Goal: Task Accomplishment & Management: Complete application form

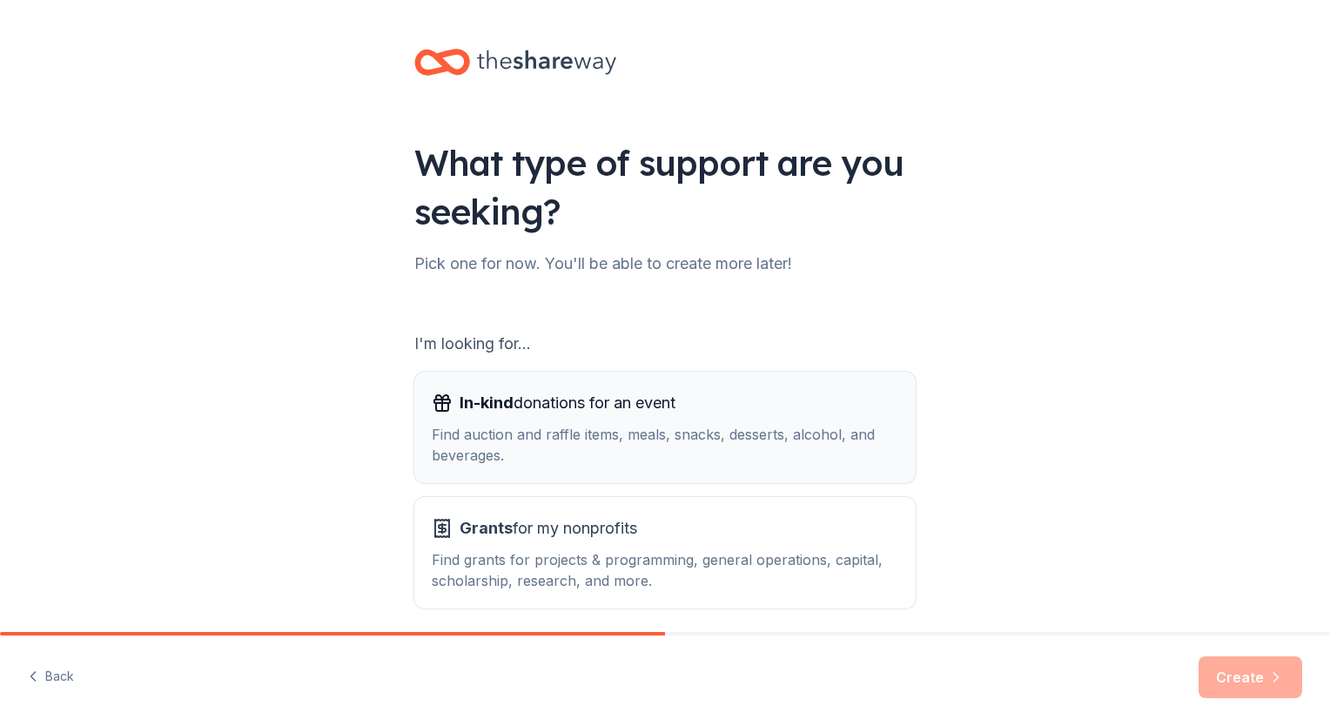
click at [592, 414] on span "In-kind donations for an event" at bounding box center [568, 403] width 216 height 28
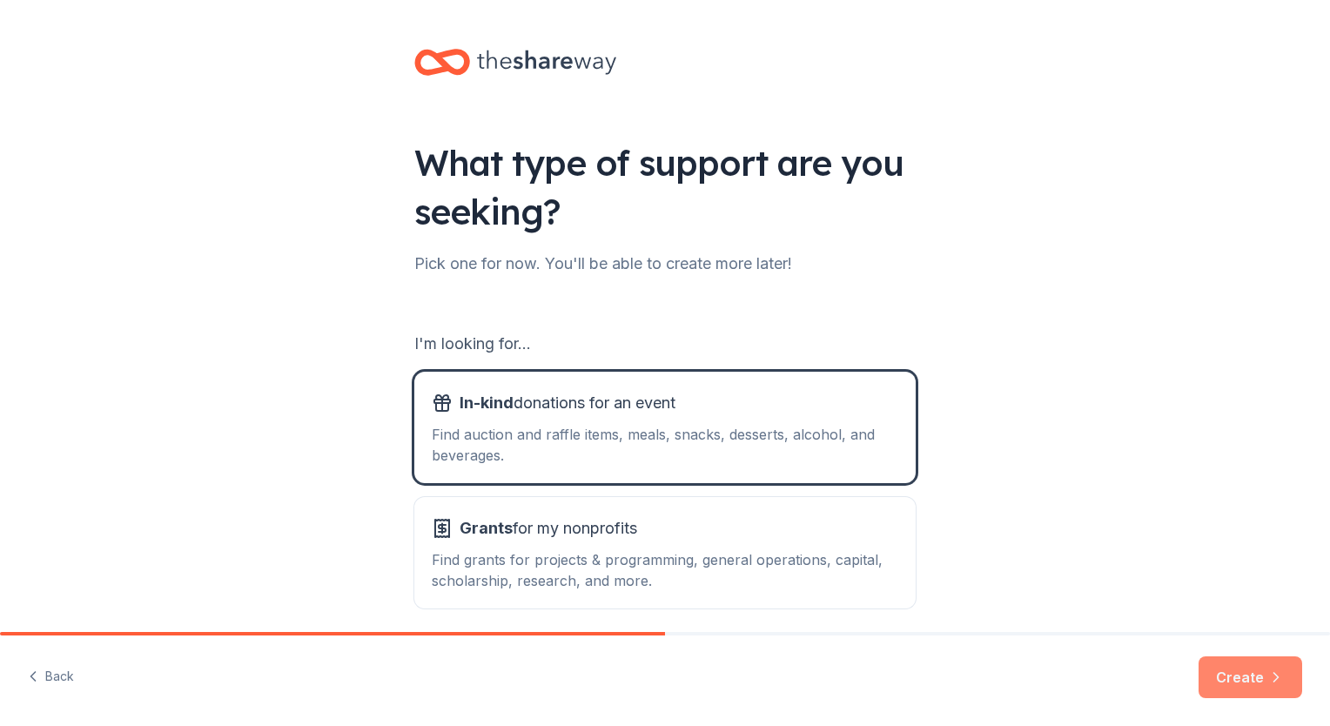
click at [1260, 686] on button "Create" at bounding box center [1251, 678] width 104 height 42
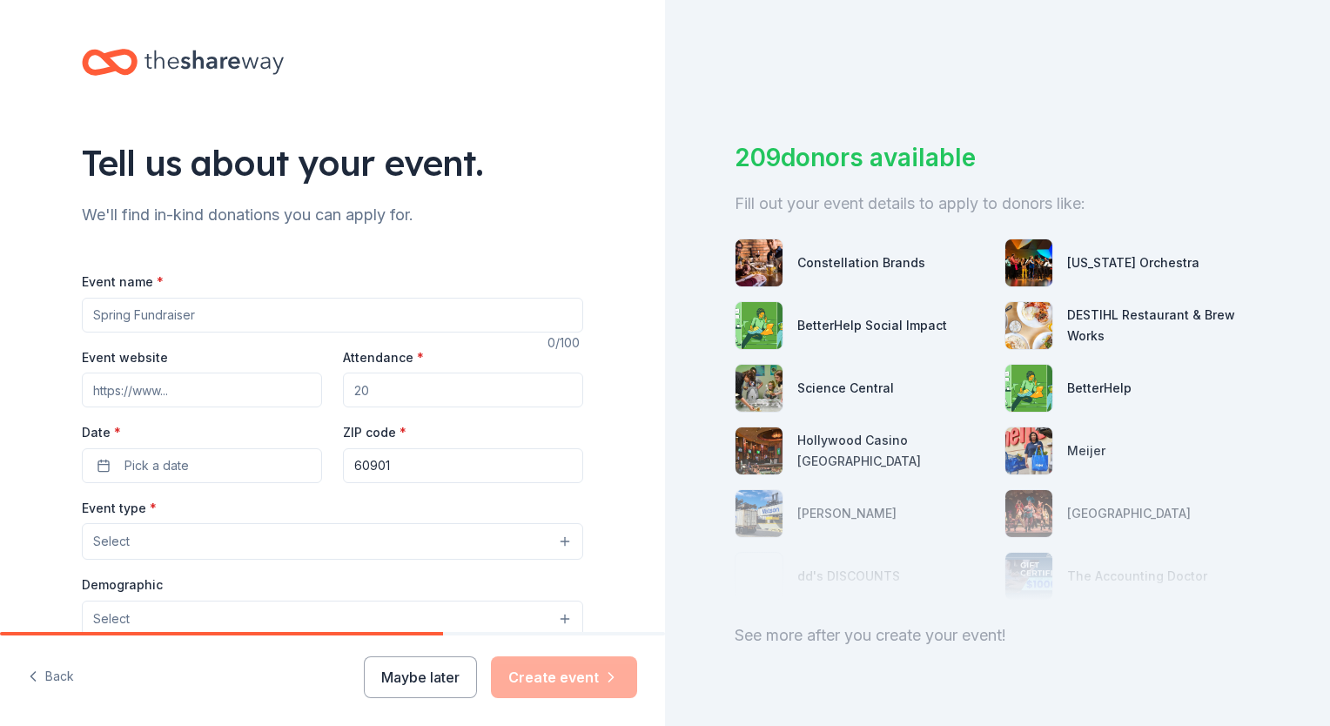
click at [200, 313] on input "Event name *" at bounding box center [333, 315] width 502 height 35
type input "Laugh for a Cause"
click at [196, 380] on input "Event website" at bounding box center [202, 390] width 240 height 35
paste input "[DOMAIN_NAME]"
type input "[DOMAIN_NAME]"
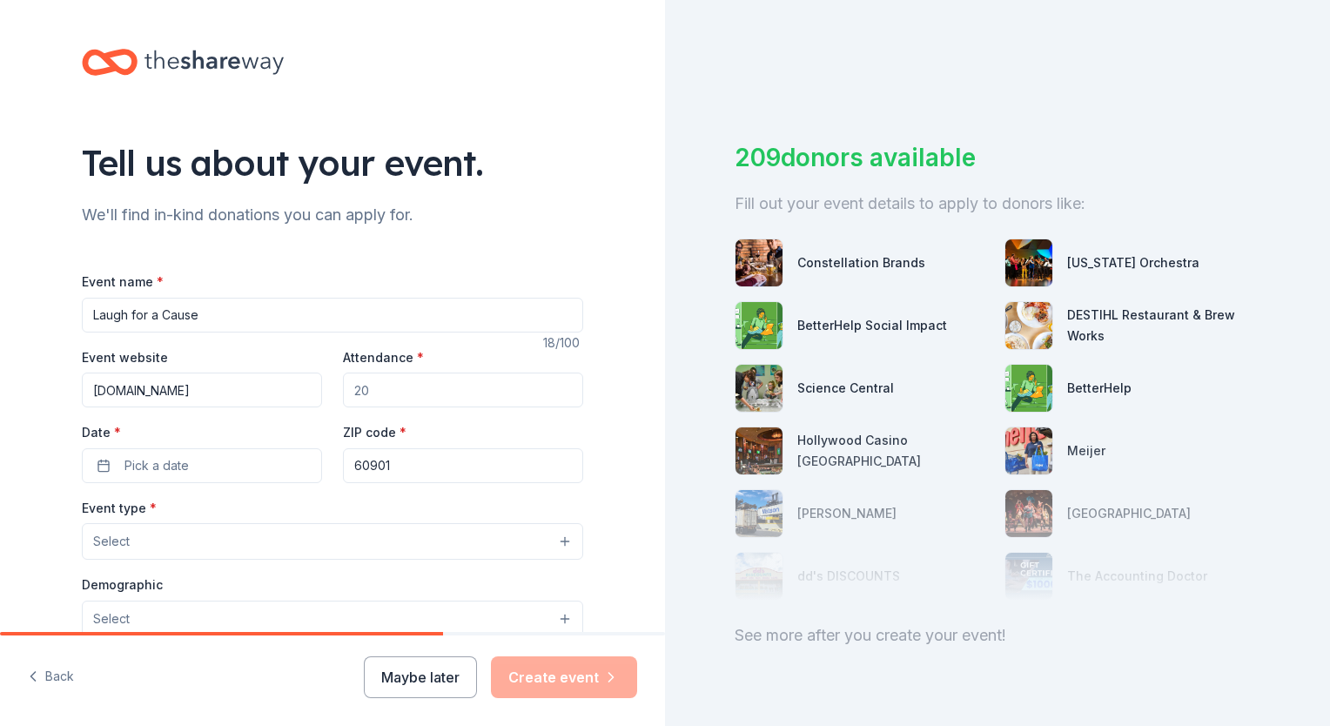
click at [403, 395] on input "Attendance *" at bounding box center [463, 390] width 240 height 35
type input "280"
click at [200, 463] on button "Pick a date" at bounding box center [202, 465] width 240 height 35
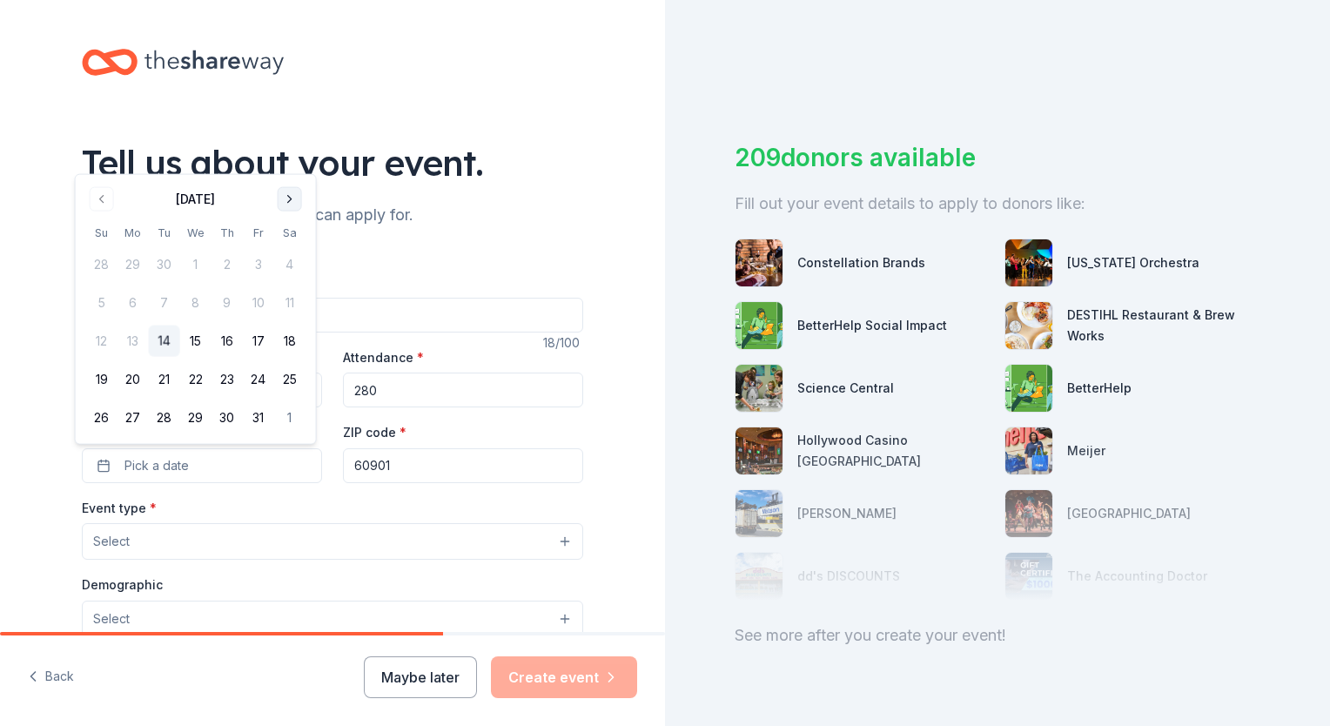
click at [294, 202] on button "Go to next month" at bounding box center [290, 199] width 24 height 24
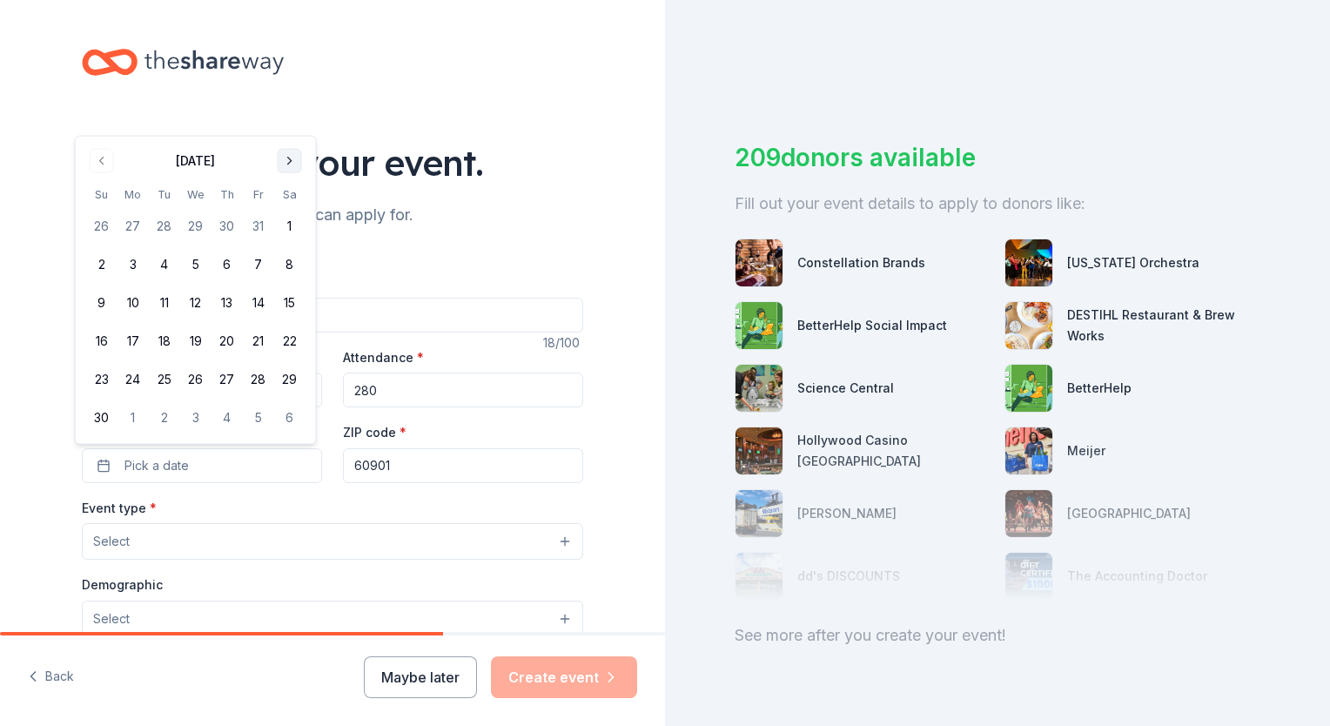
click at [294, 202] on th "Sa" at bounding box center [289, 194] width 31 height 18
drag, startPoint x: 294, startPoint y: 202, endPoint x: 288, endPoint y: 172, distance: 30.2
click at [288, 172] on button "Go to next month" at bounding box center [290, 161] width 24 height 24
click at [288, 195] on button "Go to next month" at bounding box center [290, 199] width 24 height 24
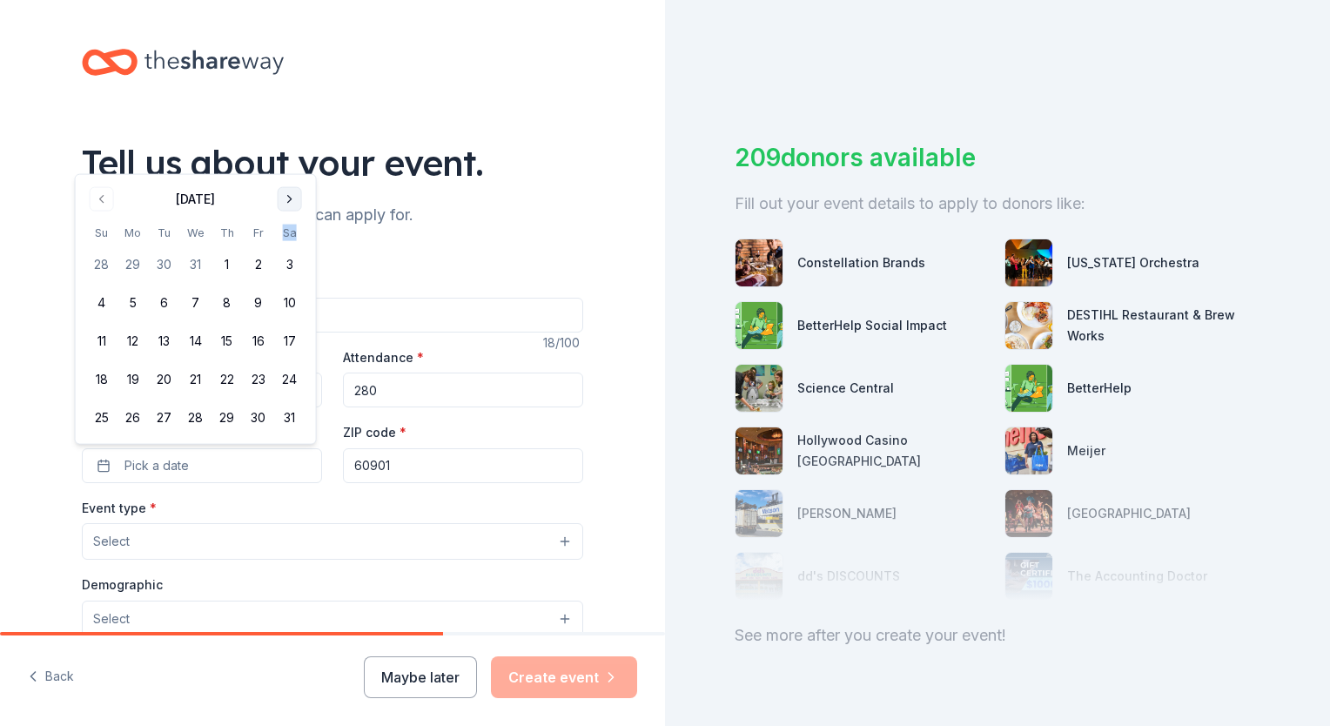
click at [288, 195] on button "Go to next month" at bounding box center [290, 199] width 24 height 24
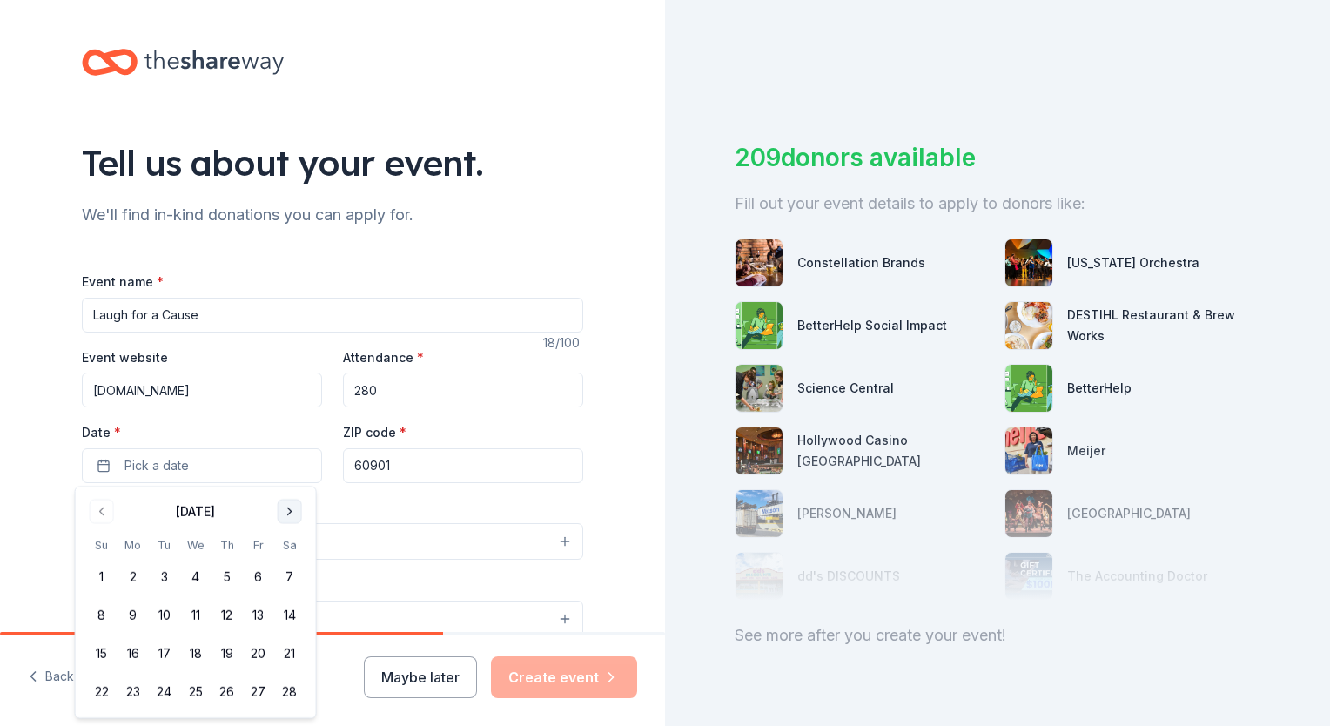
click at [288, 195] on div "Tell us about your event. We'll find in-kind donations you can apply for. Event…" at bounding box center [332, 579] width 557 height 1159
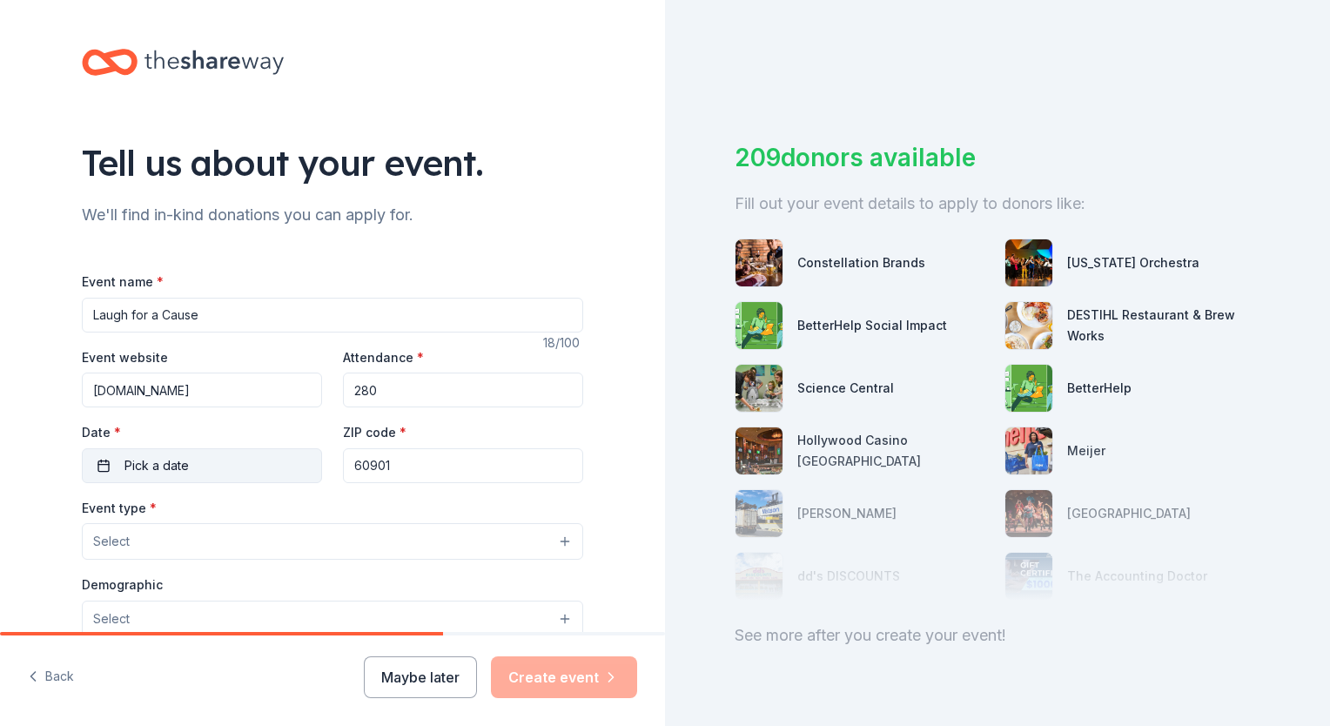
click at [273, 467] on button "Pick a date" at bounding box center [202, 465] width 240 height 35
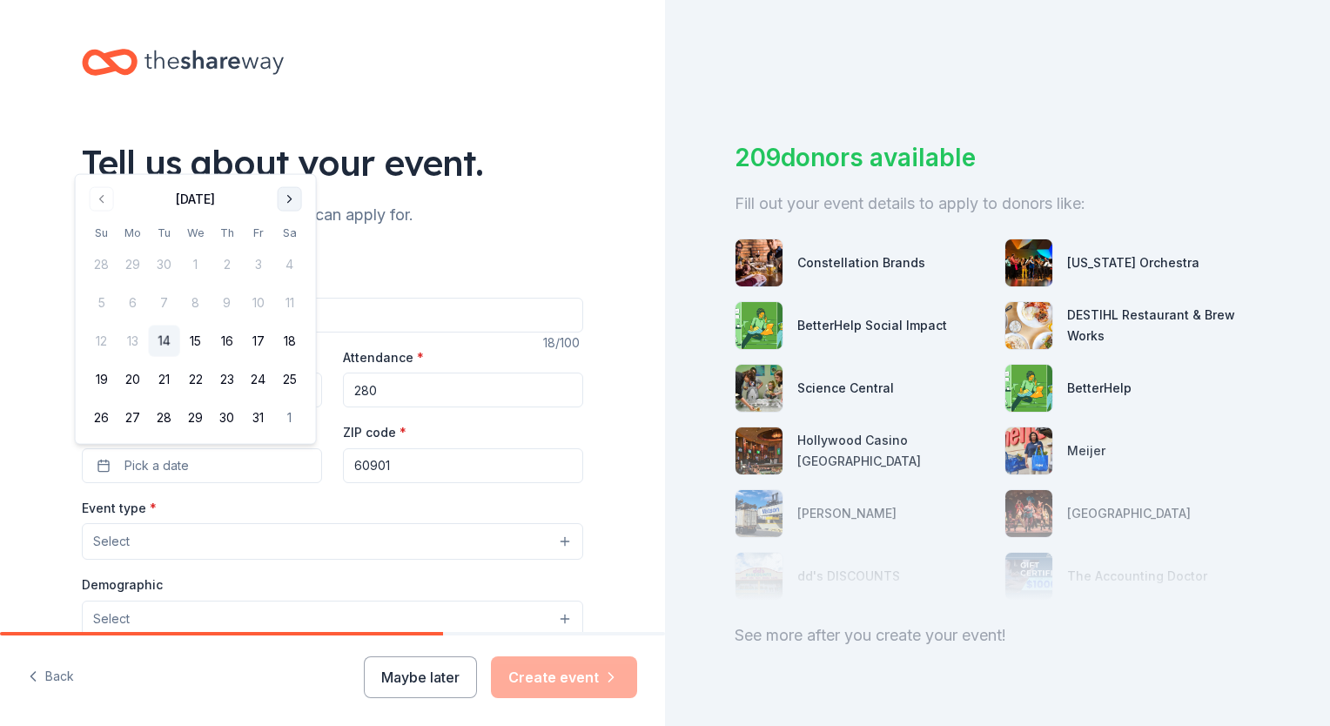
click at [291, 201] on button "Go to next month" at bounding box center [290, 199] width 24 height 24
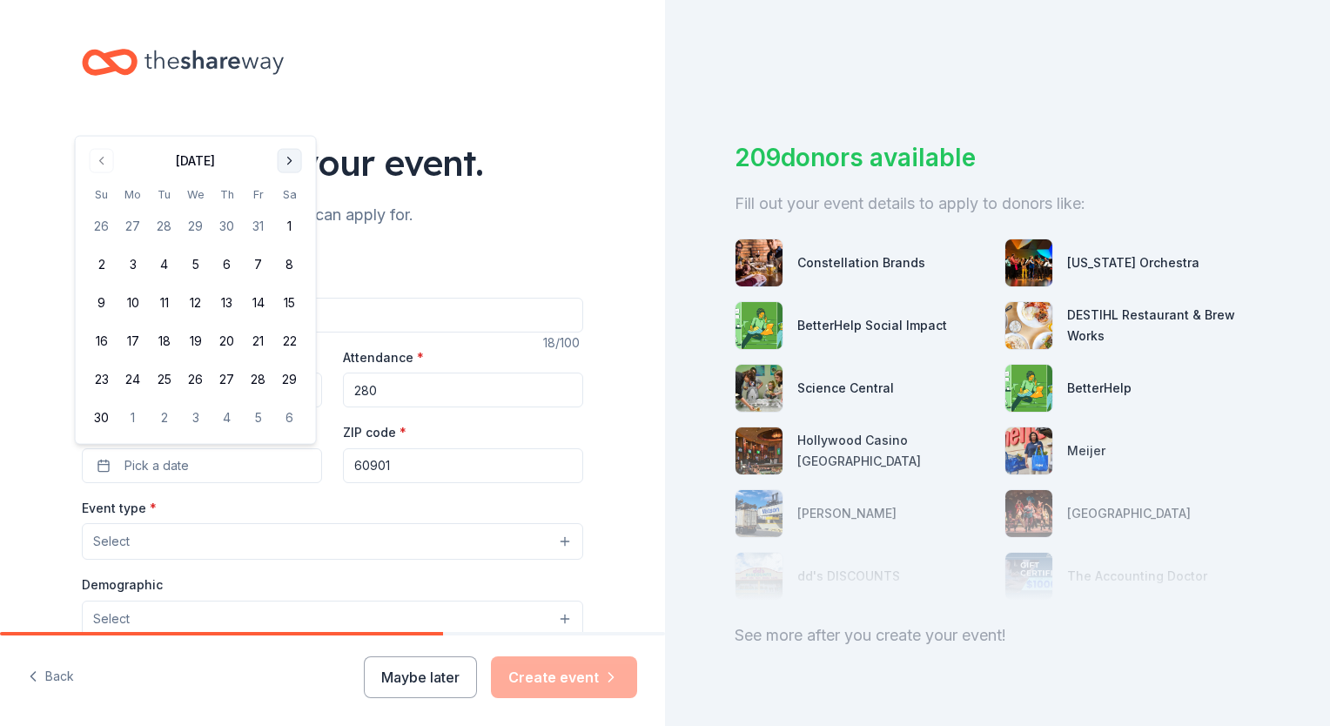
click at [293, 165] on button "Go to next month" at bounding box center [290, 161] width 24 height 24
click at [289, 190] on button "Go to next month" at bounding box center [290, 199] width 24 height 24
click at [289, 196] on button "Go to next month" at bounding box center [290, 199] width 24 height 24
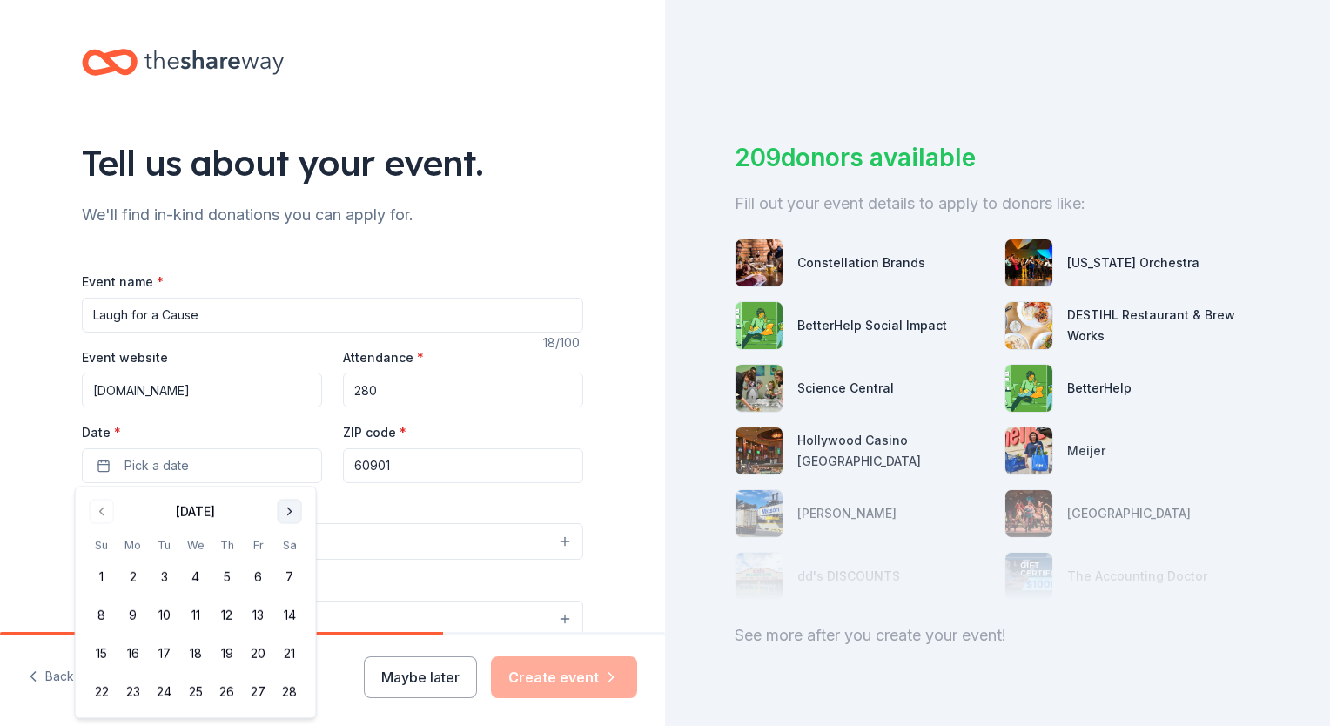
click at [298, 507] on button "Go to next month" at bounding box center [290, 511] width 24 height 24
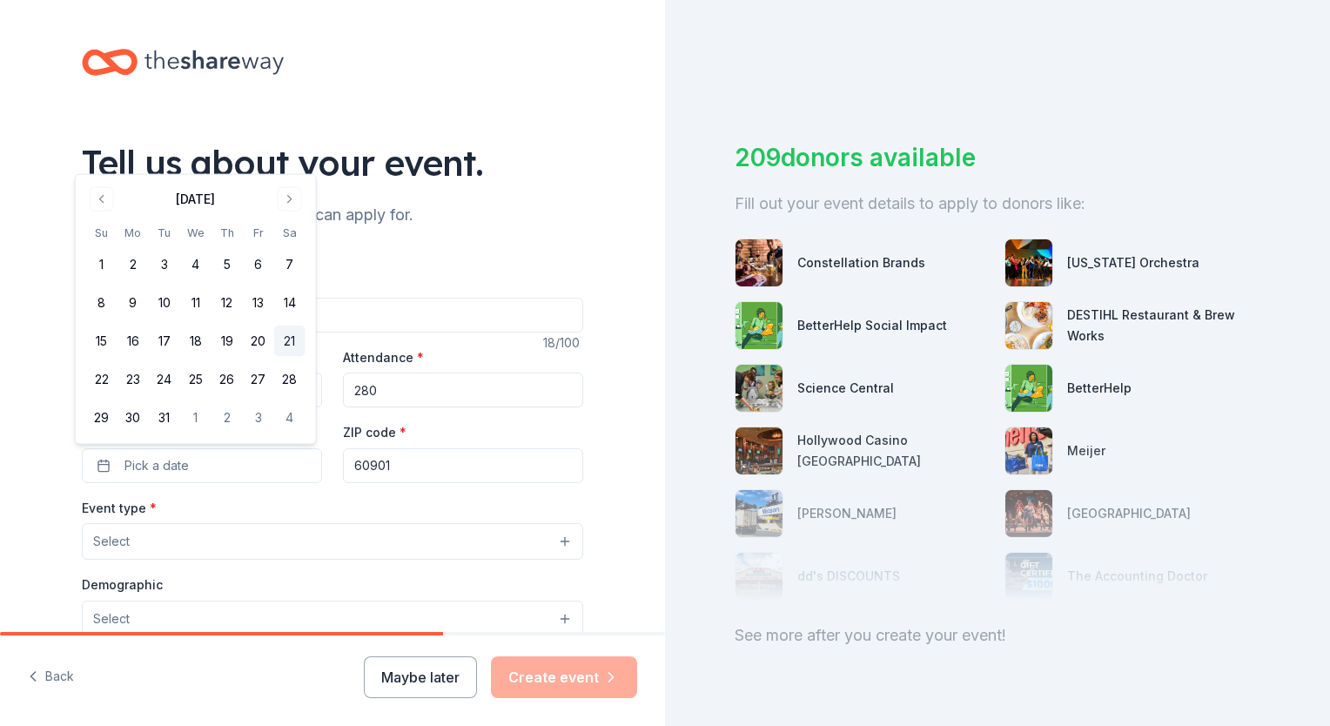
click at [295, 354] on button "21" at bounding box center [289, 341] width 31 height 31
click at [292, 342] on button "21" at bounding box center [289, 341] width 31 height 31
click at [577, 440] on div "Tell us about your event. We'll find in-kind donations you can apply for. Event…" at bounding box center [332, 579] width 557 height 1159
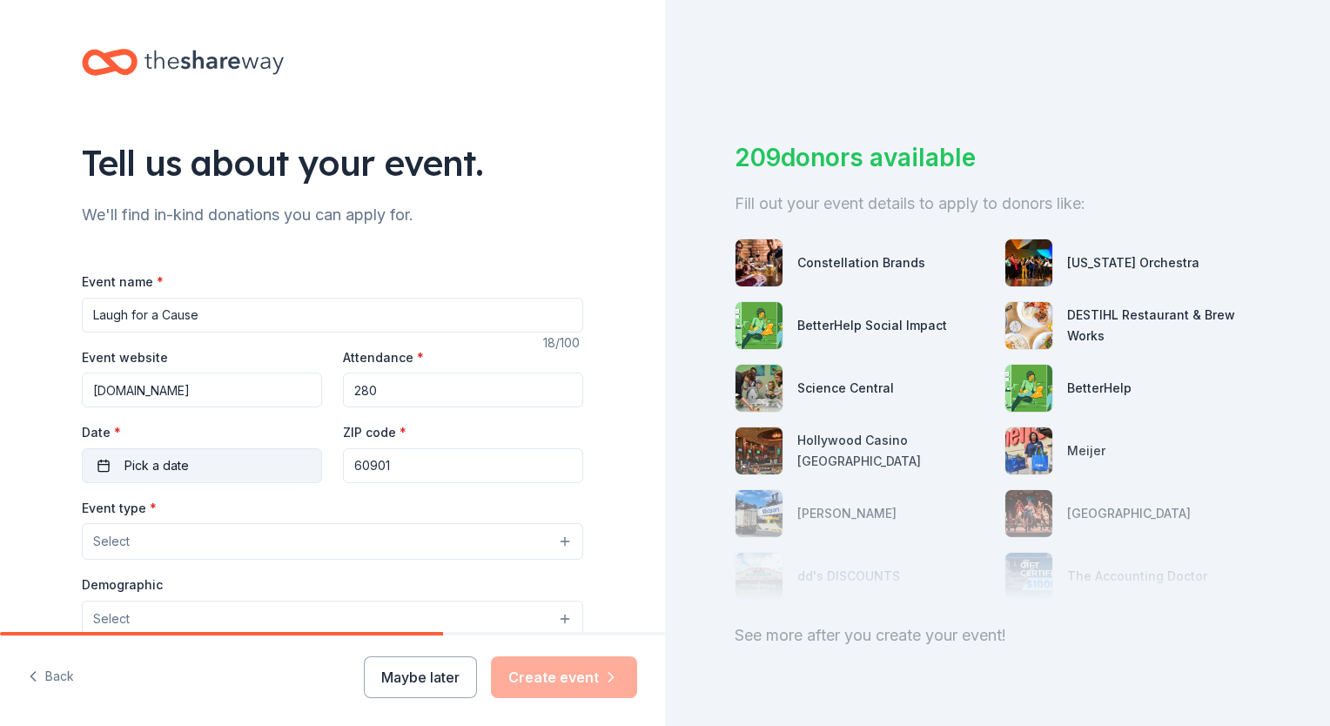
click at [263, 470] on button "Pick a date" at bounding box center [202, 465] width 240 height 35
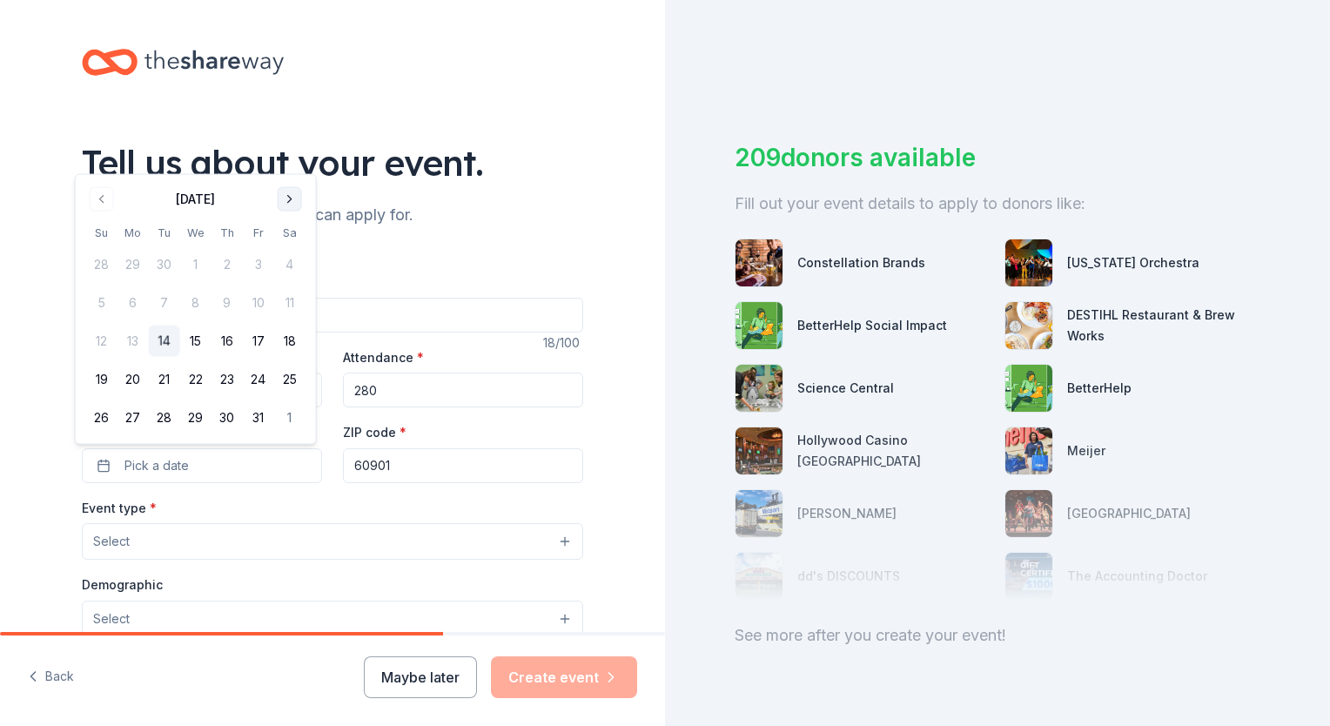
click at [294, 193] on button "Go to next month" at bounding box center [290, 199] width 24 height 24
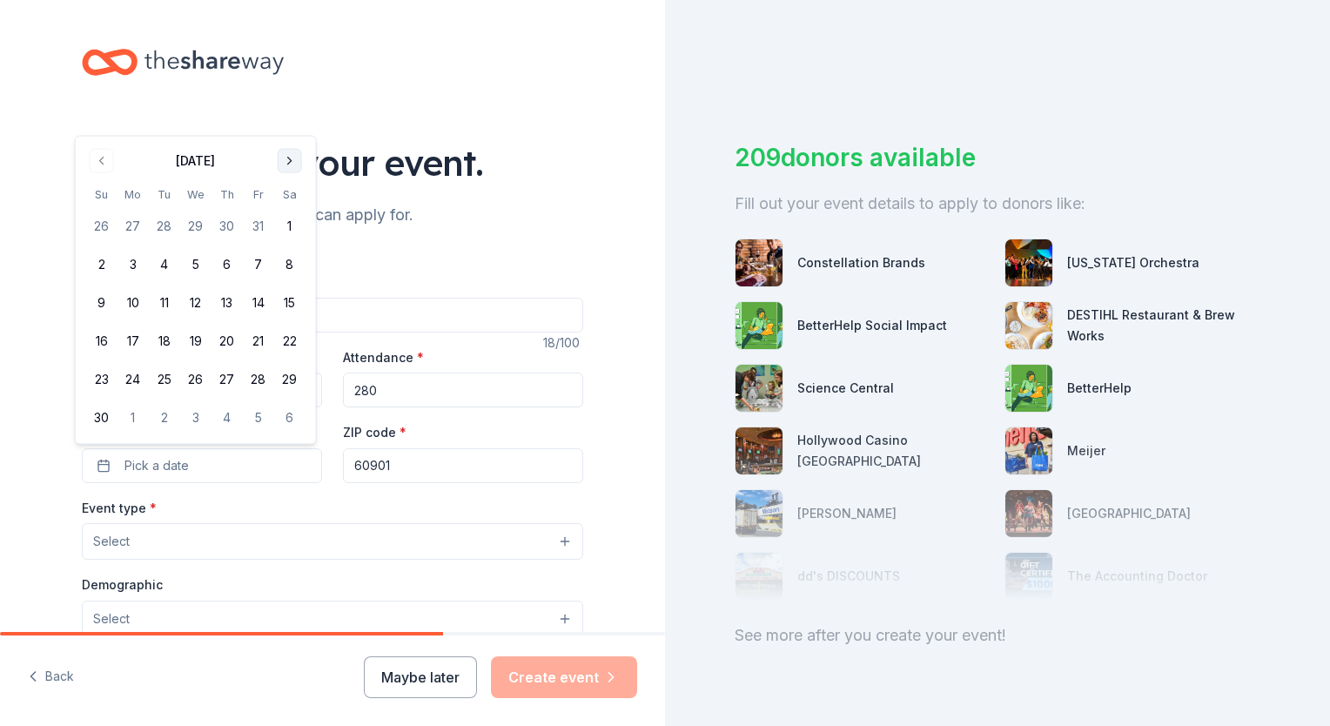
click at [294, 193] on th "Sa" at bounding box center [289, 194] width 31 height 18
click at [286, 159] on button "Go to next month" at bounding box center [290, 161] width 24 height 24
click at [285, 192] on button "Go to next month" at bounding box center [290, 199] width 24 height 24
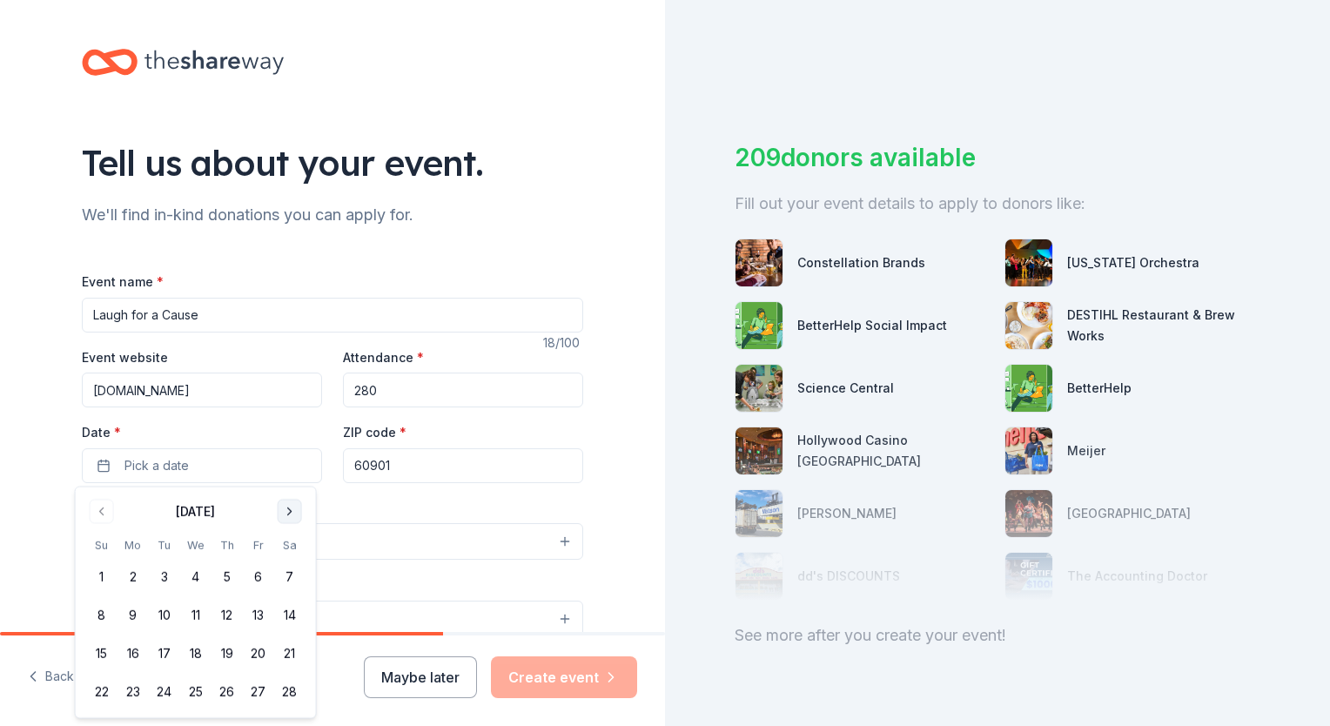
click at [298, 510] on button "Go to next month" at bounding box center [290, 511] width 24 height 24
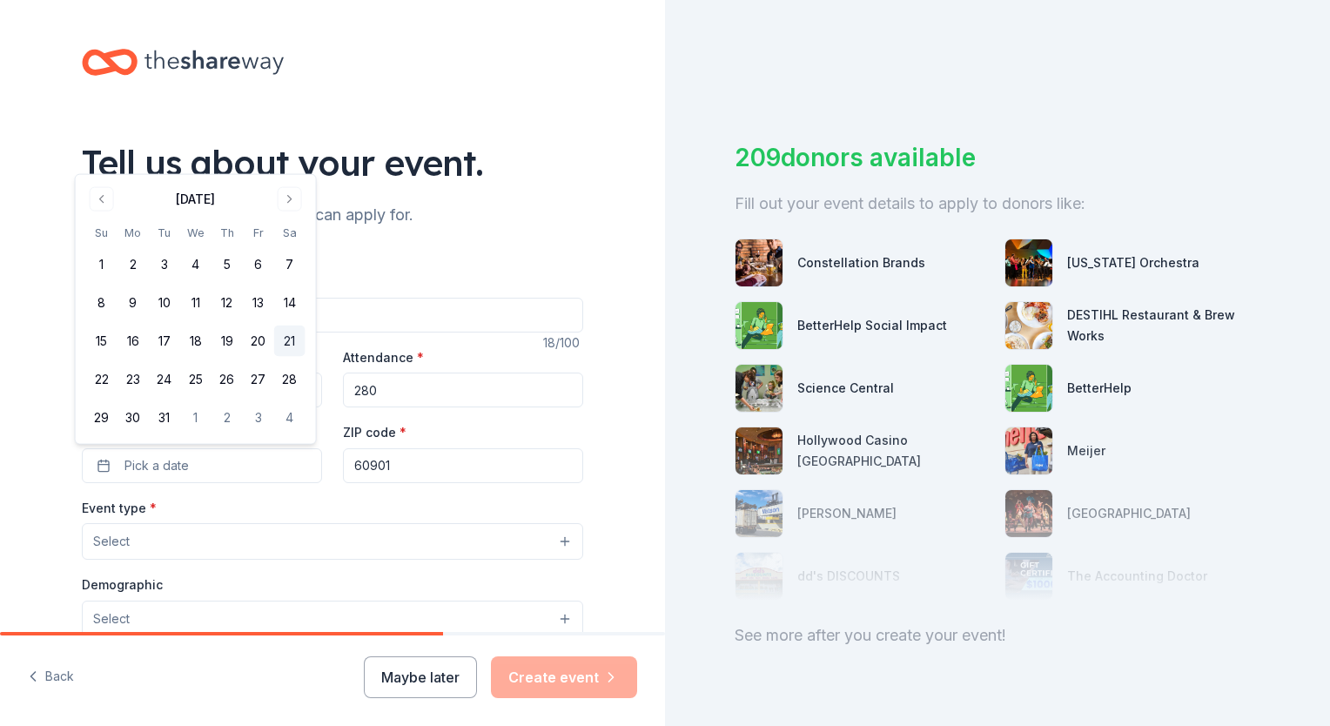
click at [286, 340] on button "21" at bounding box center [289, 341] width 31 height 31
click at [275, 531] on button "Select" at bounding box center [333, 541] width 502 height 37
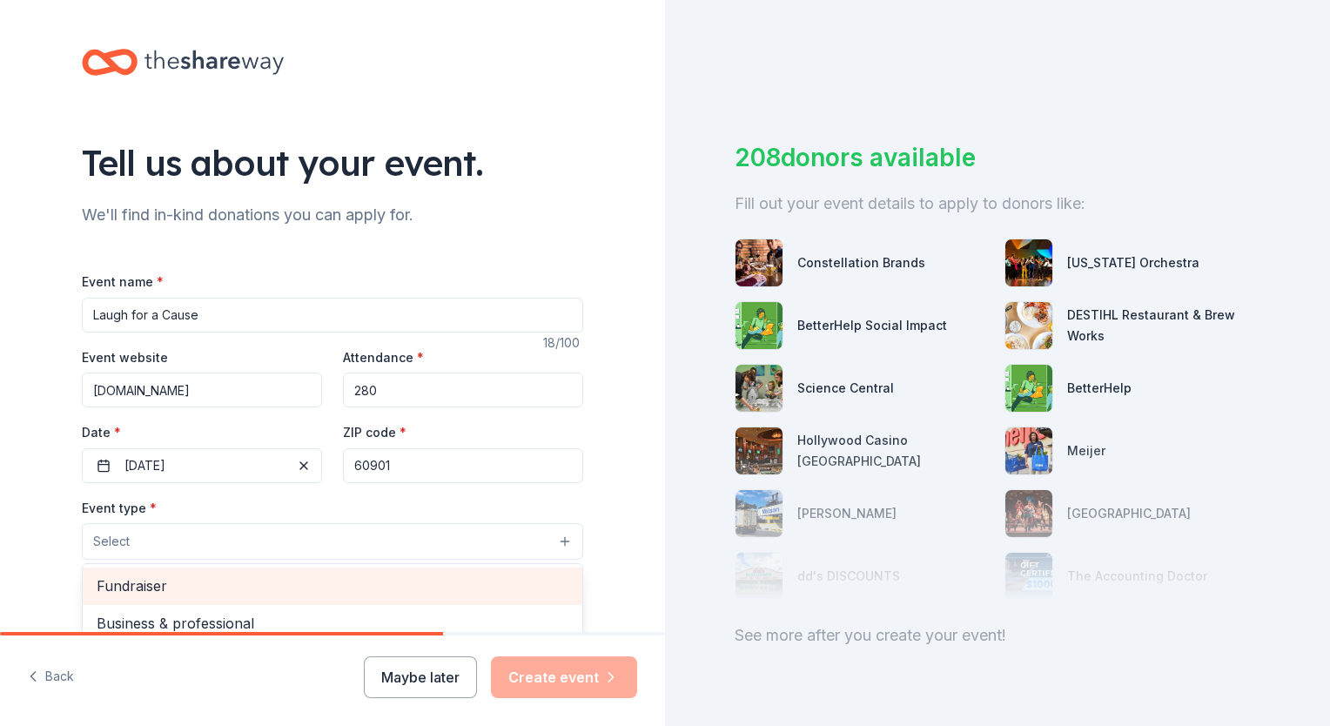
click at [295, 586] on span "Fundraiser" at bounding box center [333, 586] width 472 height 23
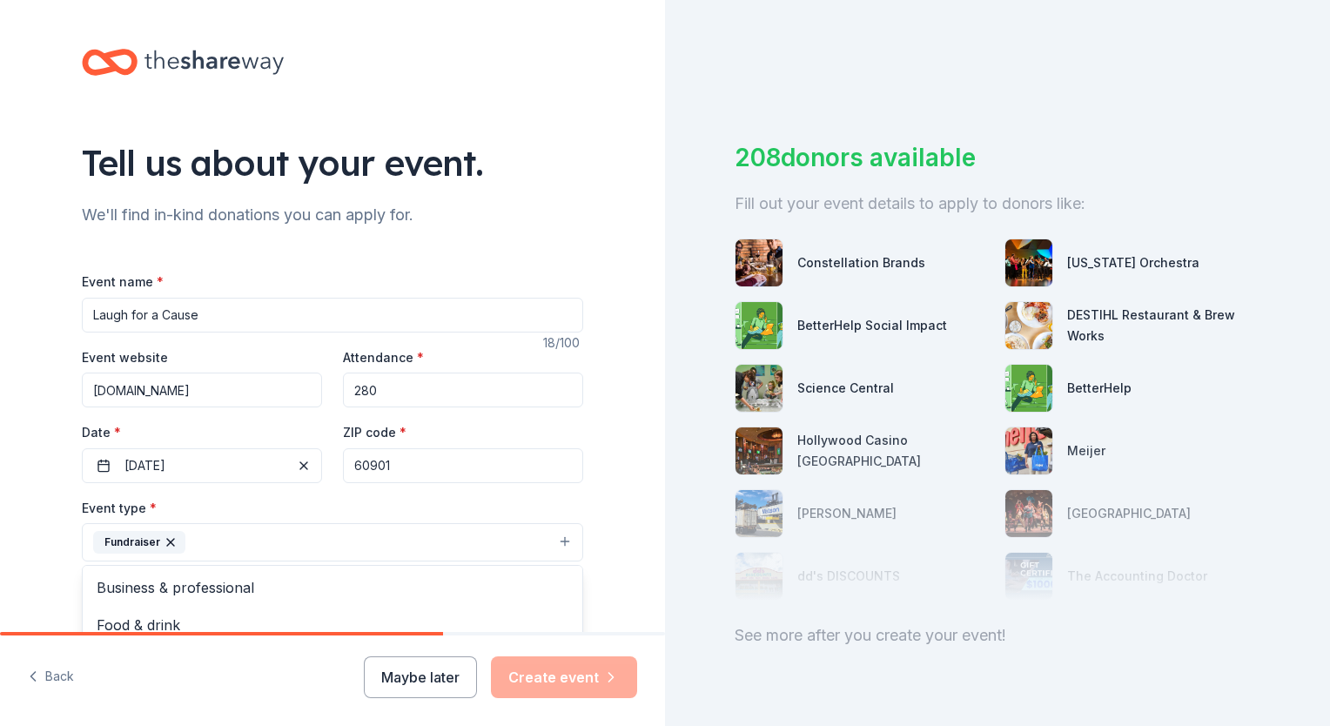
drag, startPoint x: 666, startPoint y: 192, endPoint x: 690, endPoint y: 305, distance: 115.6
click at [690, 305] on div "Tell us about your event. We'll find in-kind donations you can apply for. Event…" at bounding box center [665, 363] width 1330 height 726
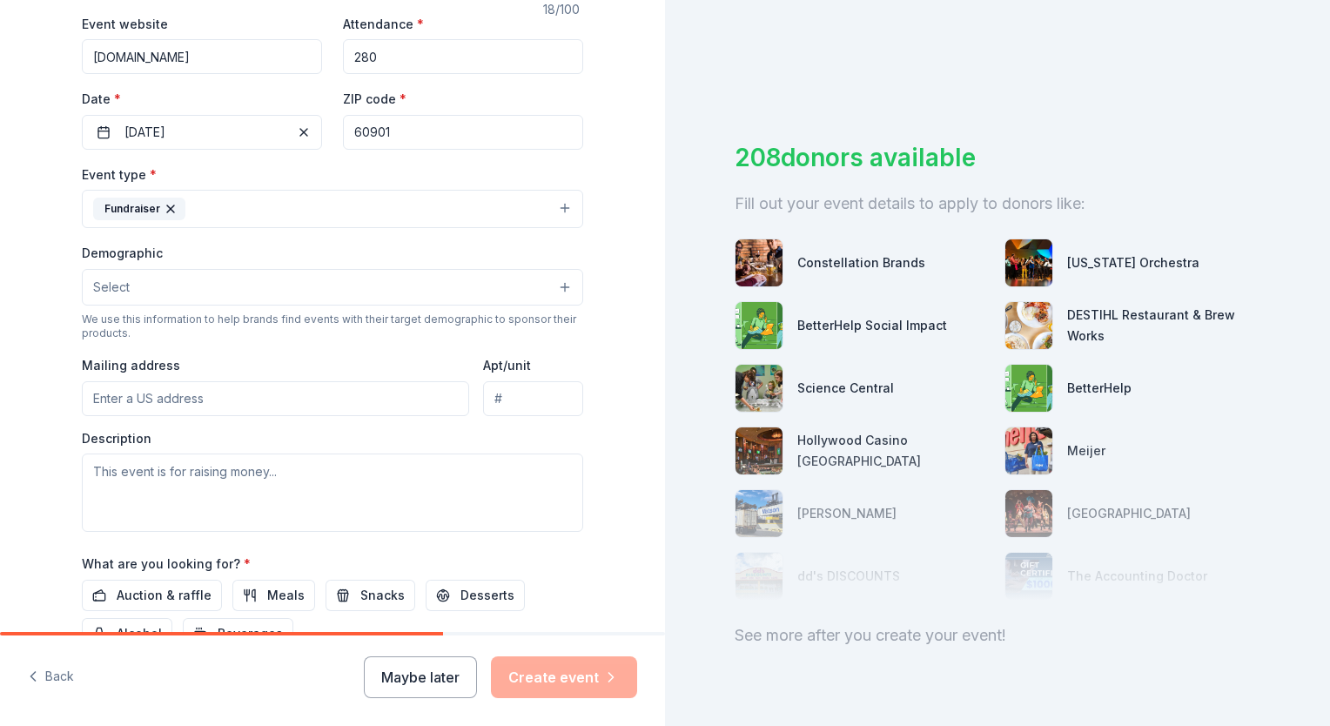
scroll to position [337, 0]
click at [258, 275] on button "Select" at bounding box center [333, 284] width 502 height 37
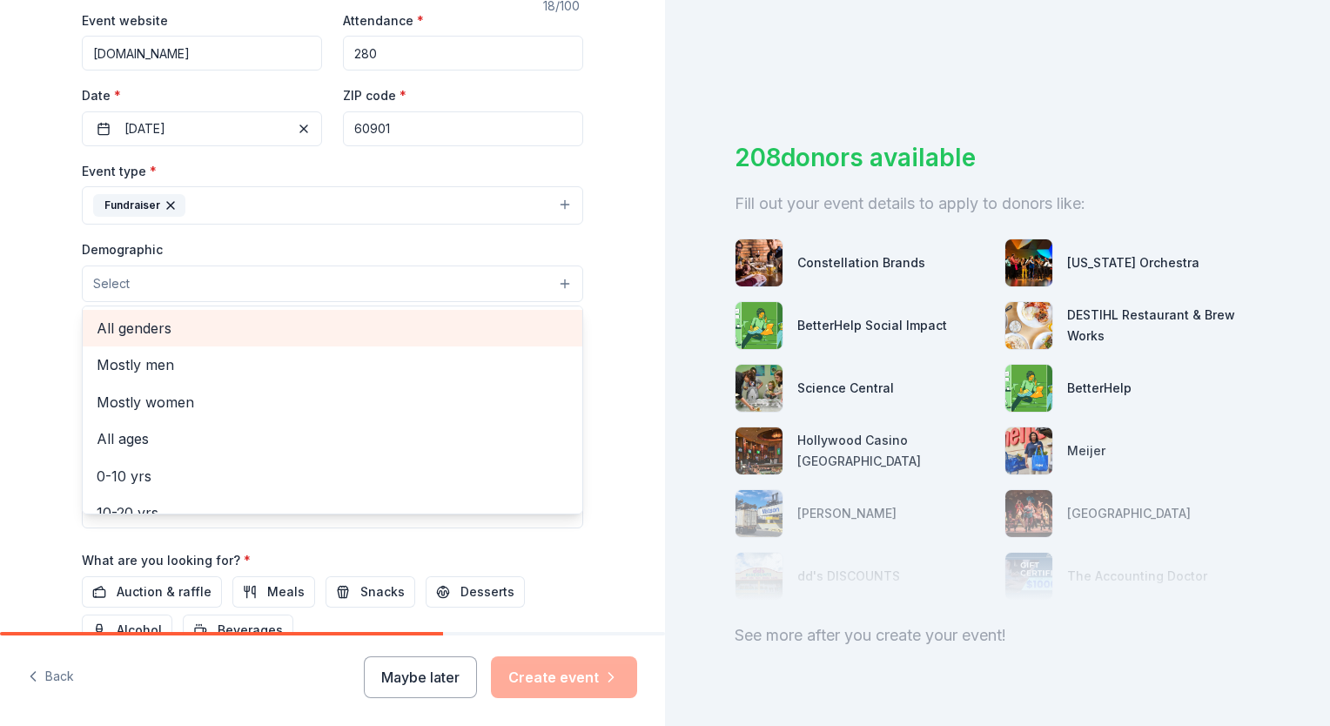
drag, startPoint x: 202, startPoint y: 438, endPoint x: 243, endPoint y: 327, distance: 118.7
click at [243, 327] on div "All genders Mostly men Mostly women All ages 0-10 yrs 10-20 yrs 20-30 yrs 30-40…" at bounding box center [333, 410] width 502 height 209
click at [243, 327] on span "All genders" at bounding box center [333, 328] width 472 height 23
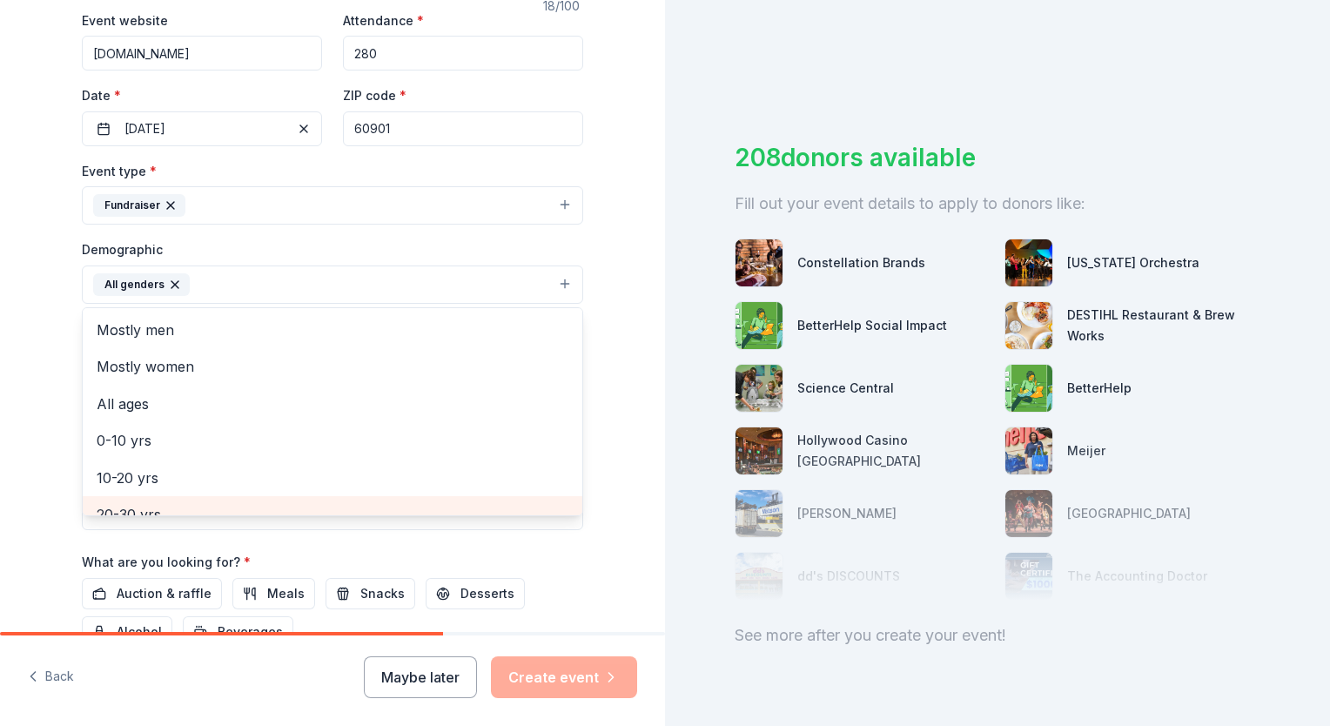
click at [213, 507] on div "20-30 yrs" at bounding box center [333, 514] width 500 height 37
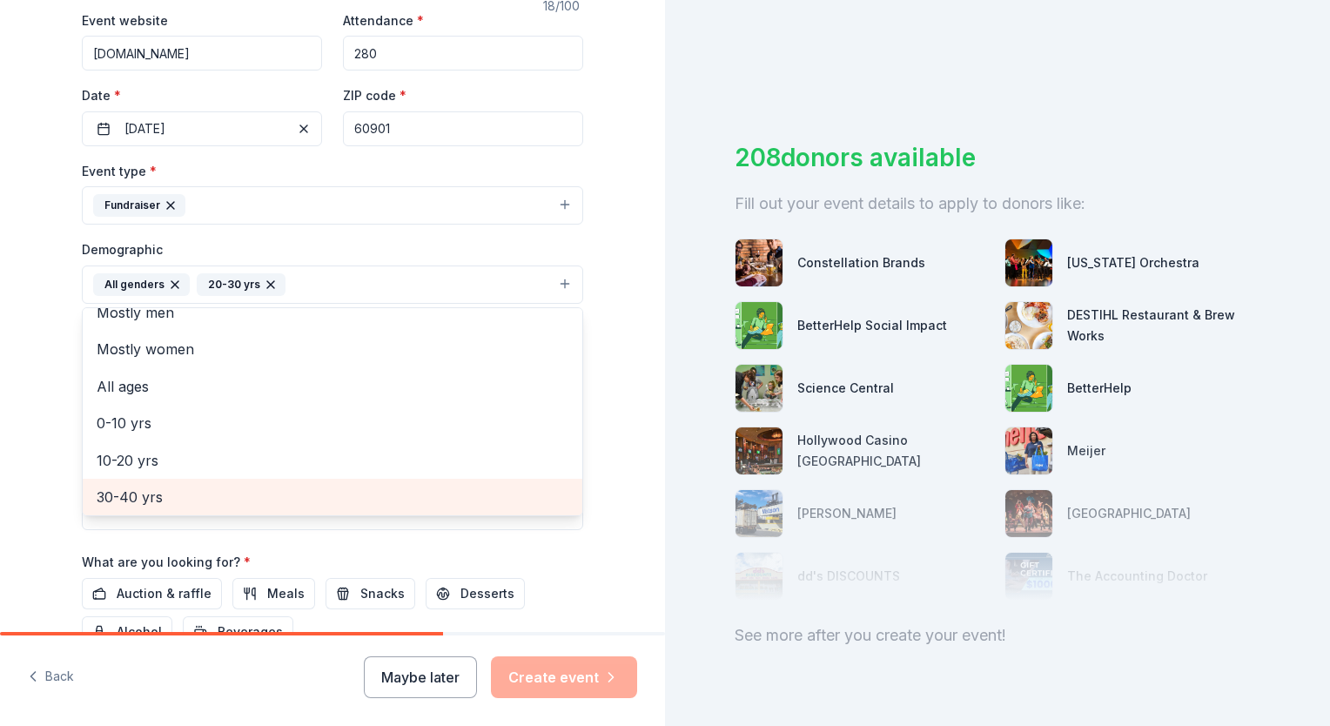
click at [207, 486] on span "30-40 yrs" at bounding box center [333, 497] width 472 height 23
click at [207, 486] on span "40-50 yrs" at bounding box center [333, 497] width 472 height 23
click at [207, 486] on span "50-60 yrs" at bounding box center [333, 497] width 472 height 23
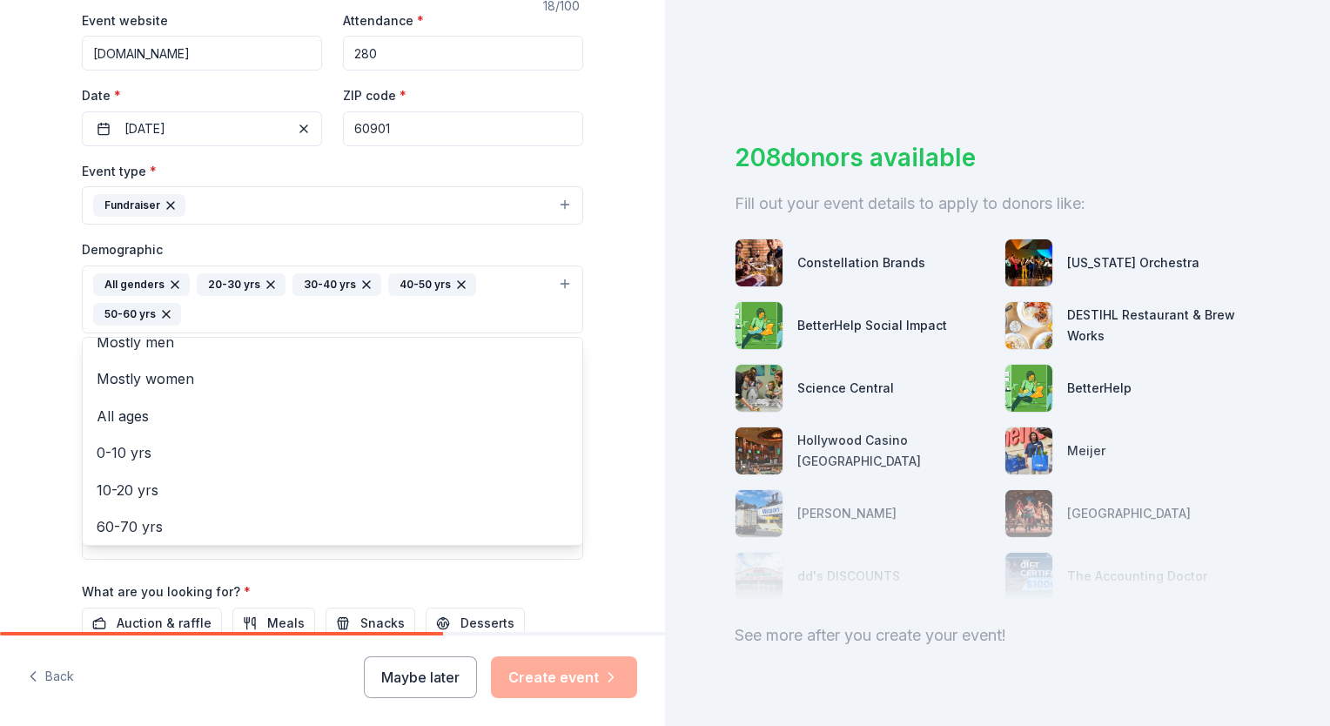
click at [28, 449] on div "Tell us about your event. We'll find in-kind donations you can apply for. Event…" at bounding box center [332, 259] width 665 height 1192
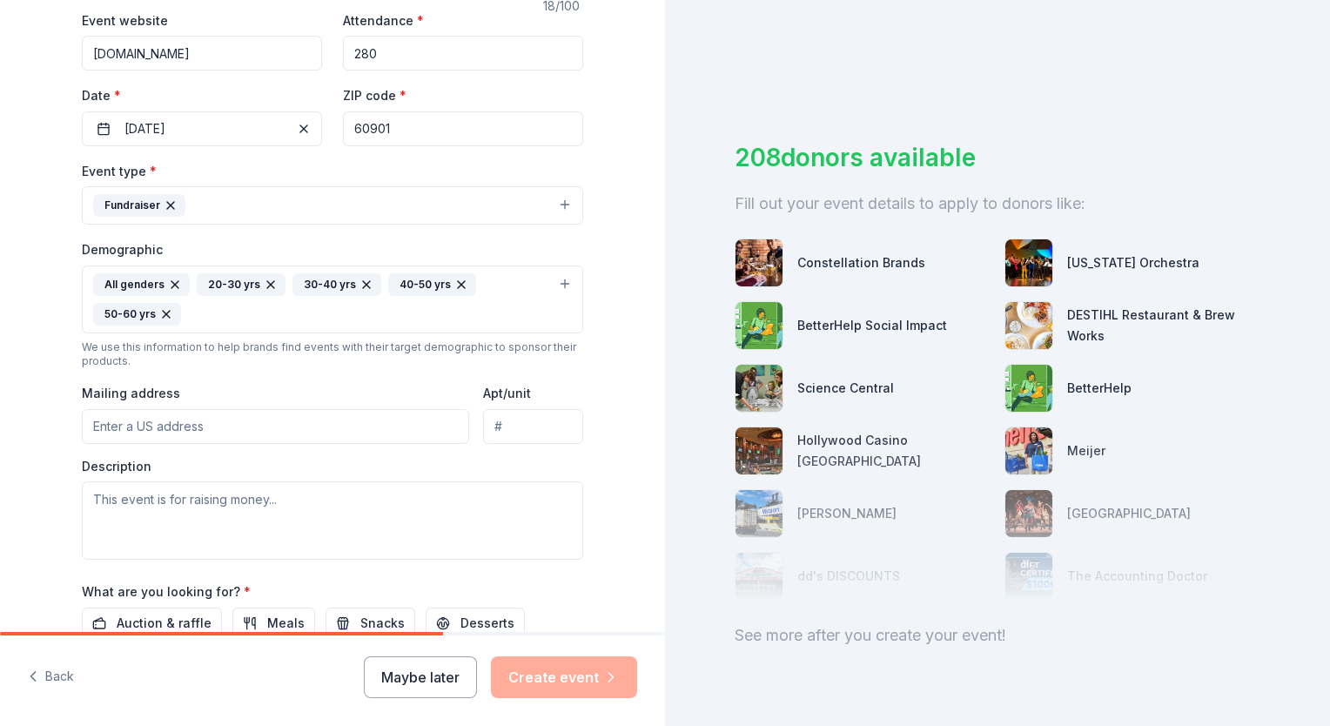
click at [160, 423] on input "Mailing address" at bounding box center [275, 426] width 387 height 35
type input "430 W Merchant, Kankakee, IL 60901"
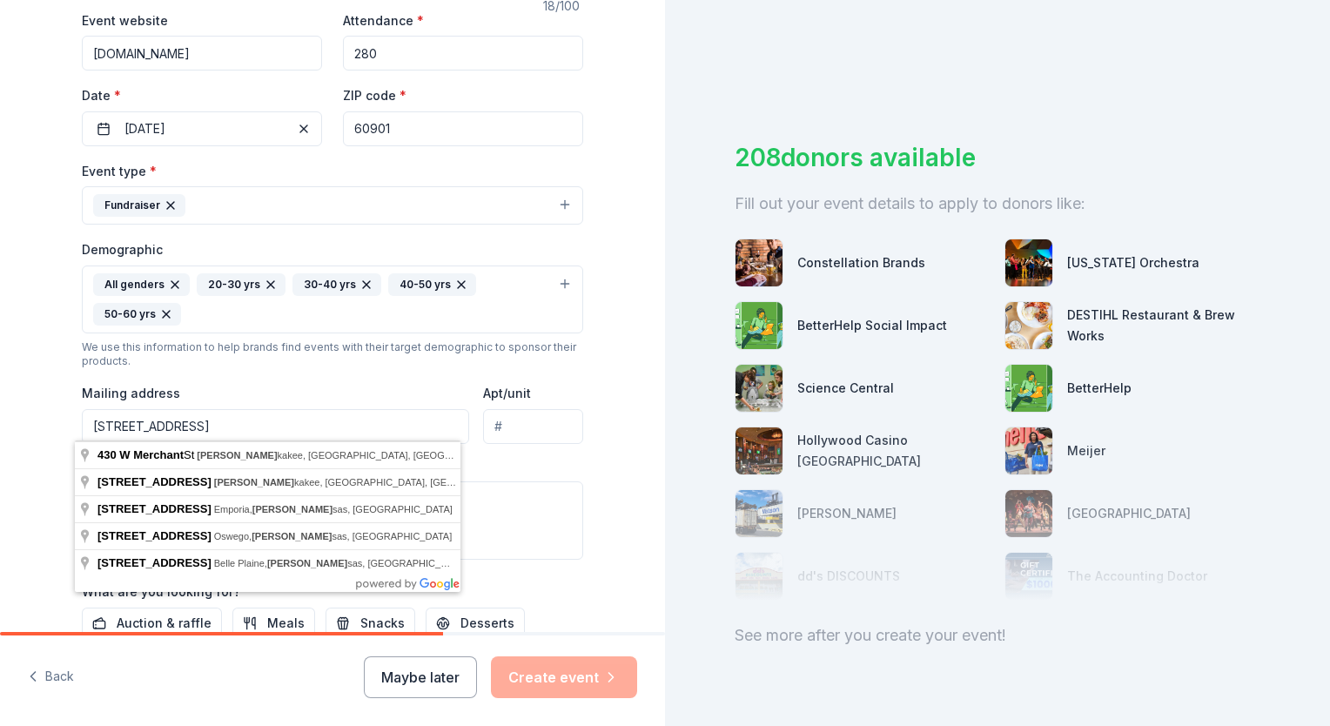
click at [635, 425] on div "Tell us about your event. We'll find in-kind donations you can apply for. Event…" at bounding box center [332, 259] width 665 height 1192
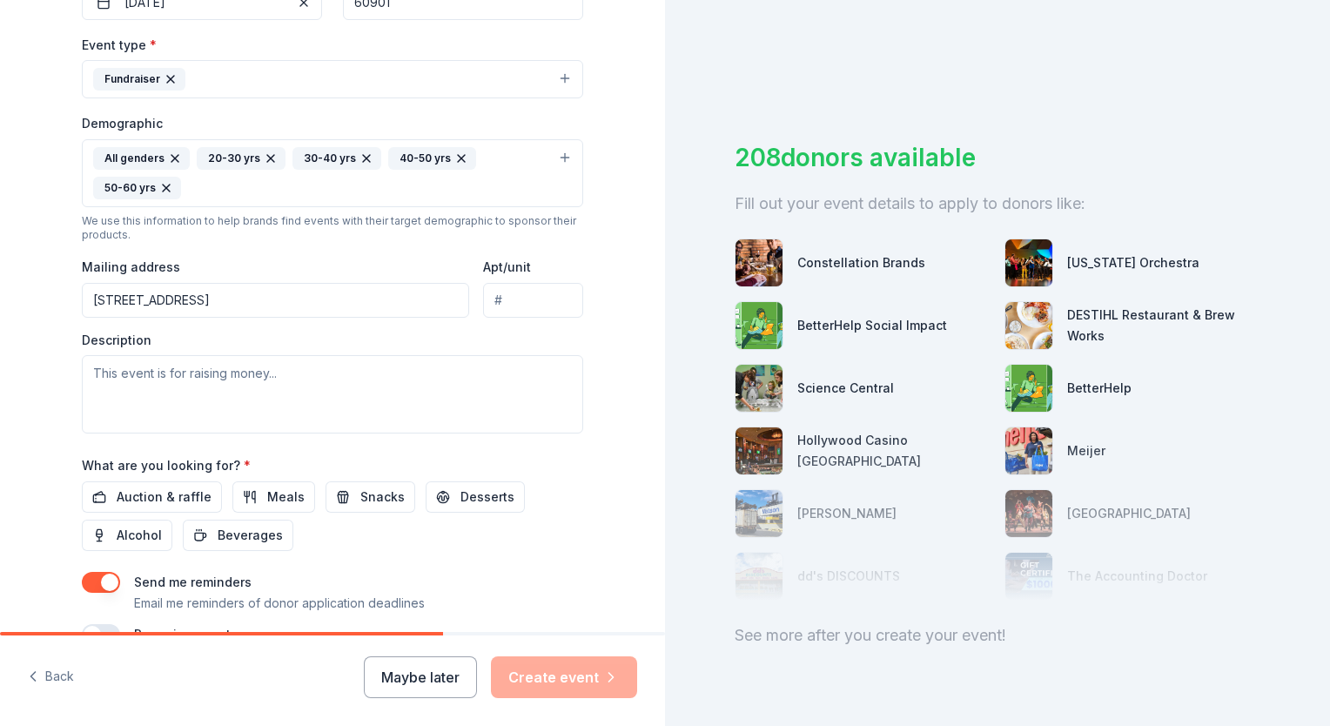
scroll to position [556, 0]
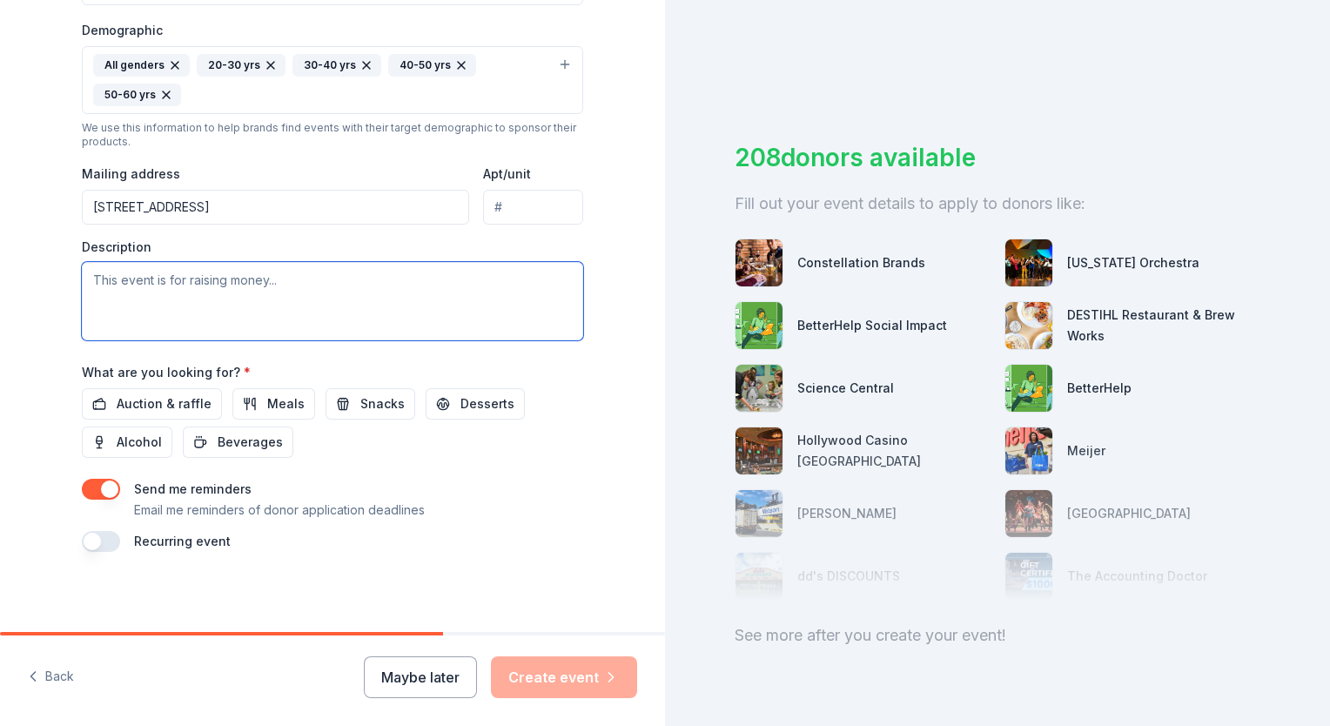
click at [303, 283] on textarea at bounding box center [333, 301] width 502 height 78
paste textarea "Kankakee County Coalition Against Domestic Violence (Harbor House) is the only …"
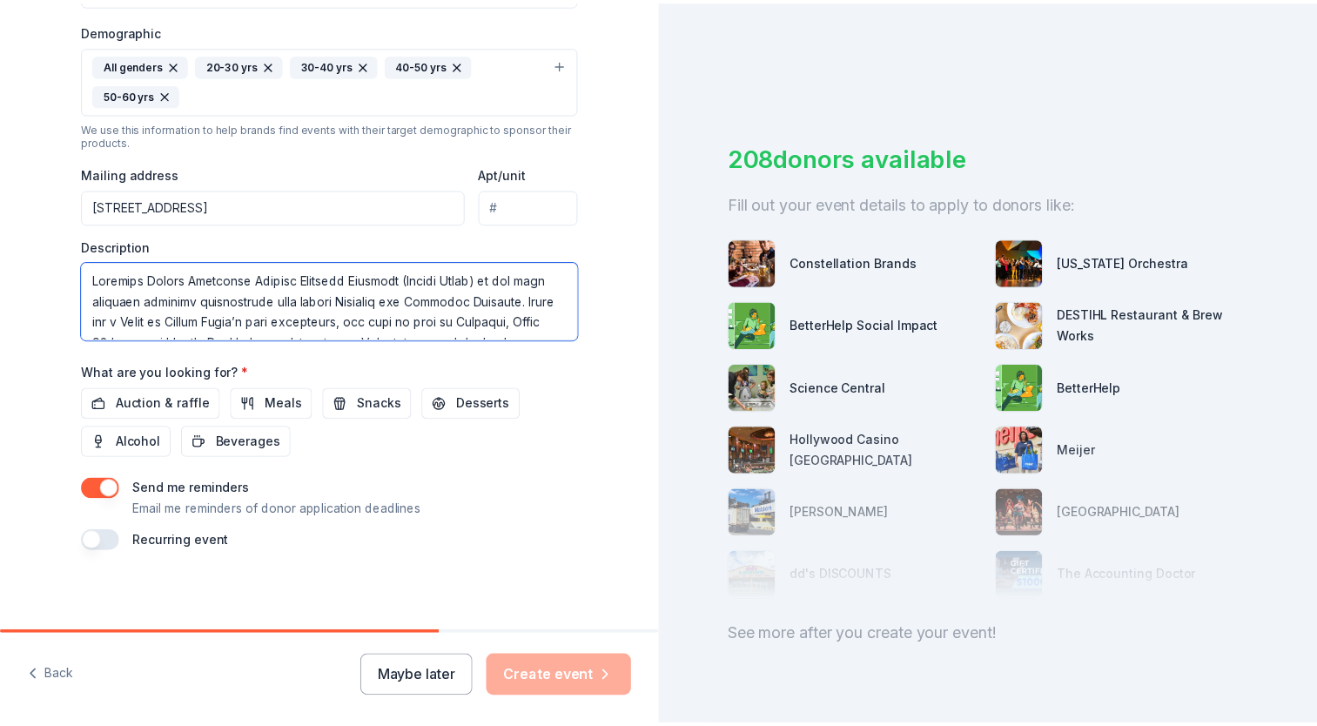
scroll to position [240, 0]
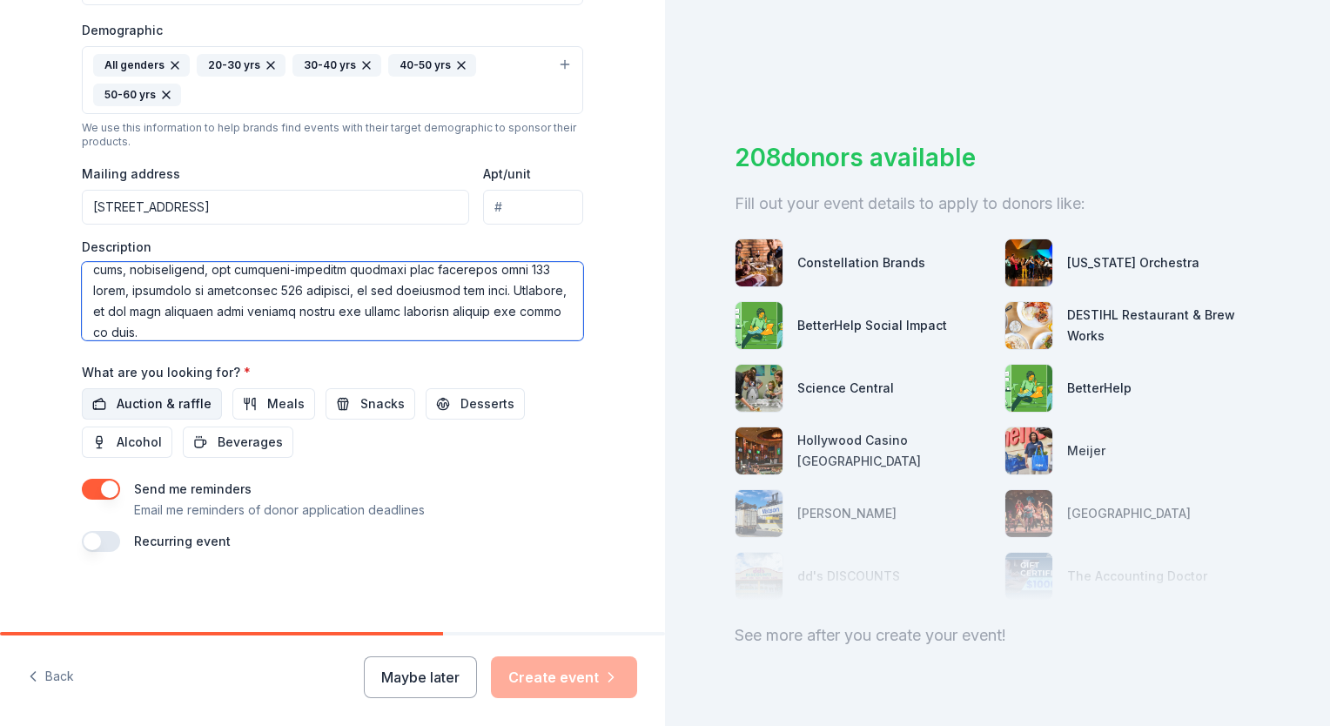
type textarea "Kankakee County Coalition Against Domestic Violence (Harbor House) is the only …"
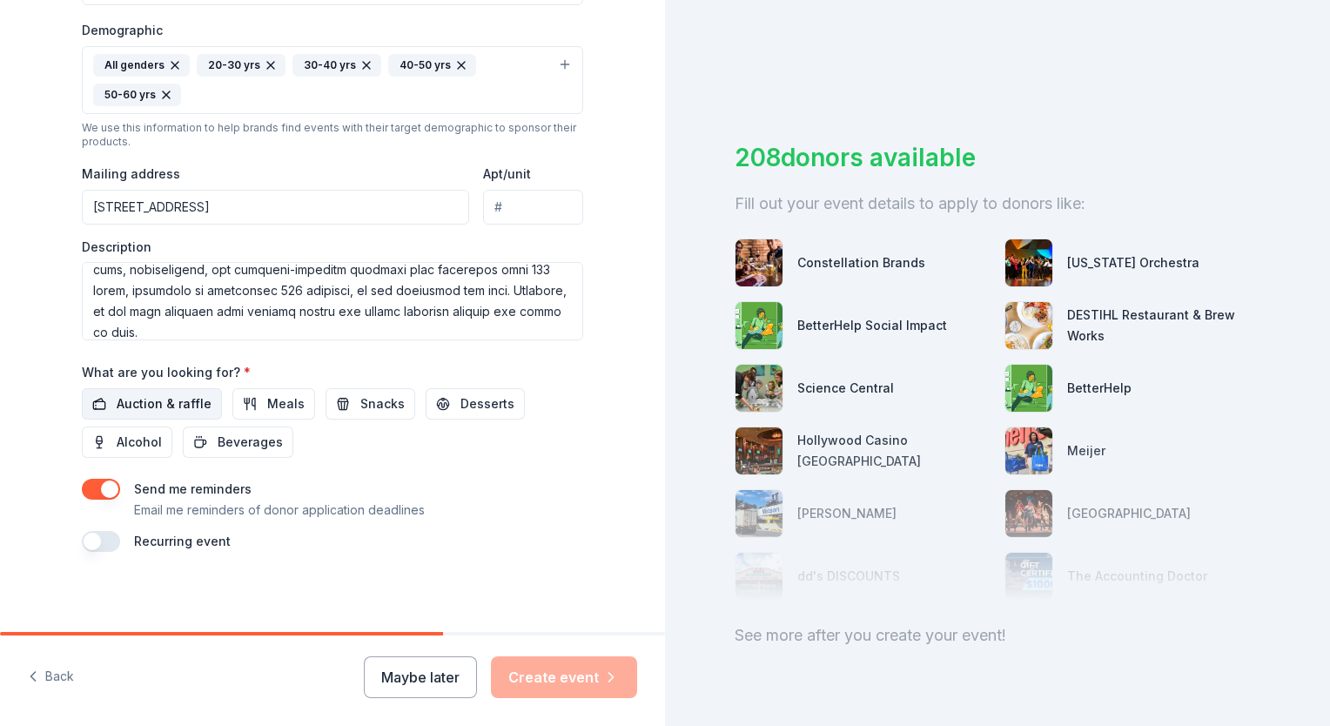
click at [156, 394] on span "Auction & raffle" at bounding box center [164, 404] width 95 height 21
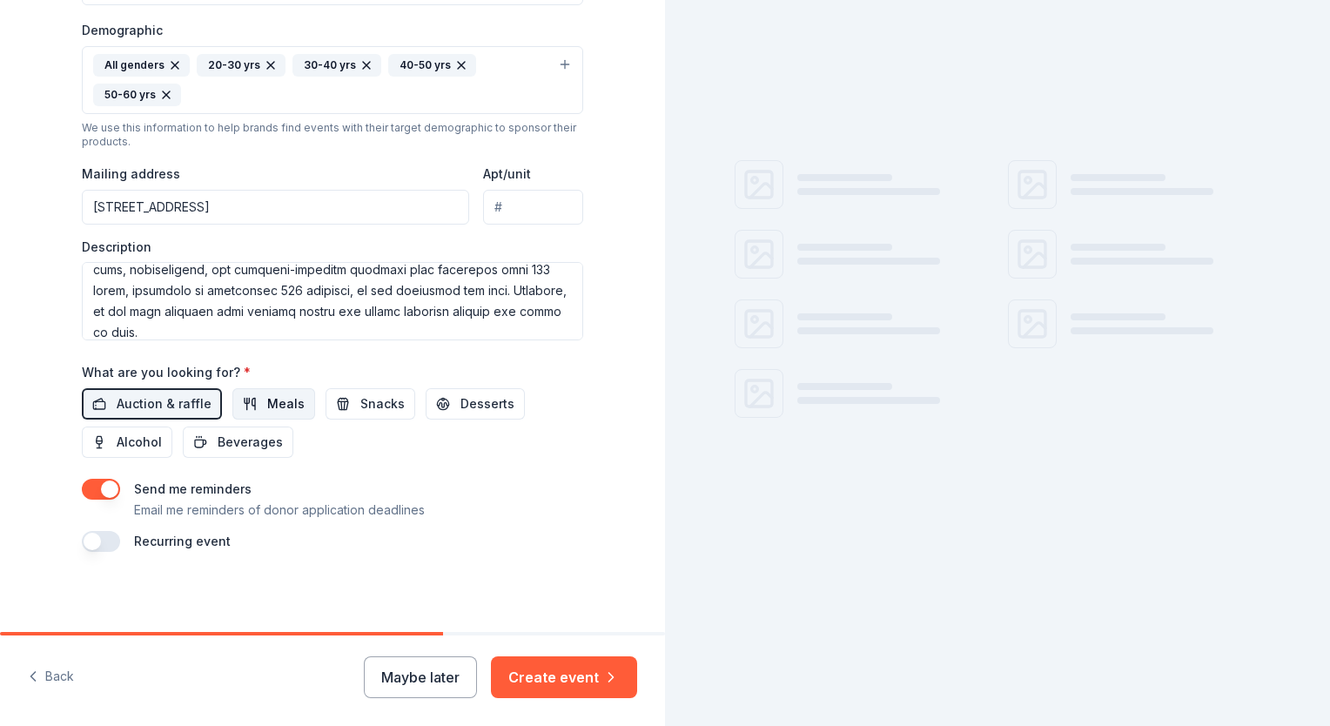
click at [267, 397] on span "Meals" at bounding box center [285, 404] width 37 height 21
click at [374, 407] on span "Snacks" at bounding box center [382, 404] width 44 height 21
click at [461, 402] on span "Desserts" at bounding box center [488, 404] width 54 height 21
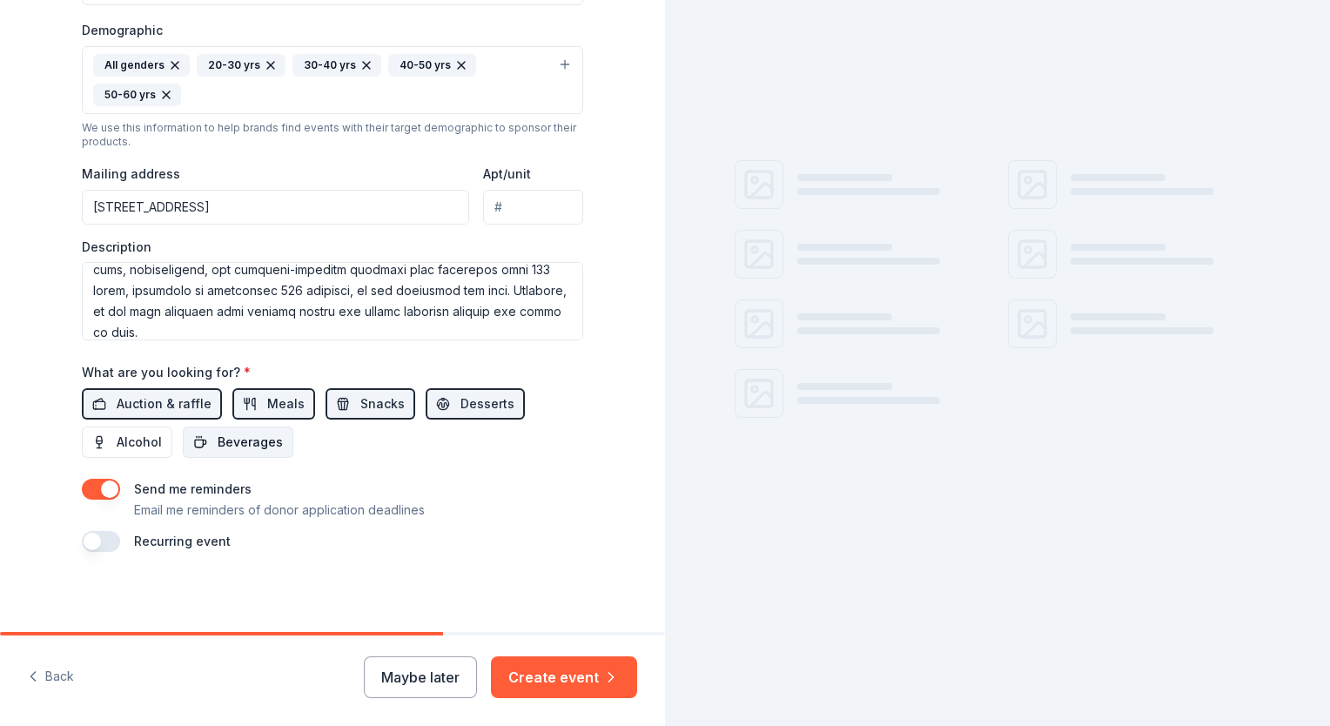
click at [265, 436] on span "Beverages" at bounding box center [250, 442] width 65 height 21
click at [150, 434] on span "Alcohol" at bounding box center [139, 442] width 45 height 21
click at [88, 486] on button "button" at bounding box center [101, 489] width 38 height 21
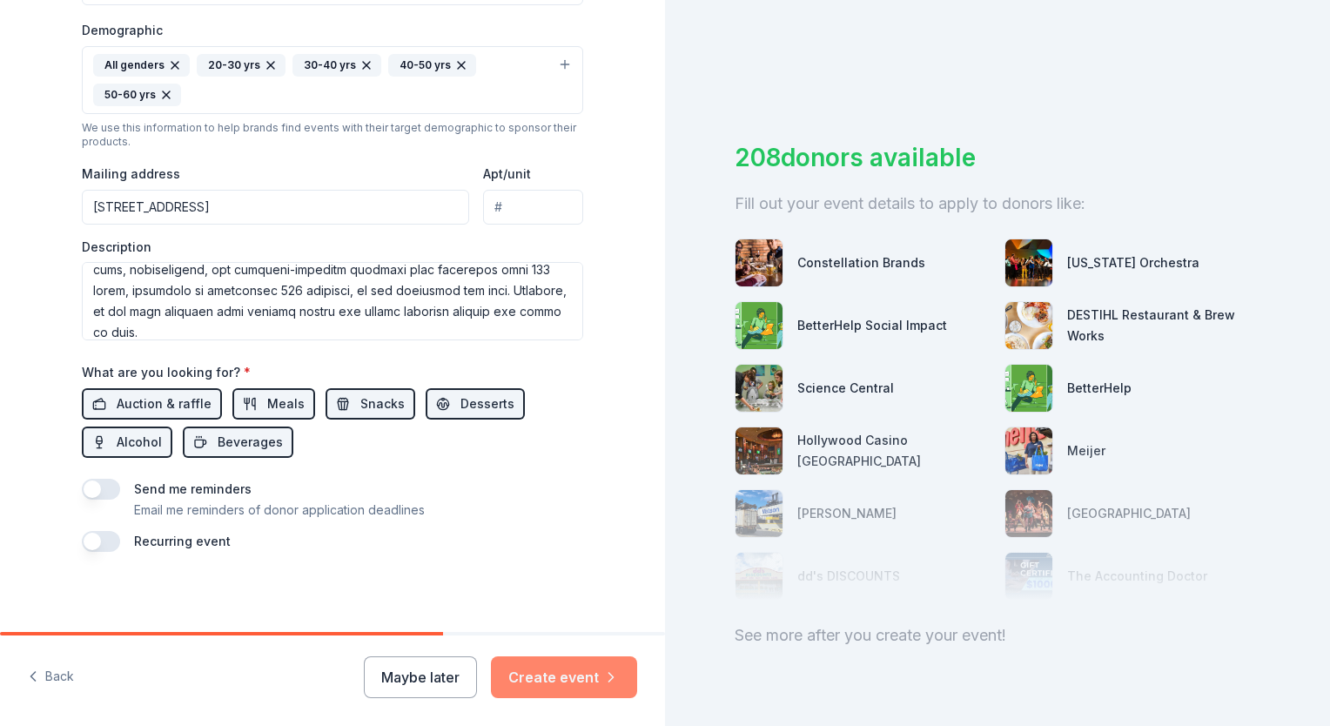
click at [557, 676] on button "Create event" at bounding box center [564, 678] width 146 height 42
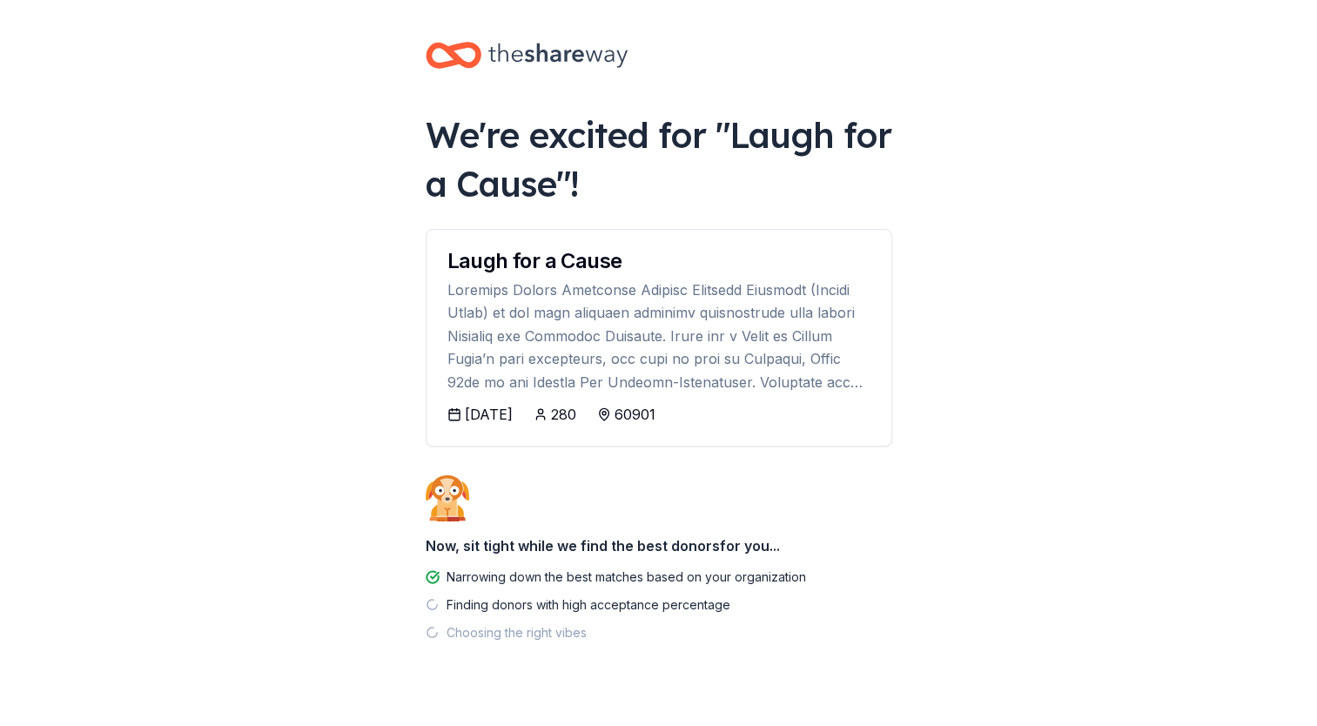
scroll to position [32, 0]
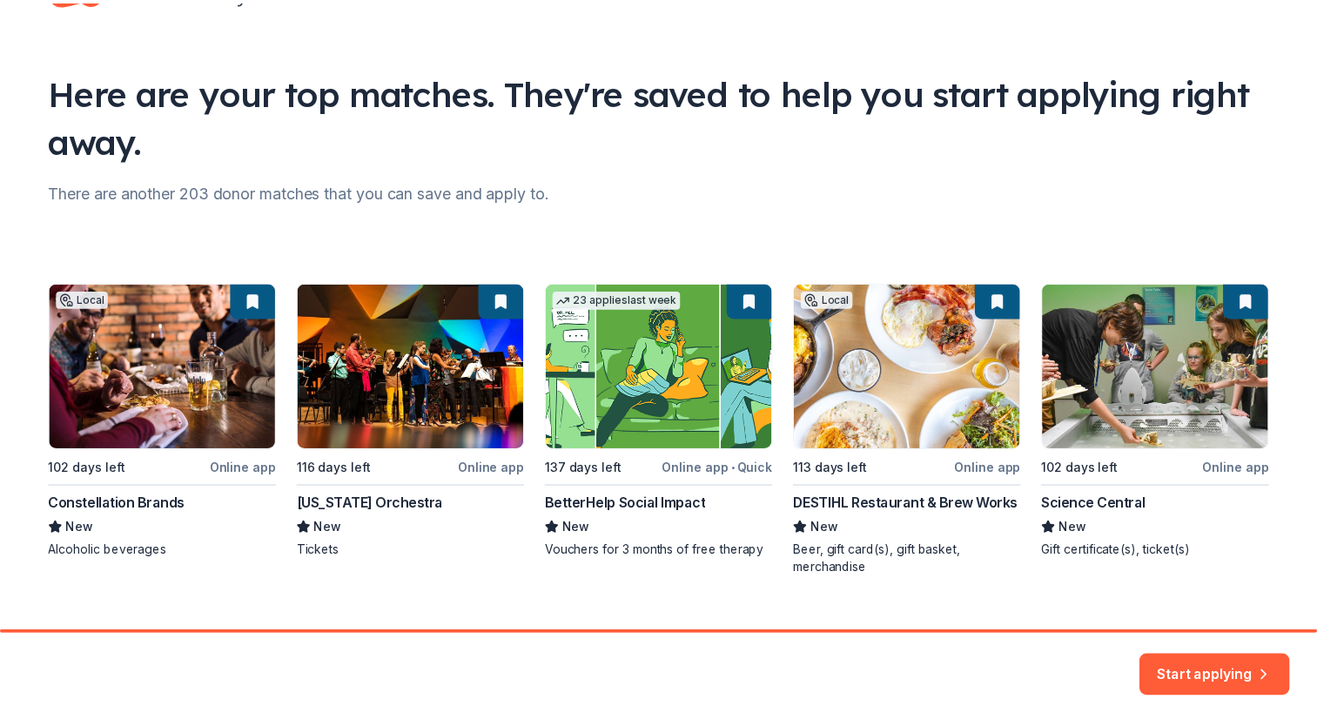
scroll to position [99, 0]
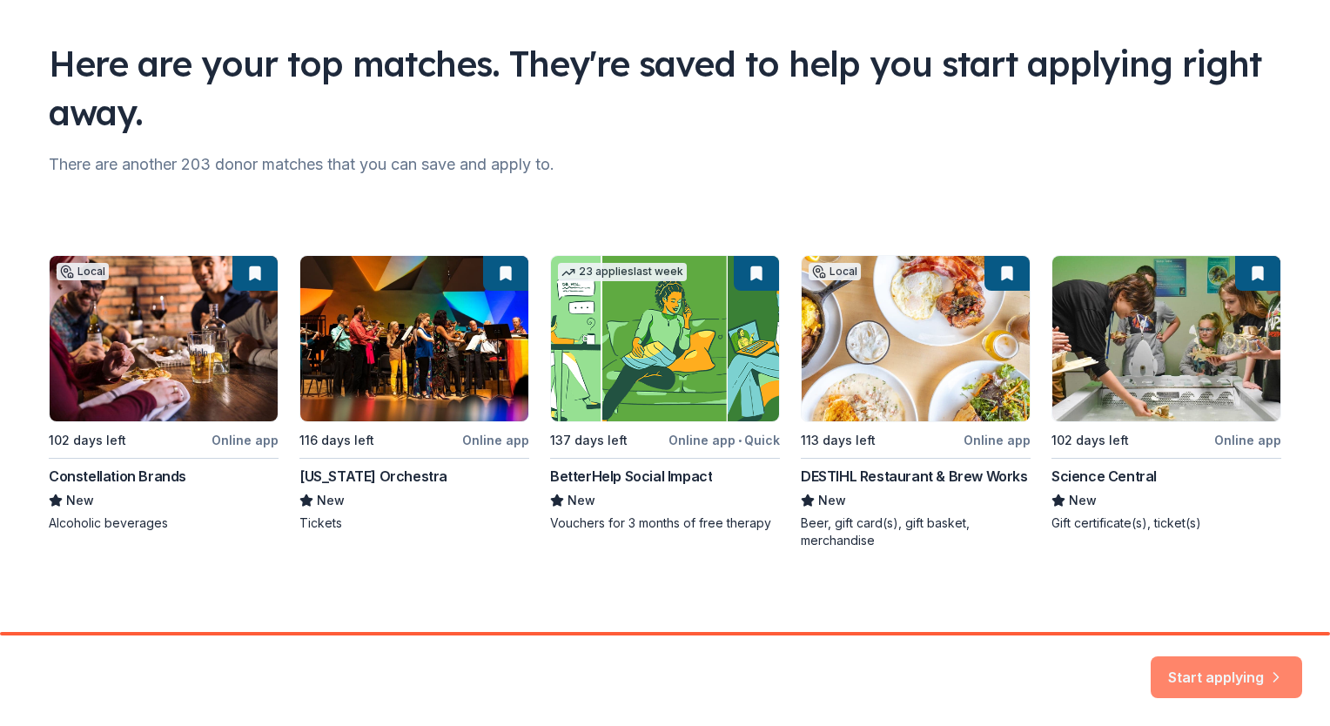
click at [1198, 662] on button "Start applying" at bounding box center [1227, 667] width 152 height 42
click at [1183, 670] on div "Start applying" at bounding box center [1227, 678] width 152 height 42
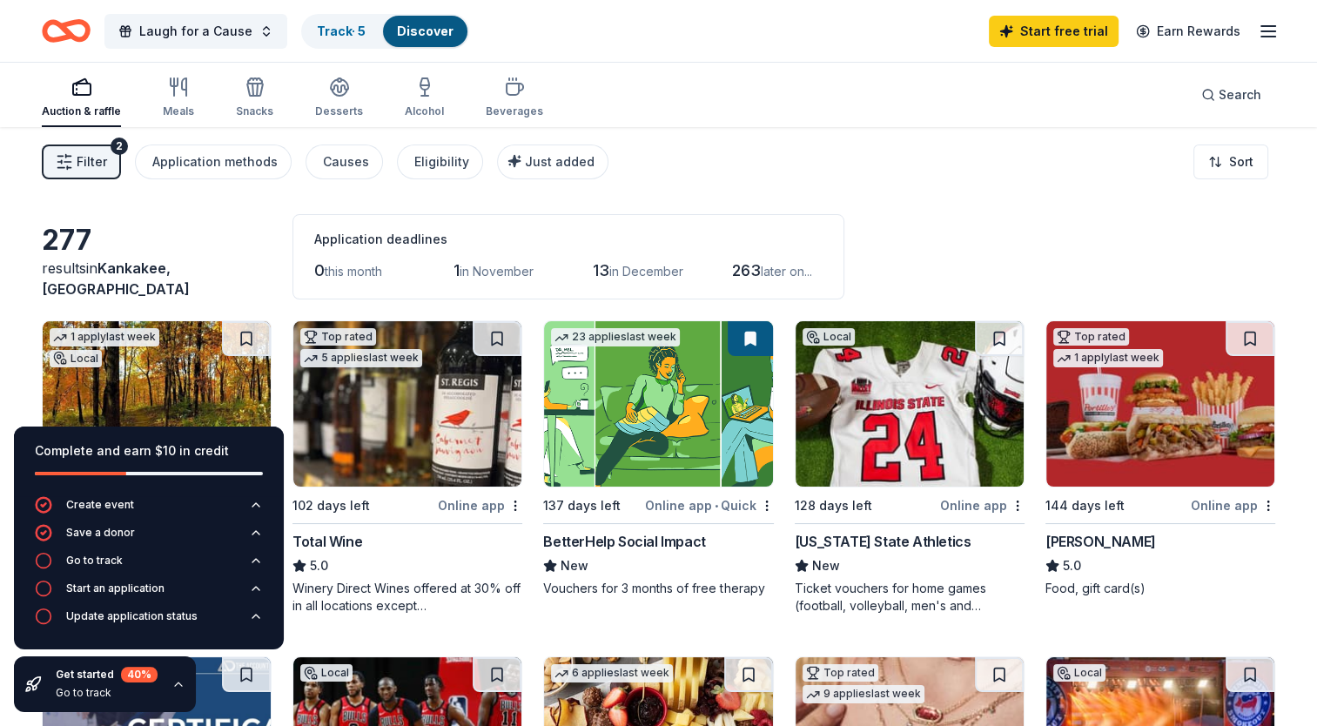
click at [1045, 170] on div "Filter 2 Application methods Causes Eligibility Just added Sort" at bounding box center [658, 162] width 1317 height 70
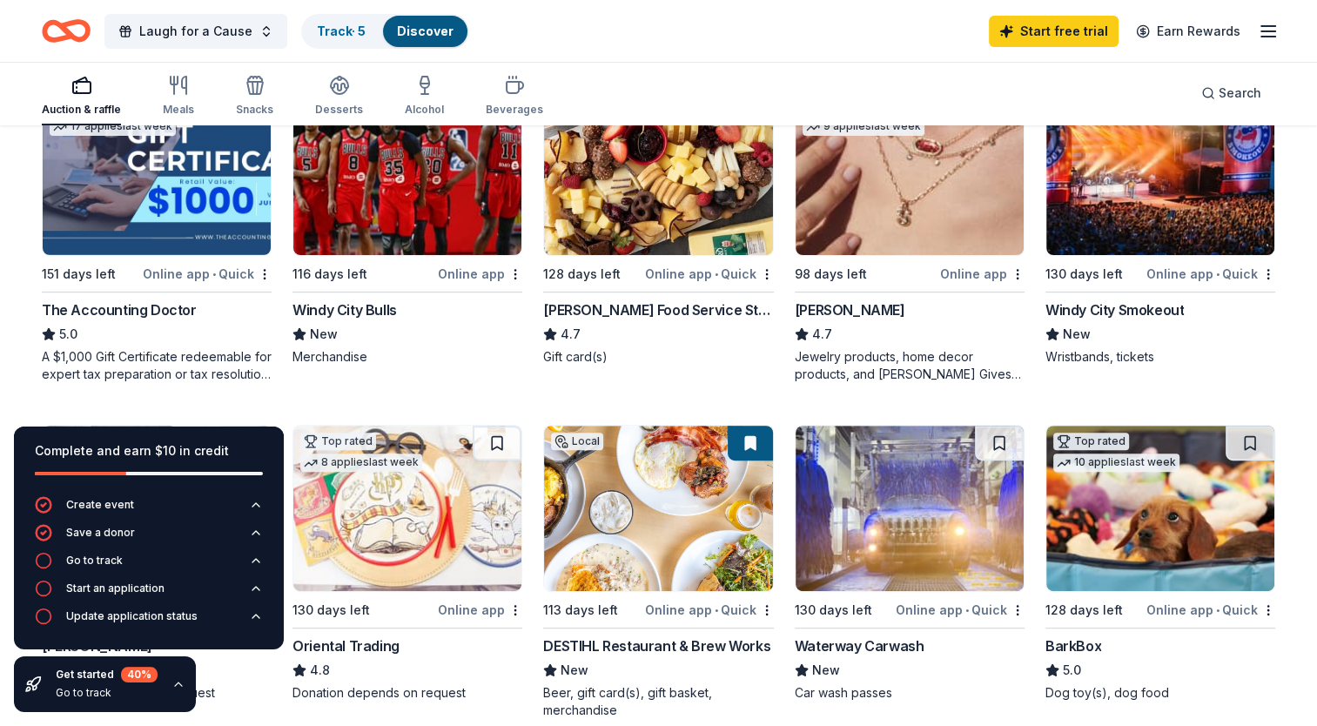
scroll to position [567, 0]
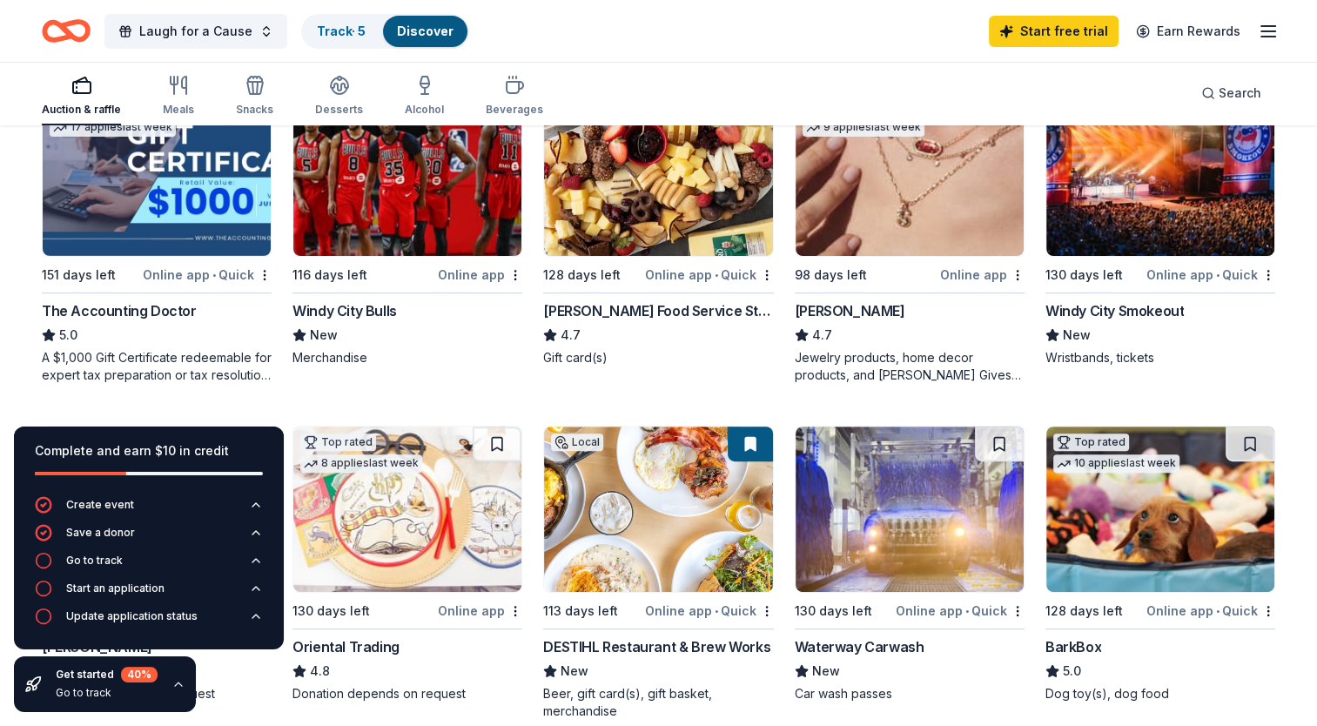
click at [1107, 308] on div "Windy City Smokeout" at bounding box center [1115, 310] width 138 height 21
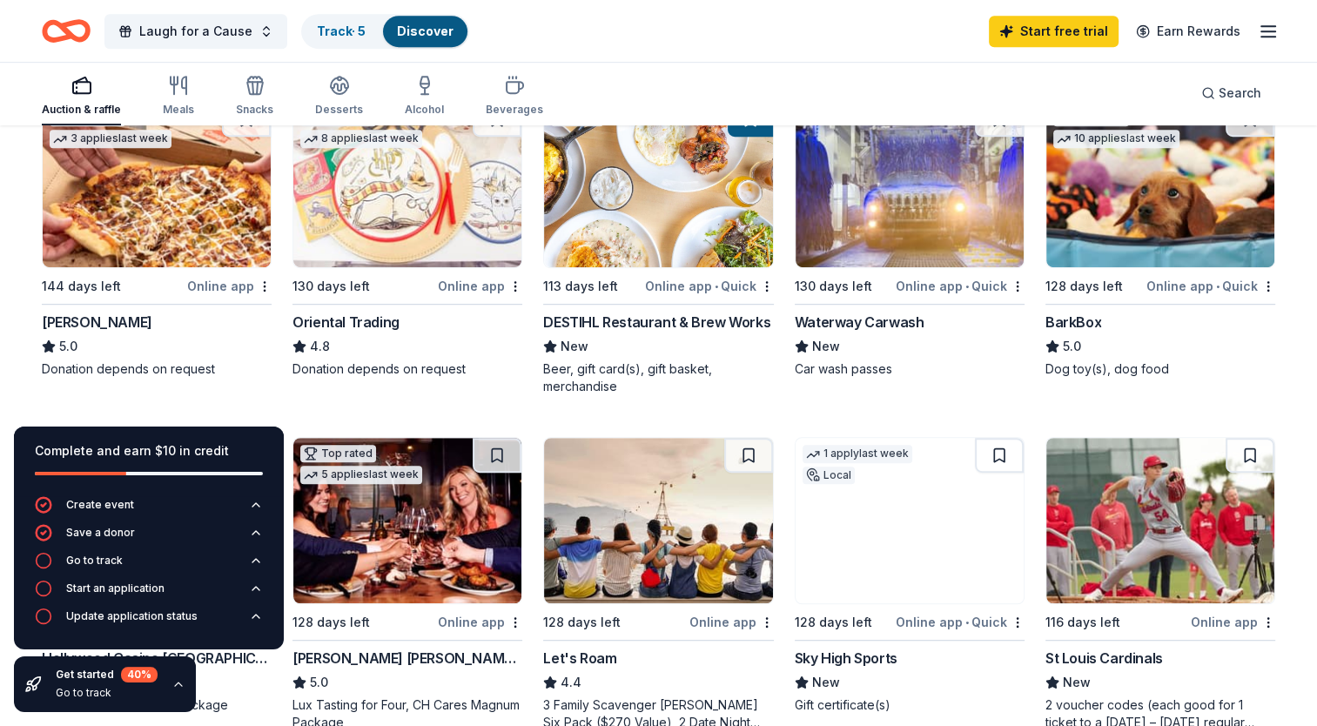
scroll to position [893, 0]
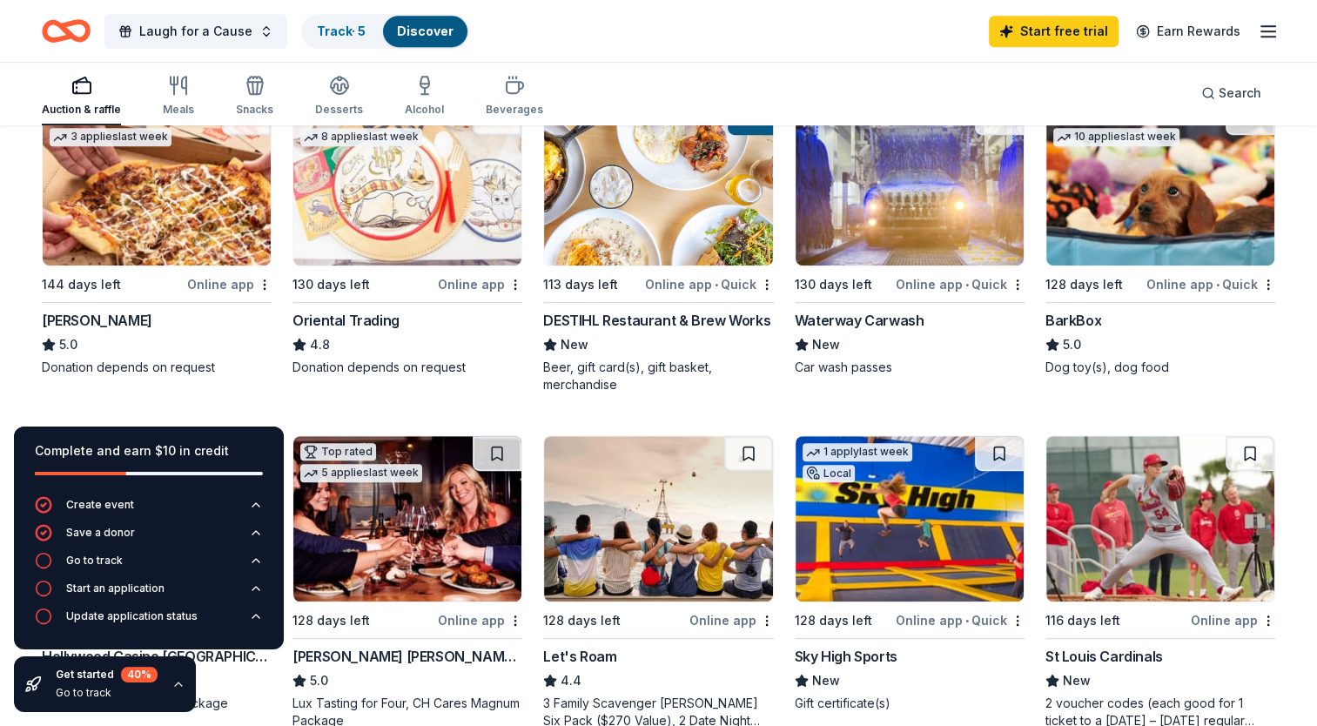
click at [1085, 320] on div "BarkBox" at bounding box center [1074, 320] width 56 height 21
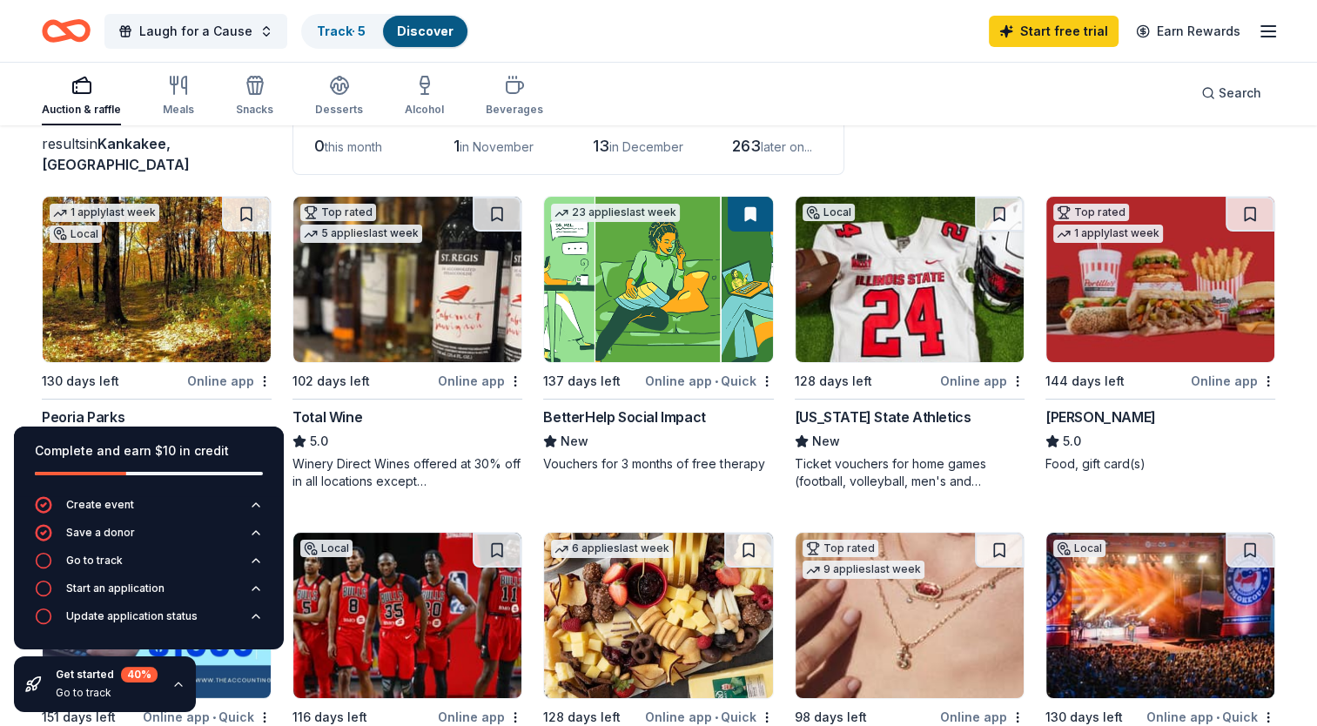
scroll to position [0, 0]
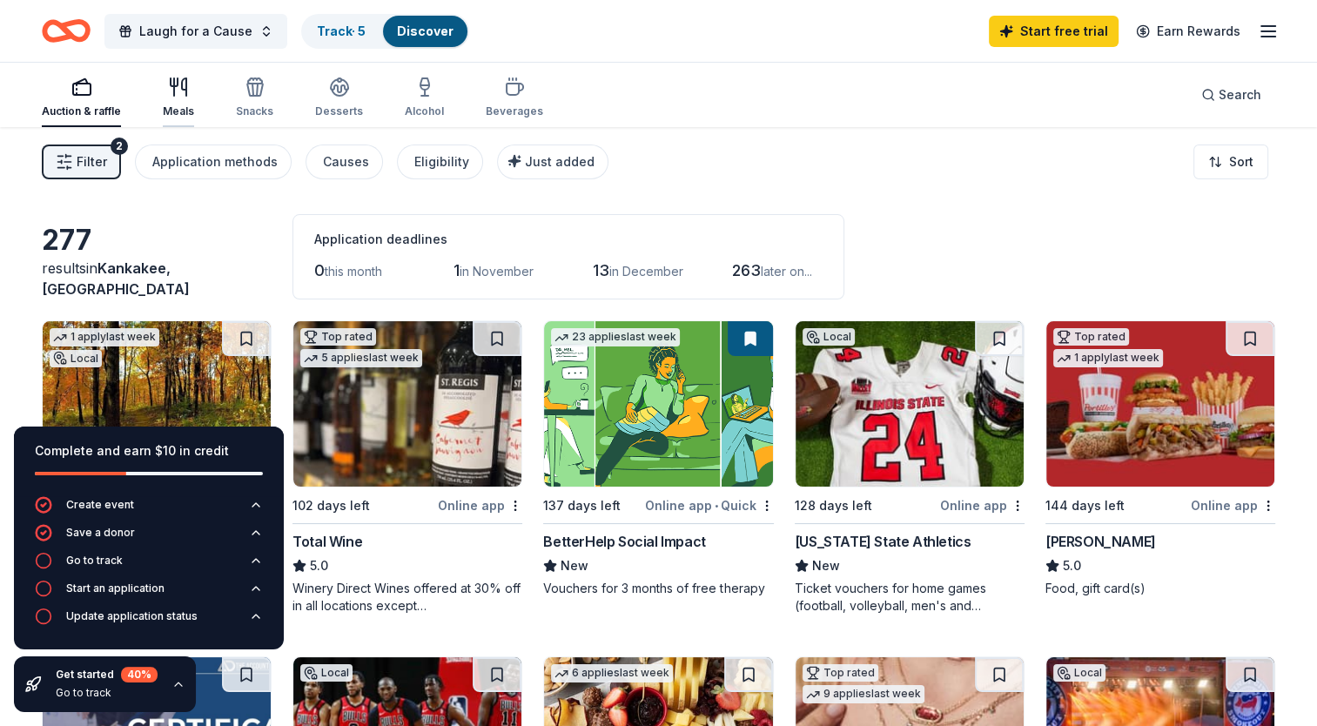
click at [172, 108] on div "Meals" at bounding box center [178, 111] width 31 height 14
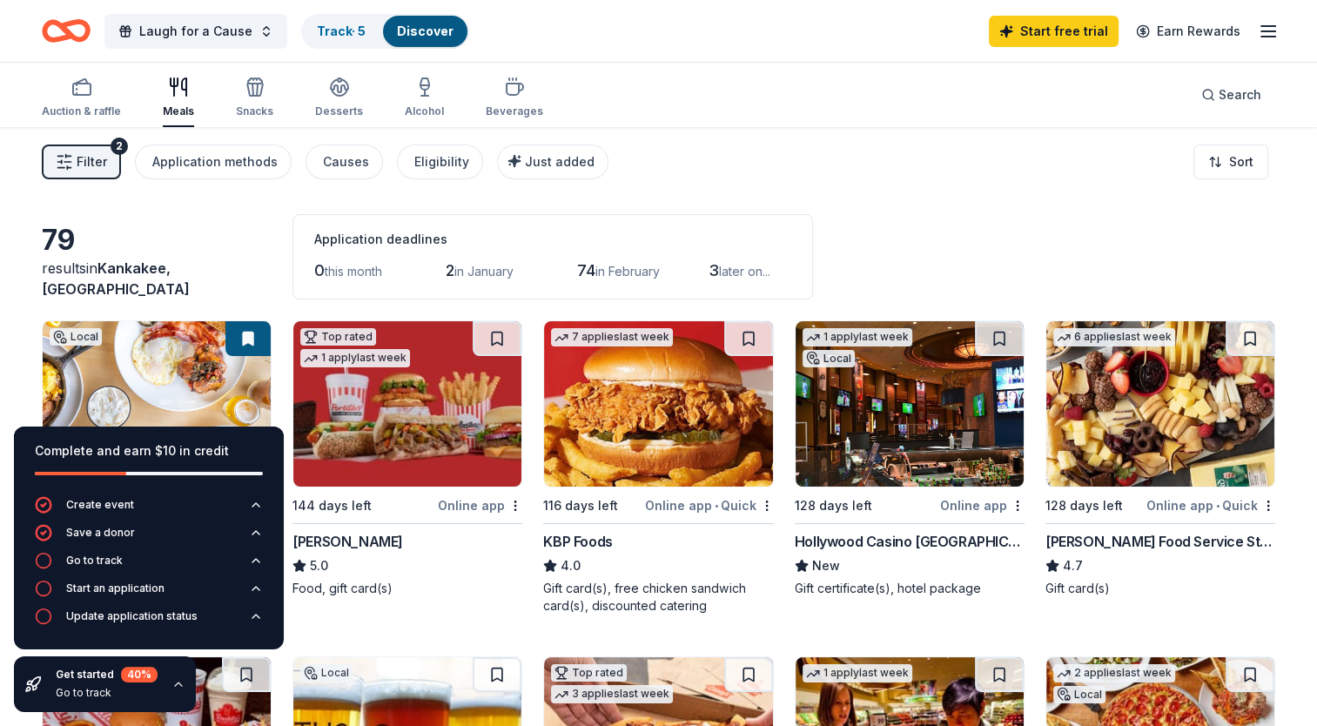
click at [175, 685] on icon "button" at bounding box center [179, 684] width 14 height 14
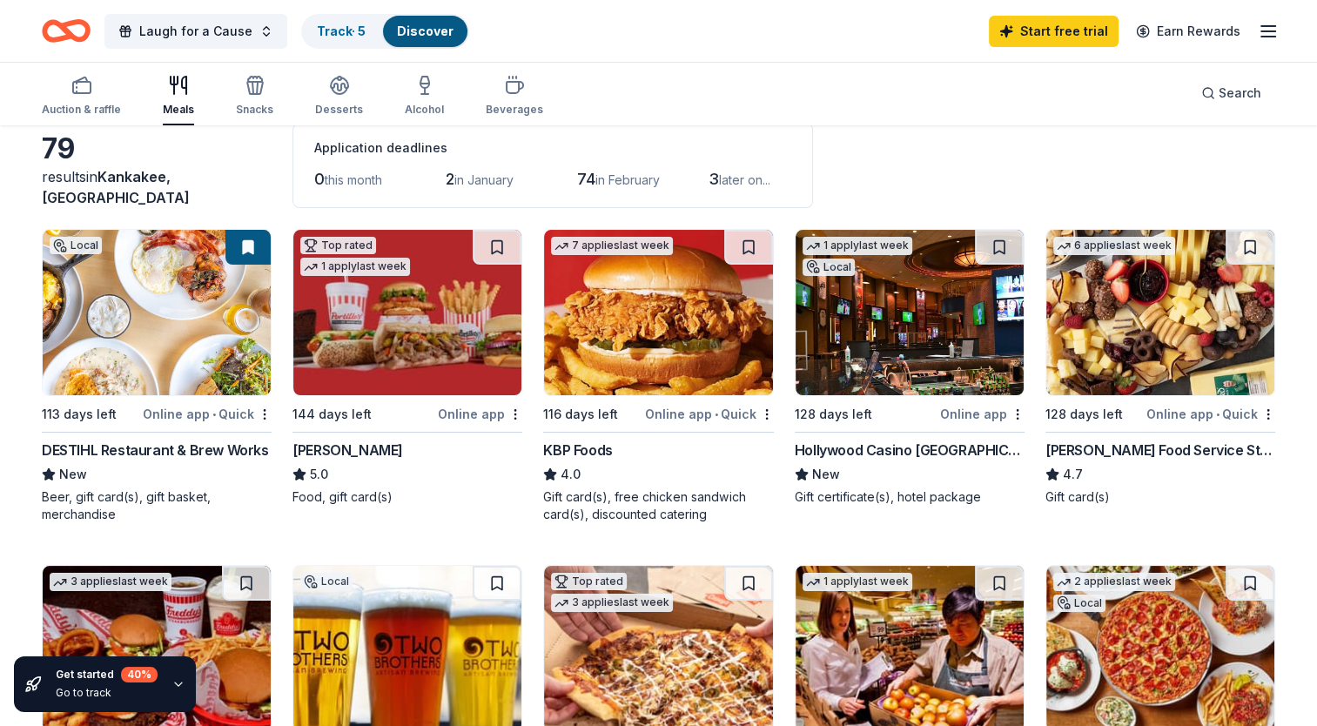
scroll to position [95, 0]
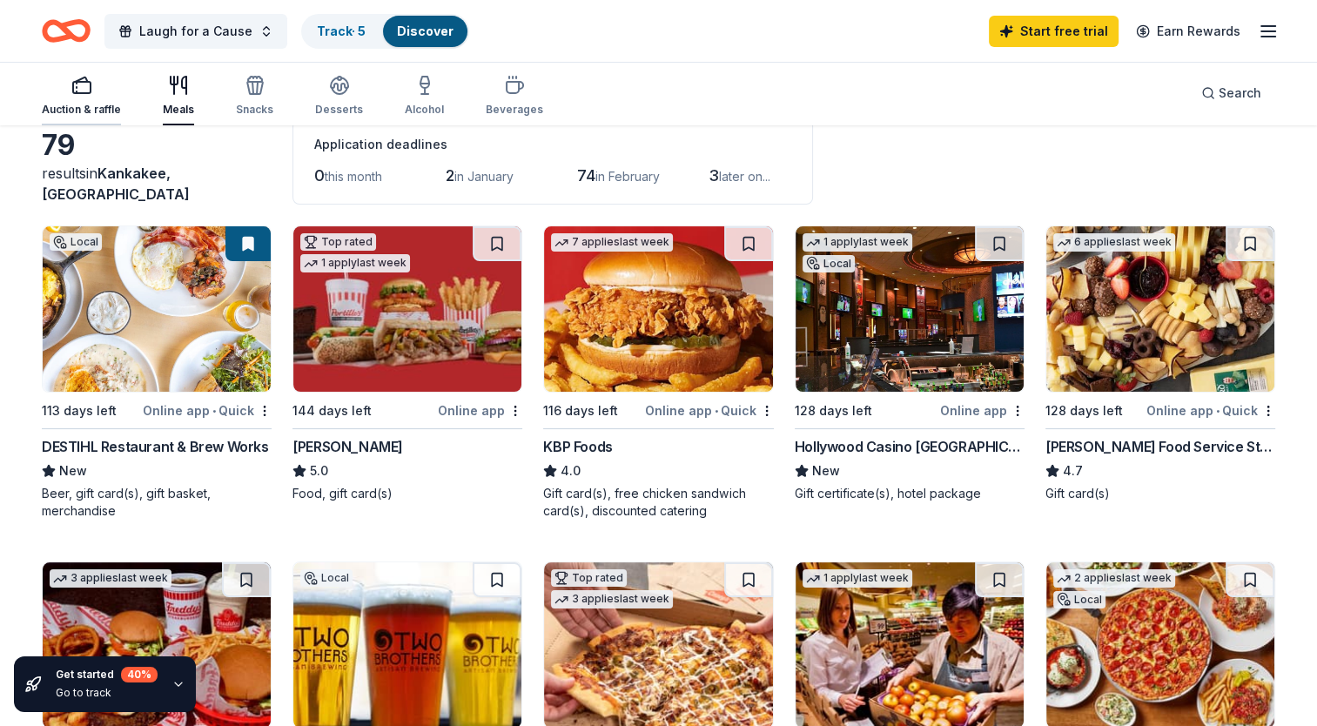
click at [80, 98] on div "Auction & raffle" at bounding box center [81, 96] width 79 height 42
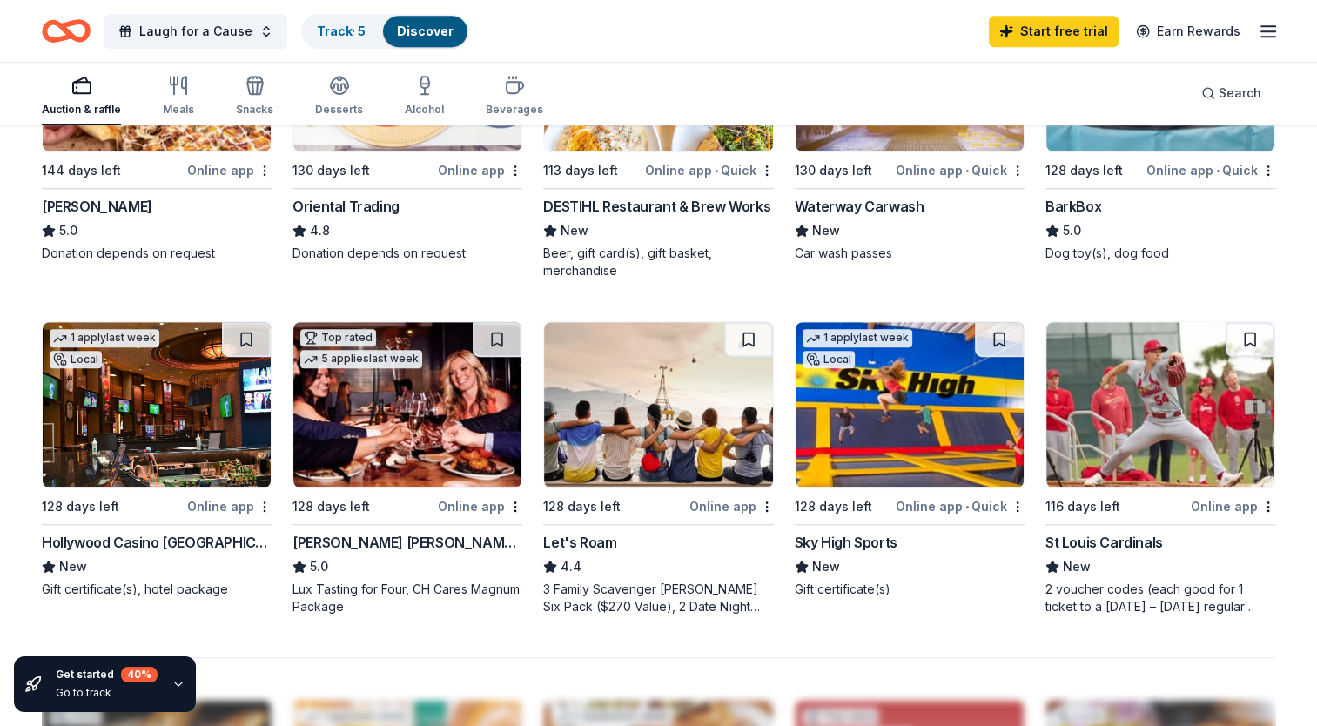
scroll to position [1013, 0]
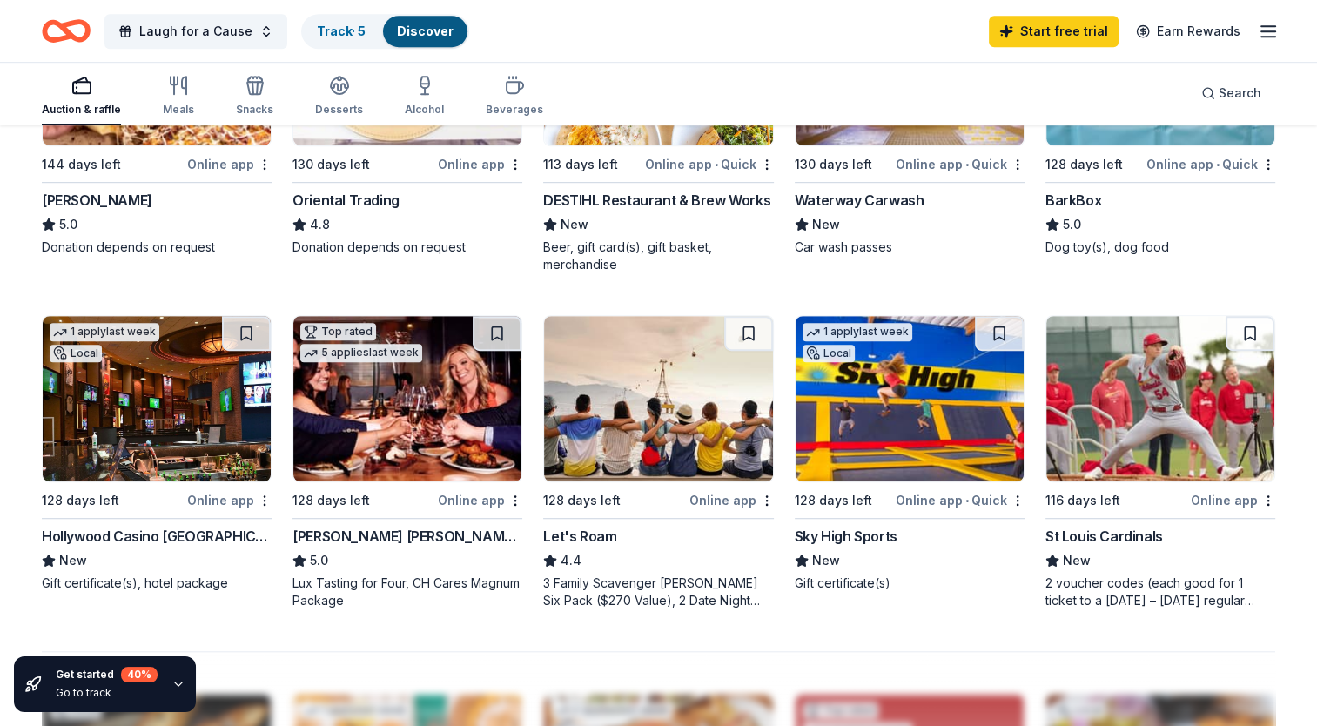
click at [141, 448] on img at bounding box center [157, 398] width 228 height 165
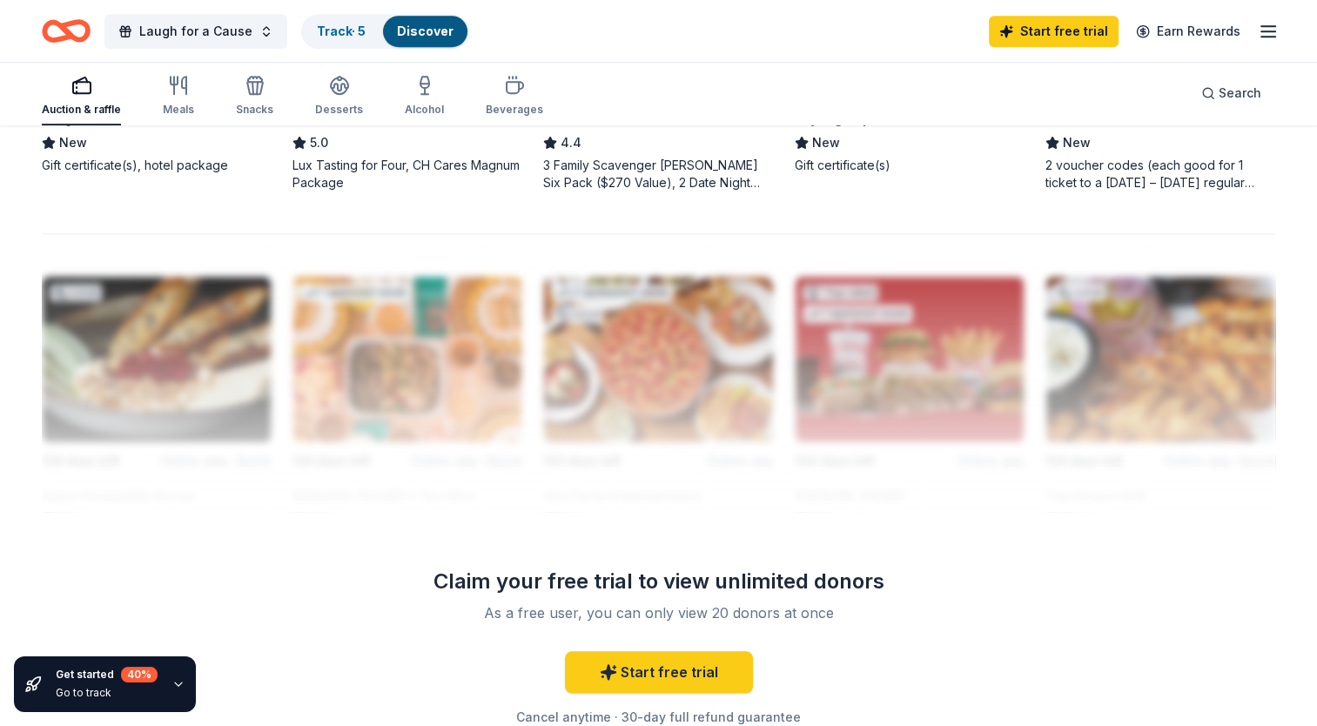
scroll to position [1466, 0]
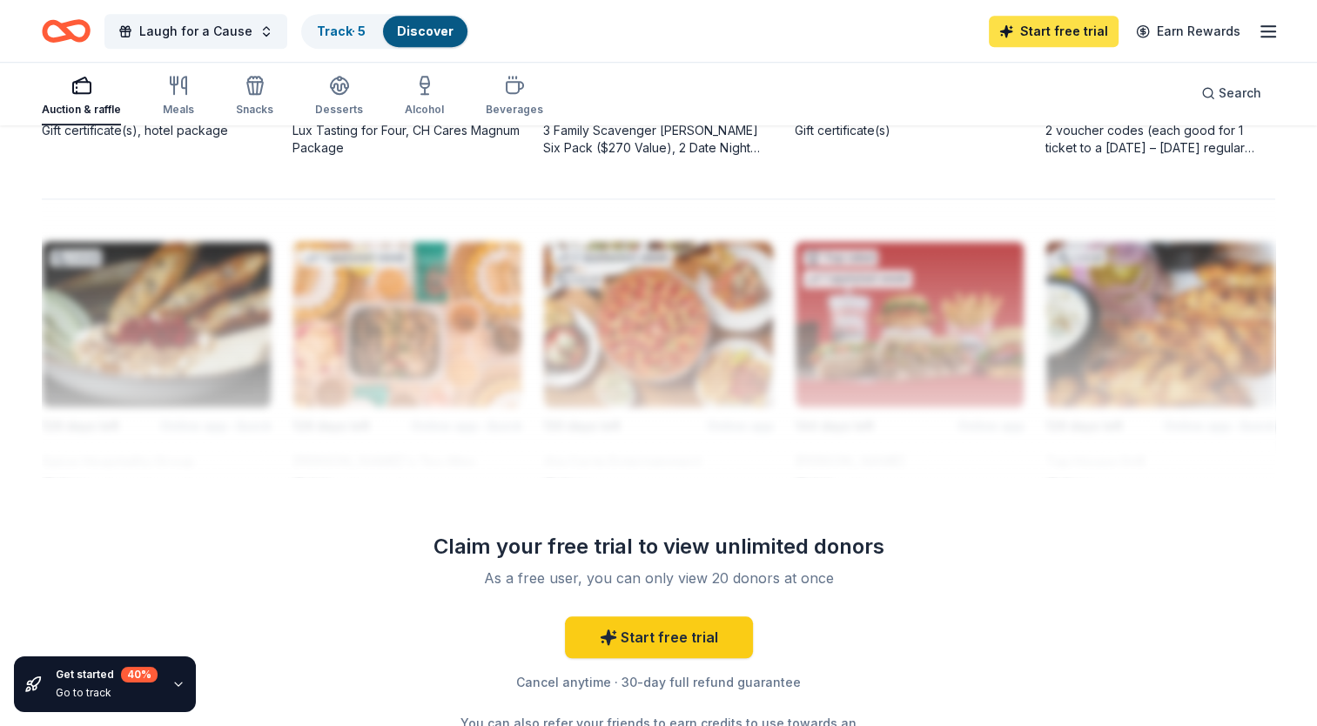
click at [1061, 28] on link "Start free trial" at bounding box center [1054, 31] width 130 height 31
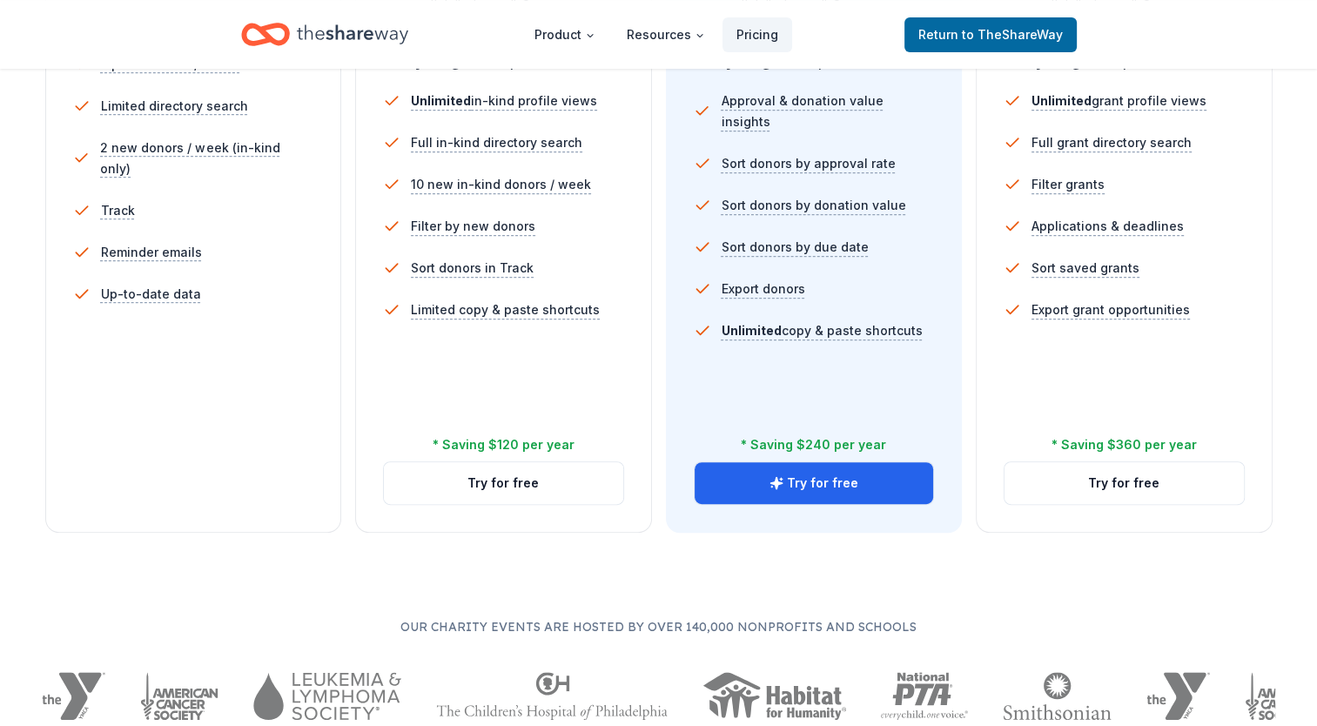
scroll to position [557, 0]
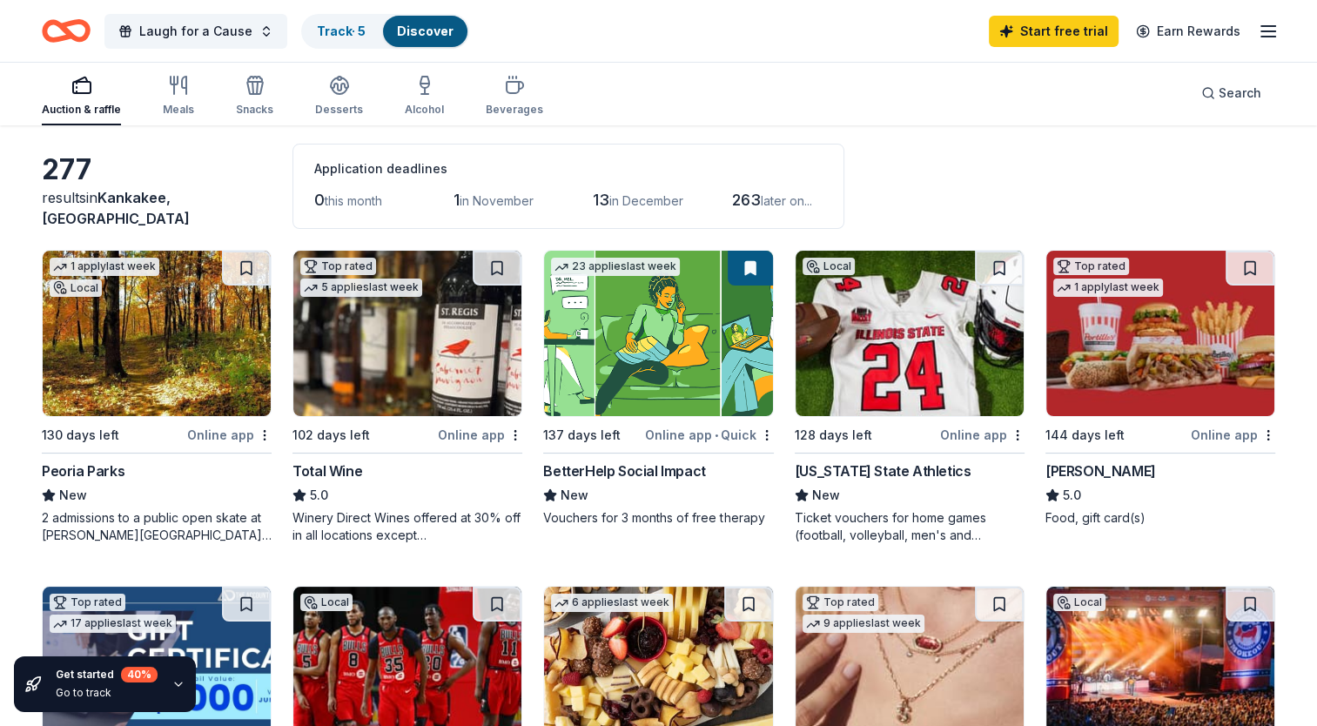
scroll to position [68, 0]
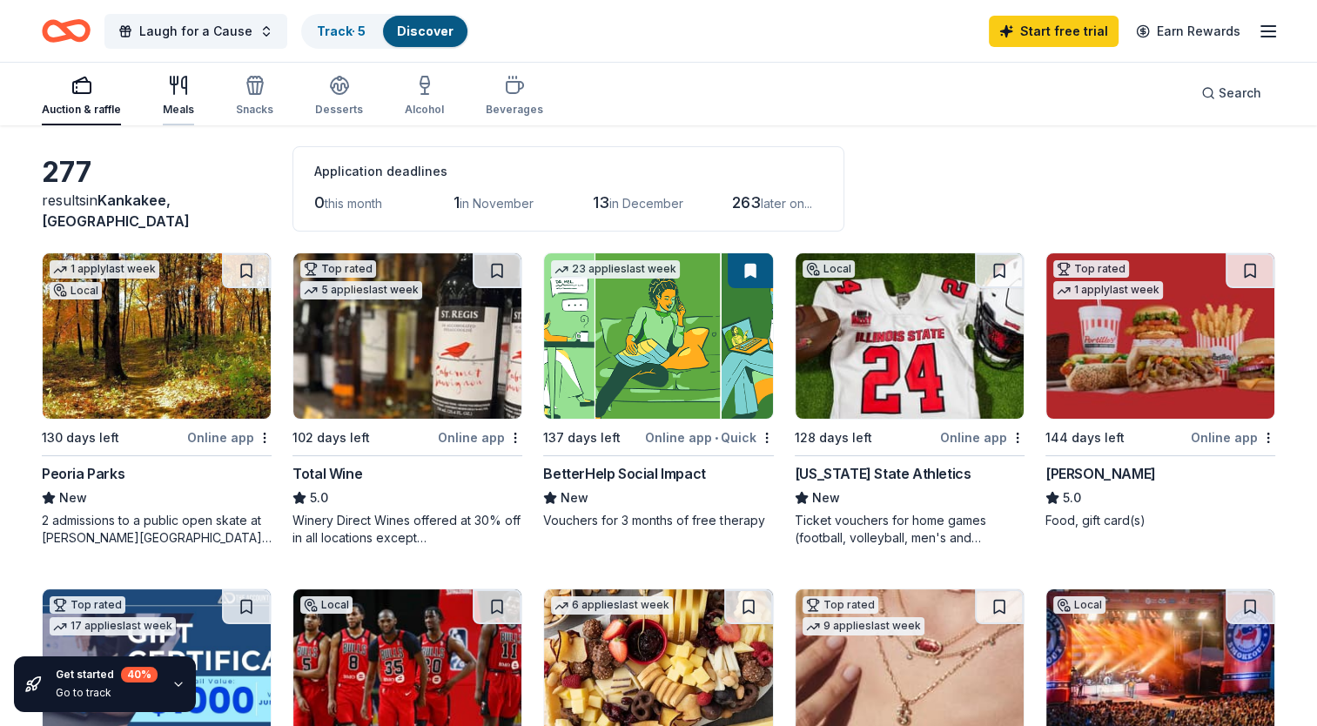
click at [174, 93] on icon "button" at bounding box center [178, 85] width 21 height 21
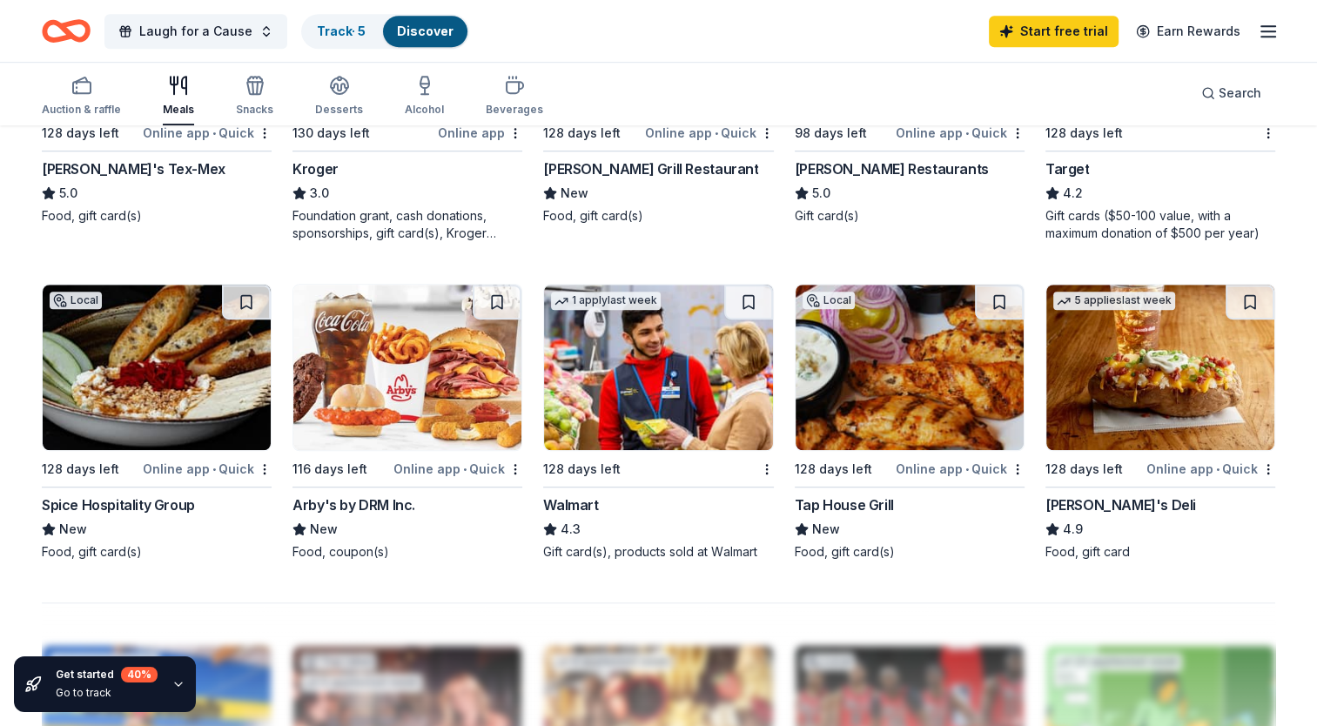
scroll to position [1010, 0]
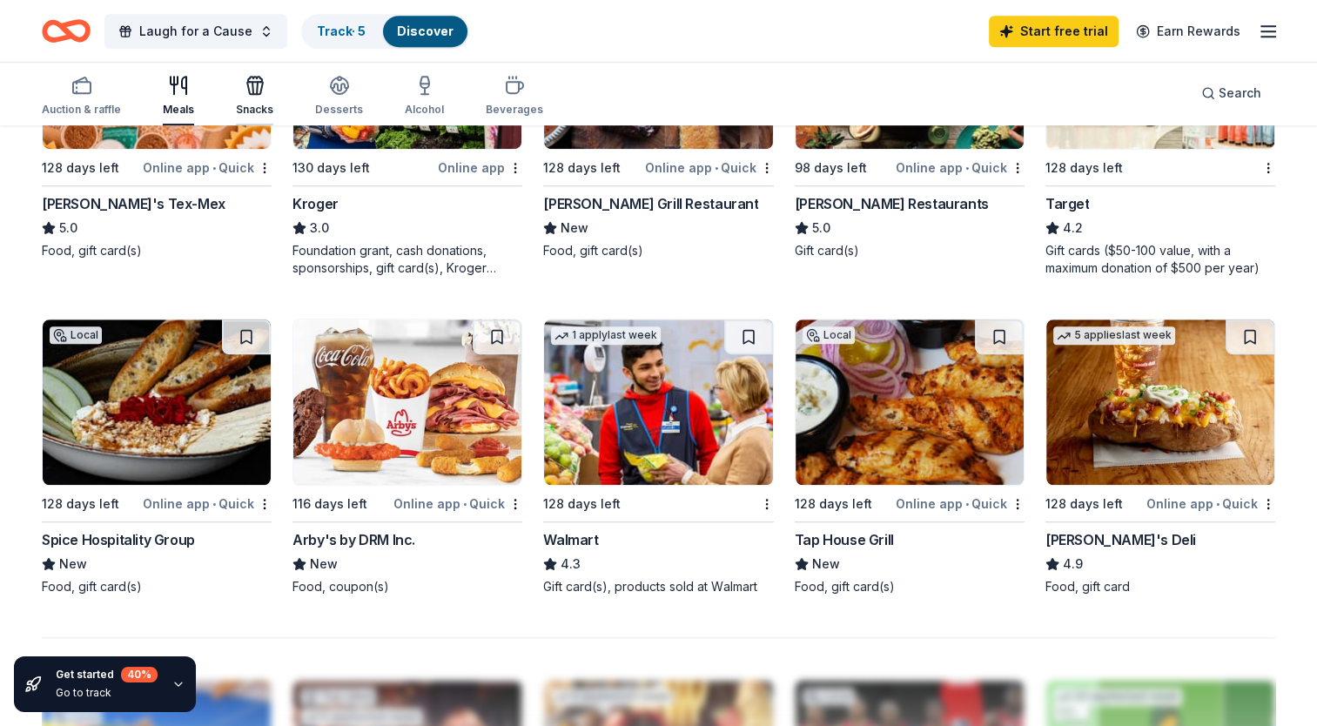
click at [253, 88] on icon "button" at bounding box center [255, 85] width 21 height 21
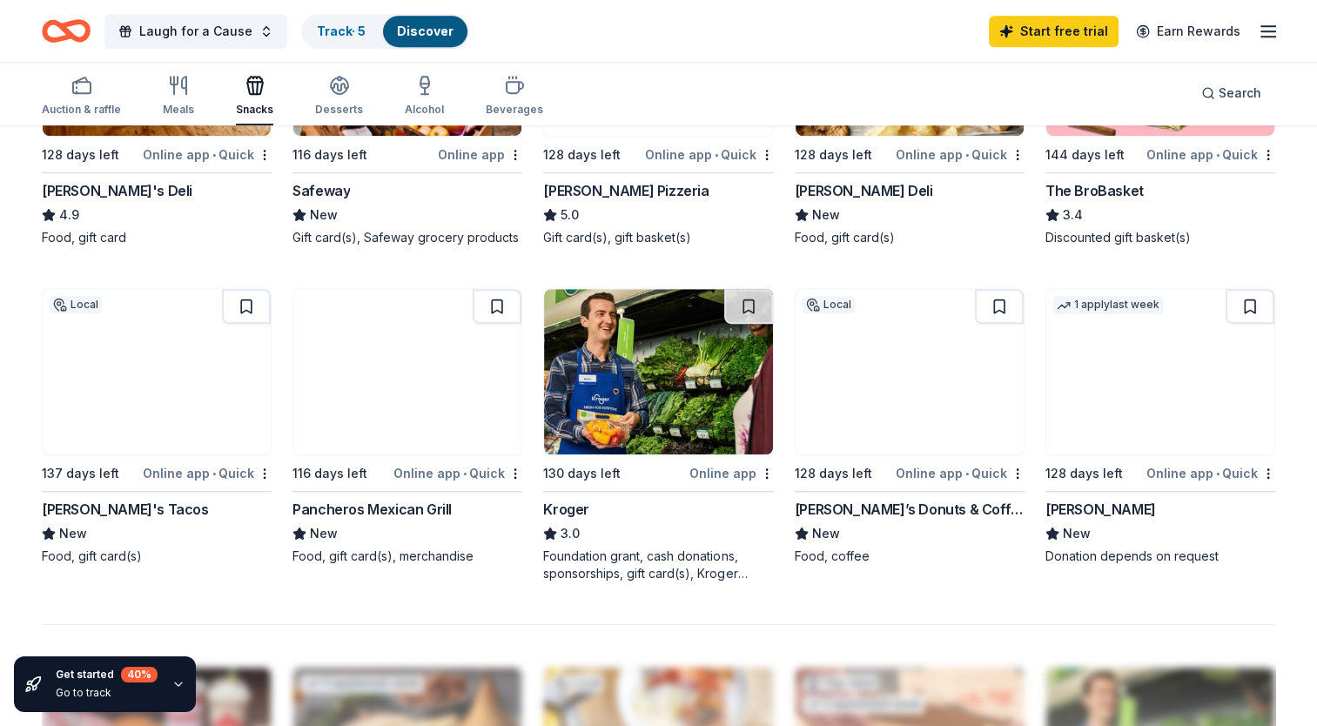
scroll to position [1010, 0]
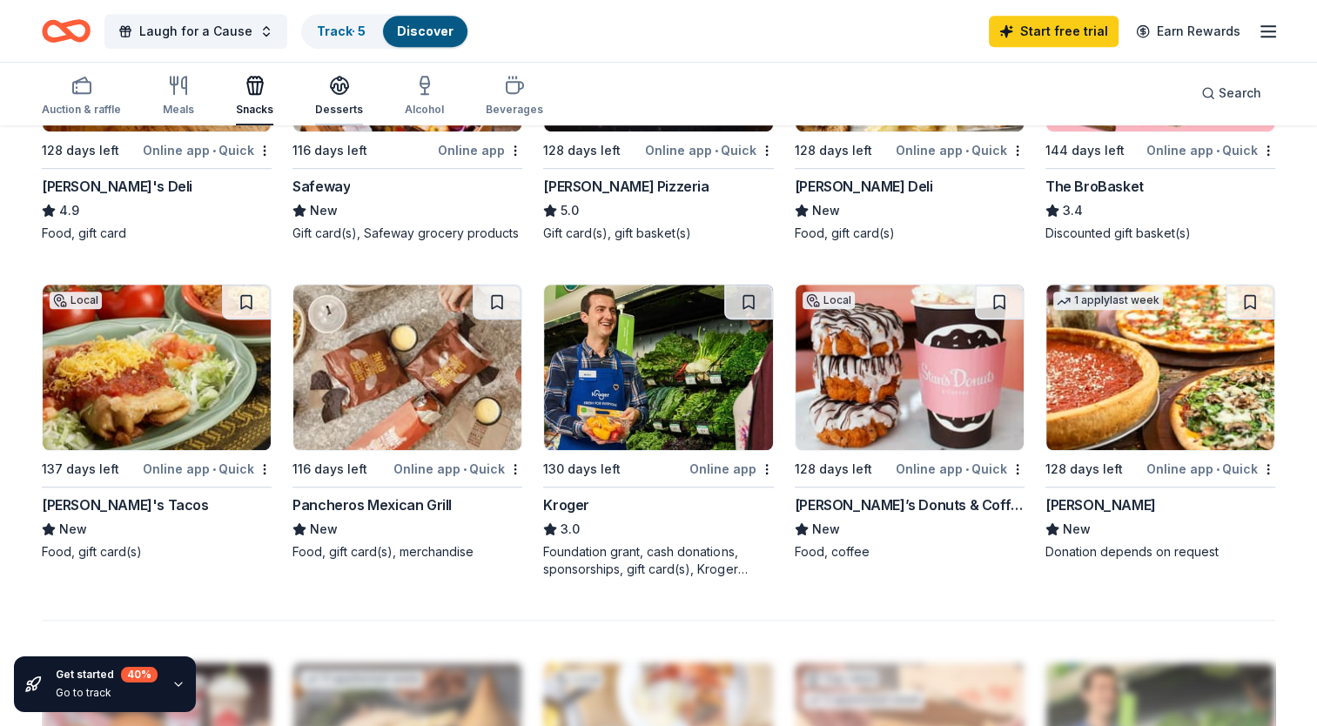
click at [338, 79] on icon "button" at bounding box center [339, 85] width 21 height 21
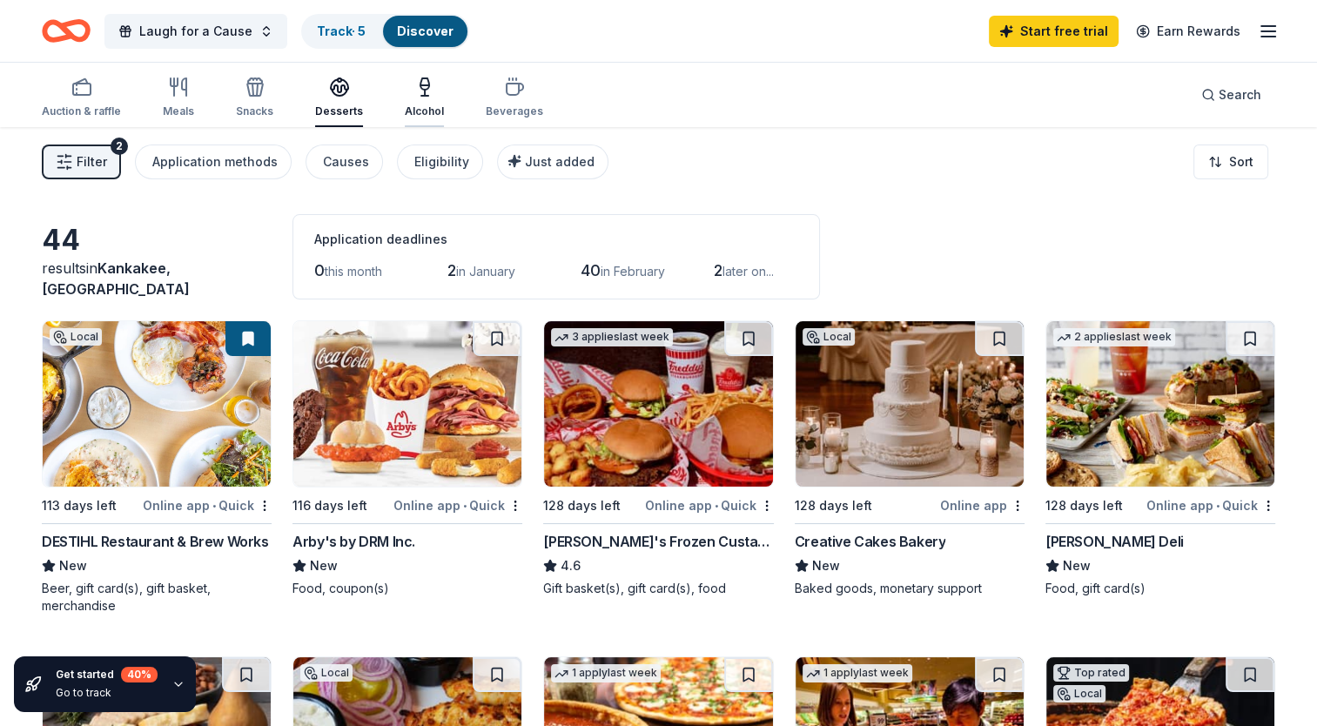
click at [405, 99] on div "Alcohol" at bounding box center [424, 98] width 39 height 42
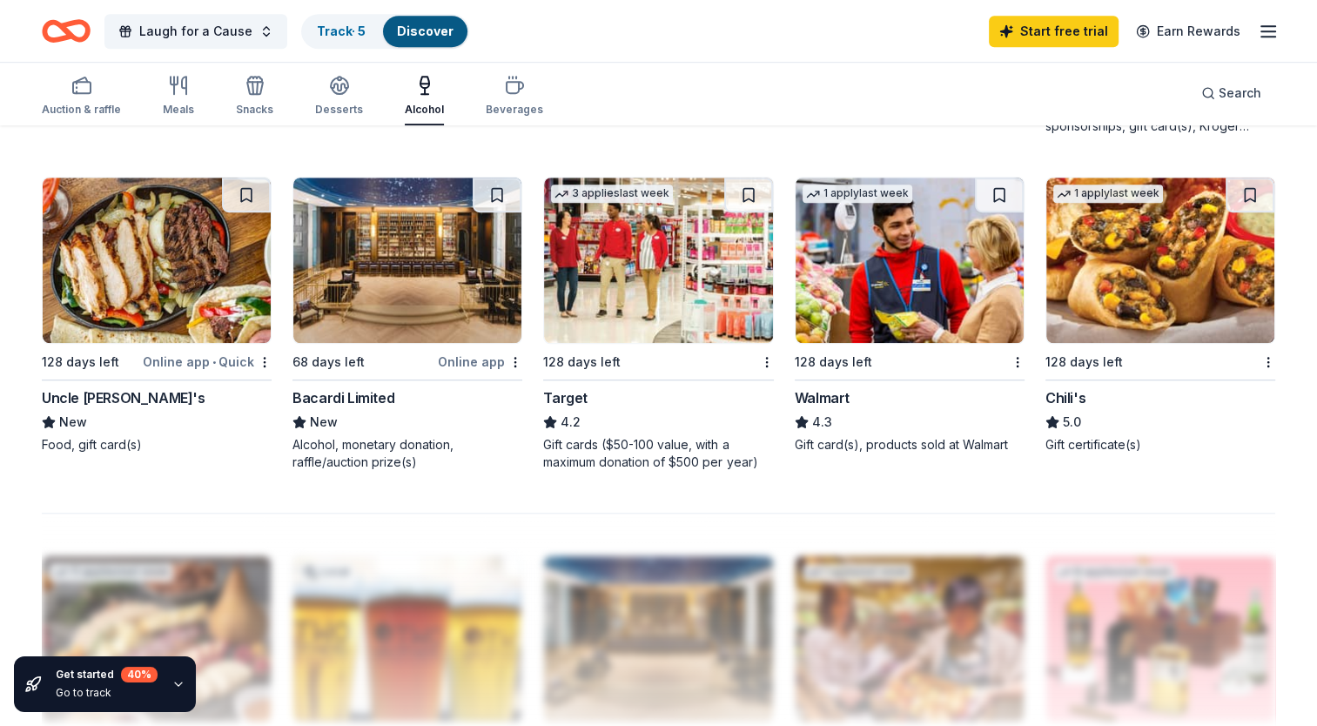
scroll to position [1149, 0]
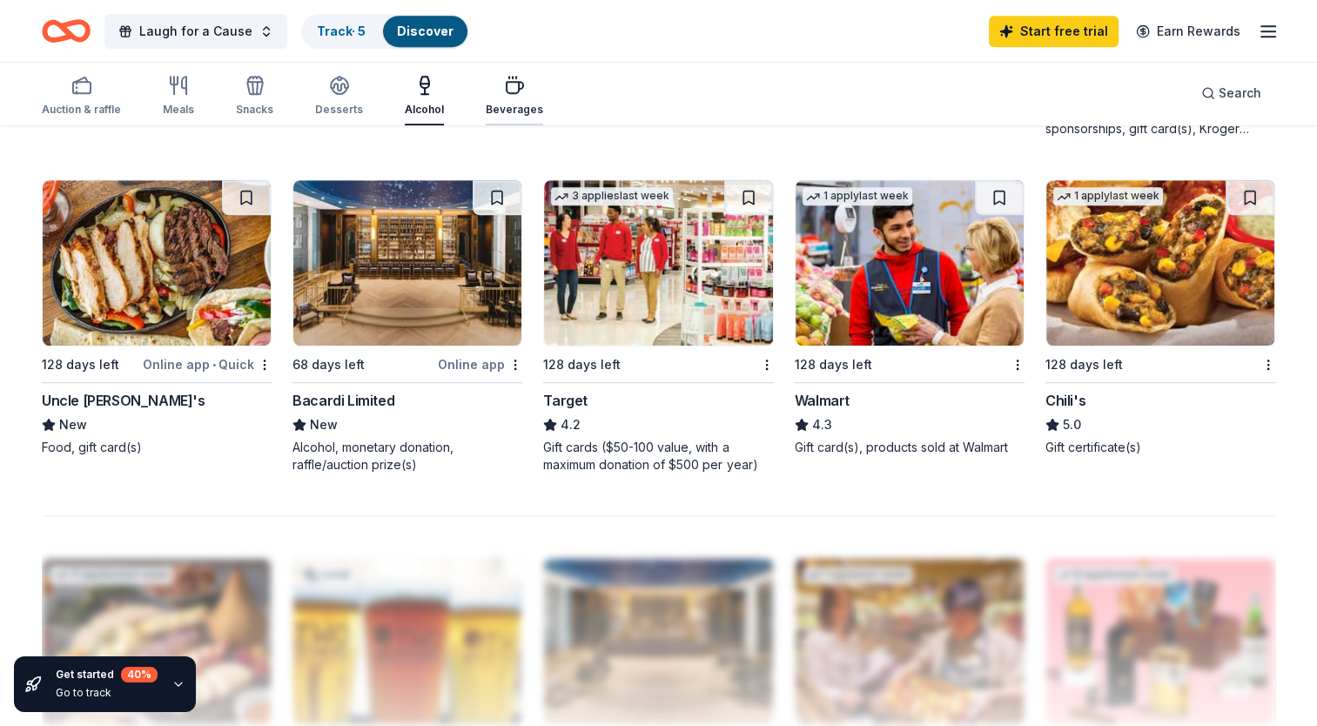
click at [493, 87] on div "button" at bounding box center [514, 85] width 57 height 21
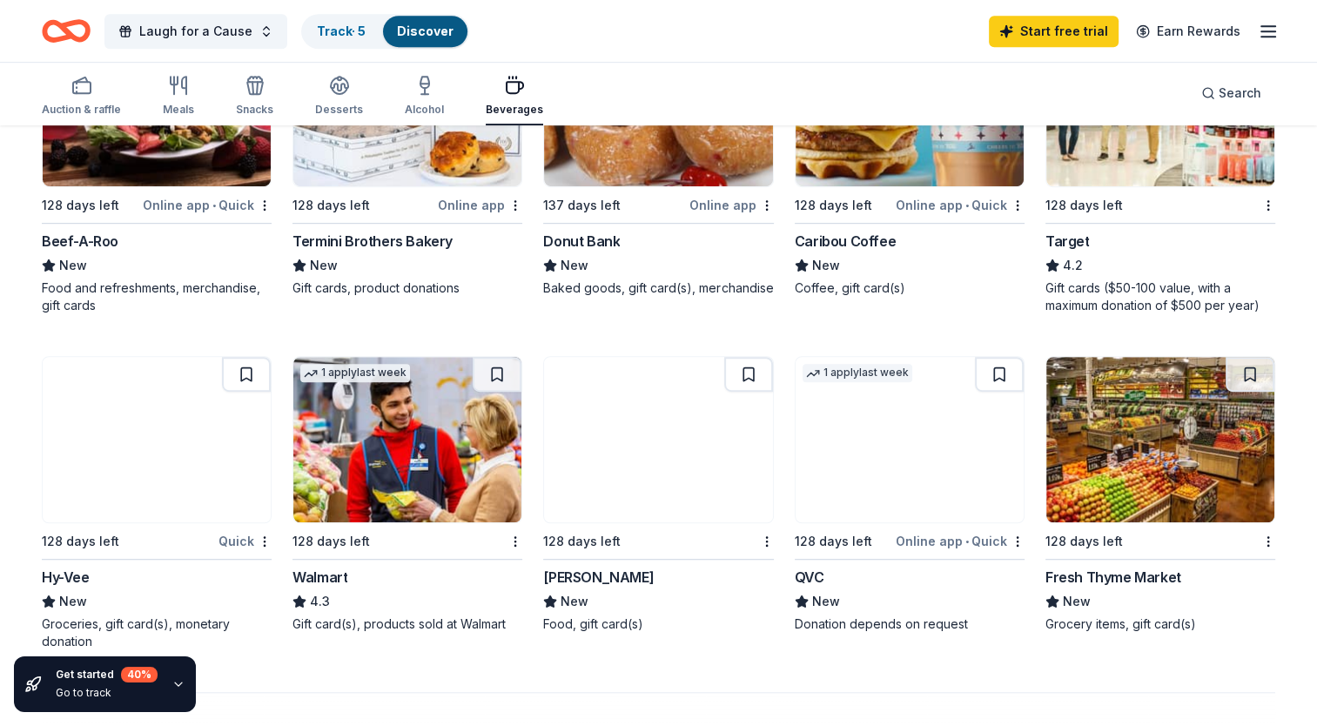
scroll to position [975, 0]
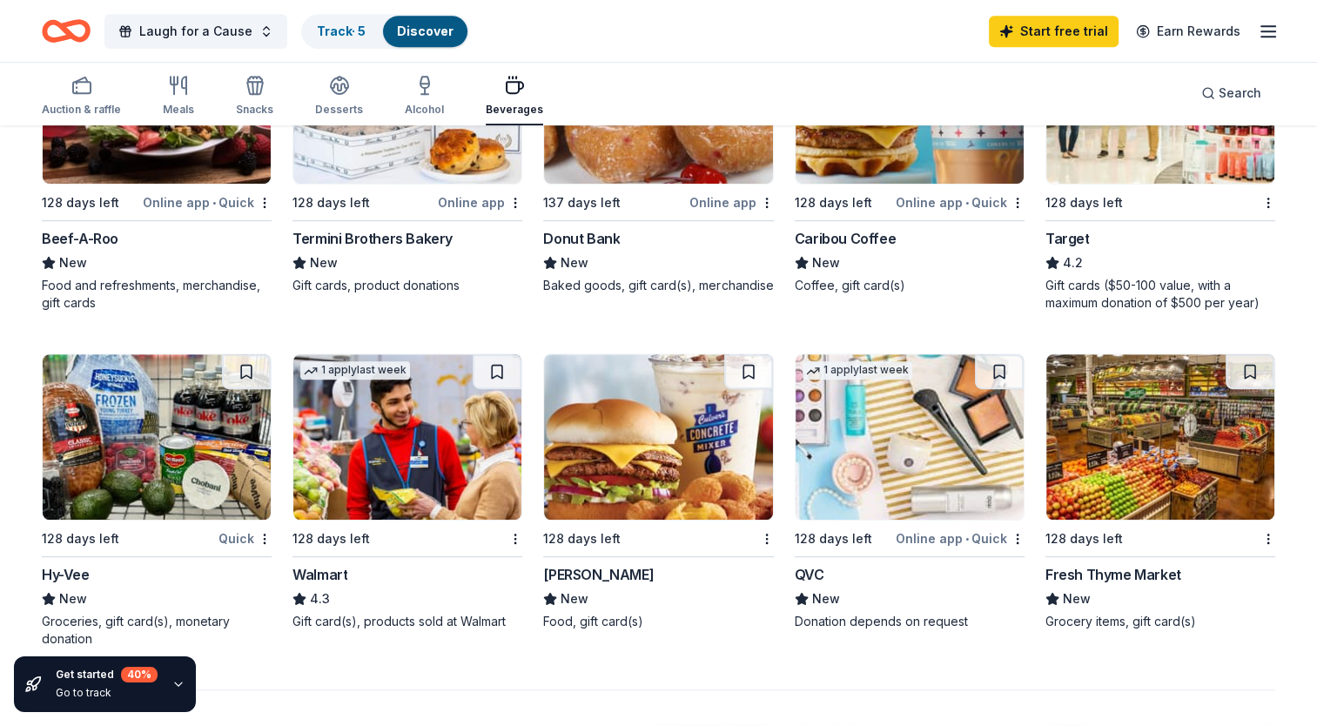
click at [600, 443] on img at bounding box center [658, 436] width 228 height 165
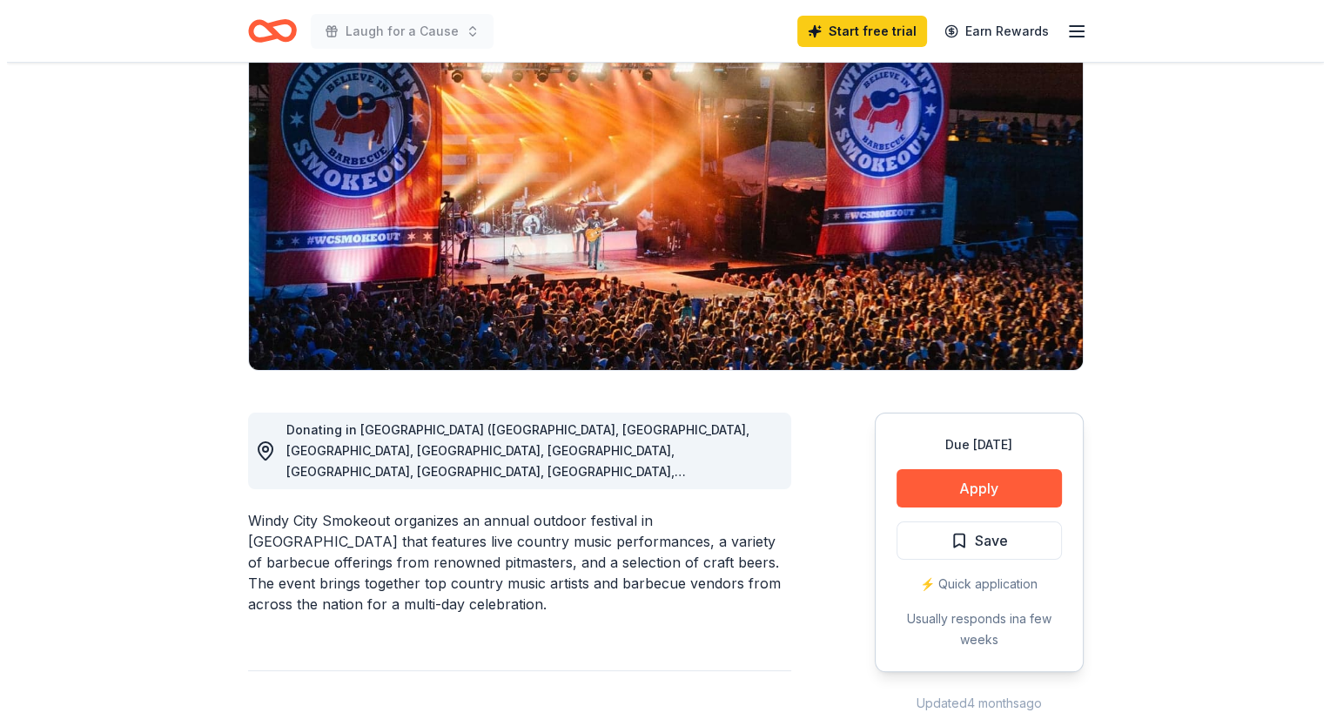
scroll to position [171, 0]
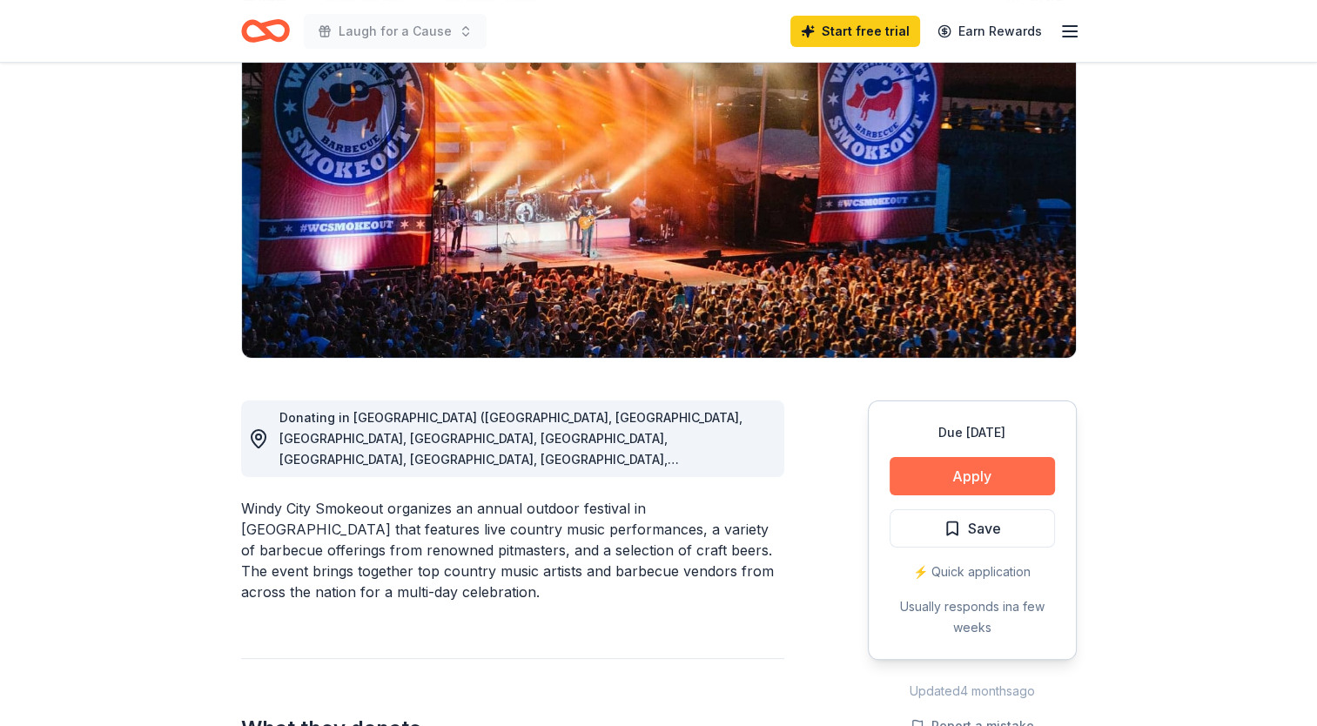
click at [939, 468] on button "Apply" at bounding box center [972, 476] width 165 height 38
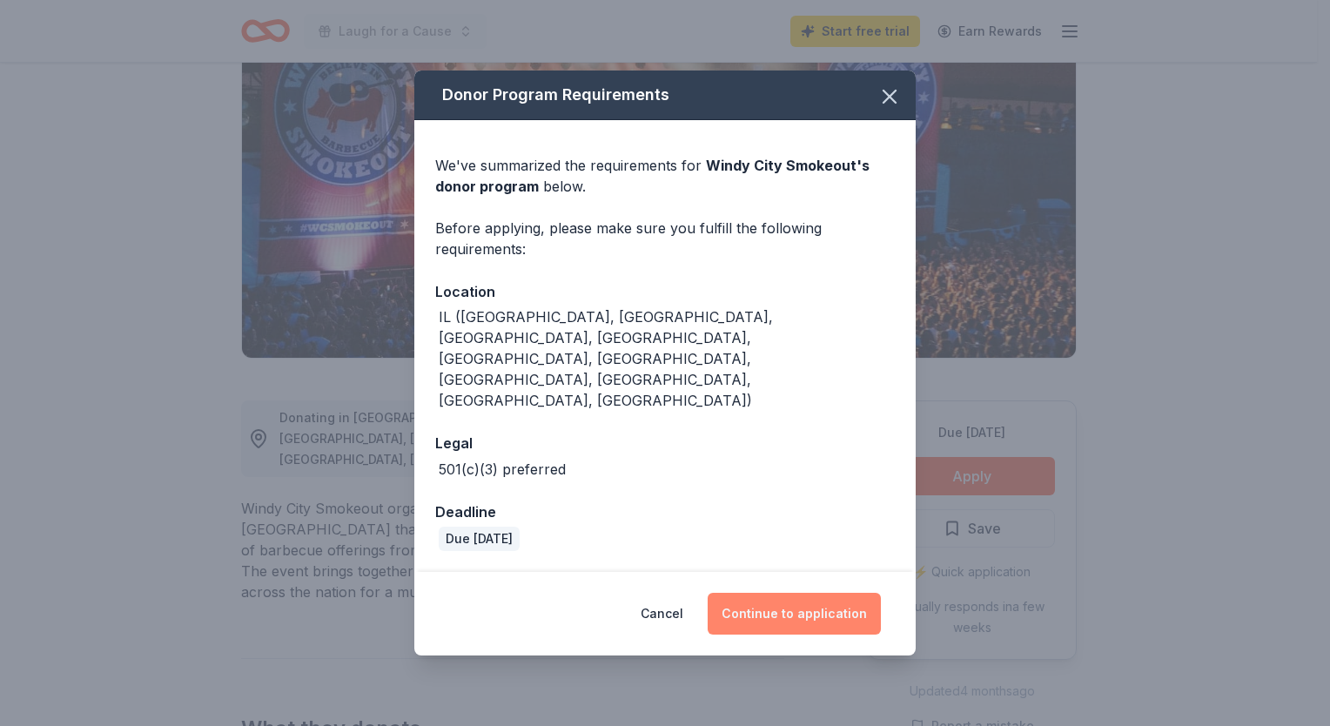
click at [779, 596] on button "Continue to application" at bounding box center [794, 614] width 173 height 42
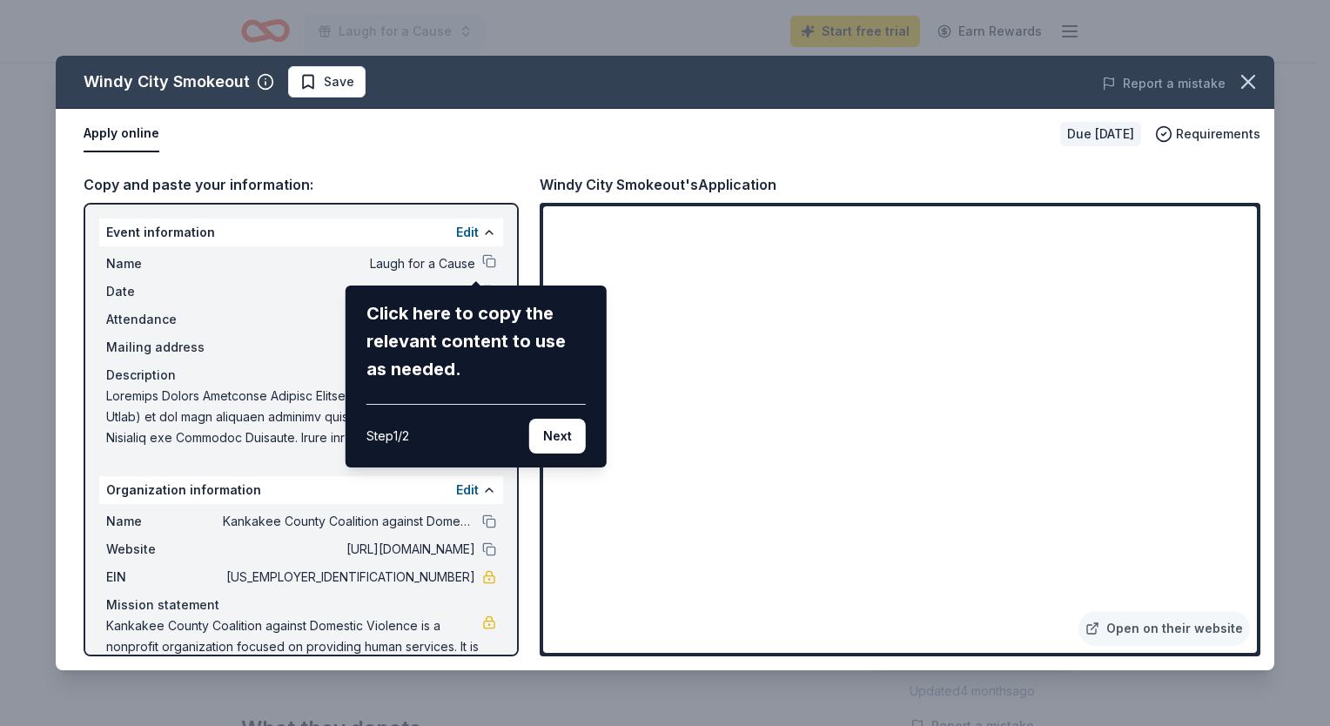
click at [321, 324] on div "Windy City Smokeout Save Report a mistake Apply online Due in 130 days Requirem…" at bounding box center [665, 363] width 1219 height 615
click at [459, 230] on div "Windy City Smokeout Save Report a mistake Apply online Due in 130 days Requirem…" at bounding box center [665, 363] width 1219 height 615
click at [550, 427] on button "Next" at bounding box center [557, 436] width 57 height 35
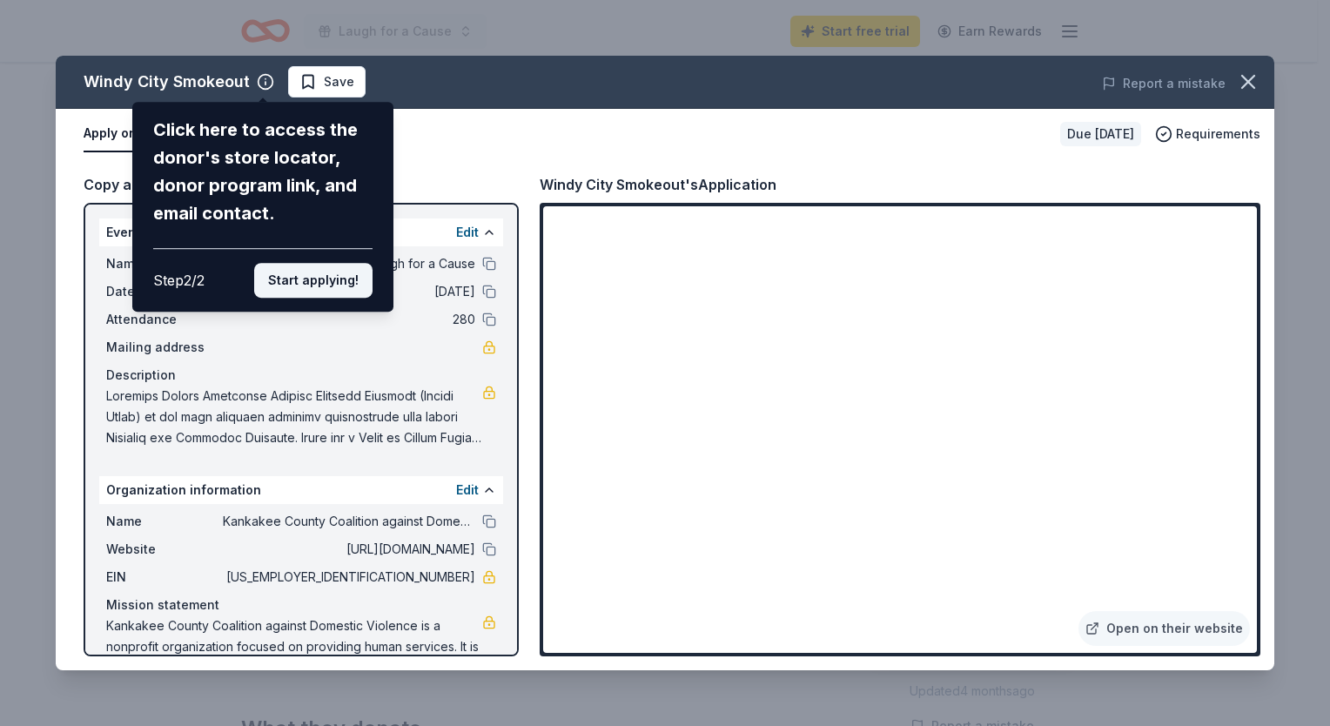
click at [320, 280] on button "Start applying!" at bounding box center [313, 280] width 118 height 35
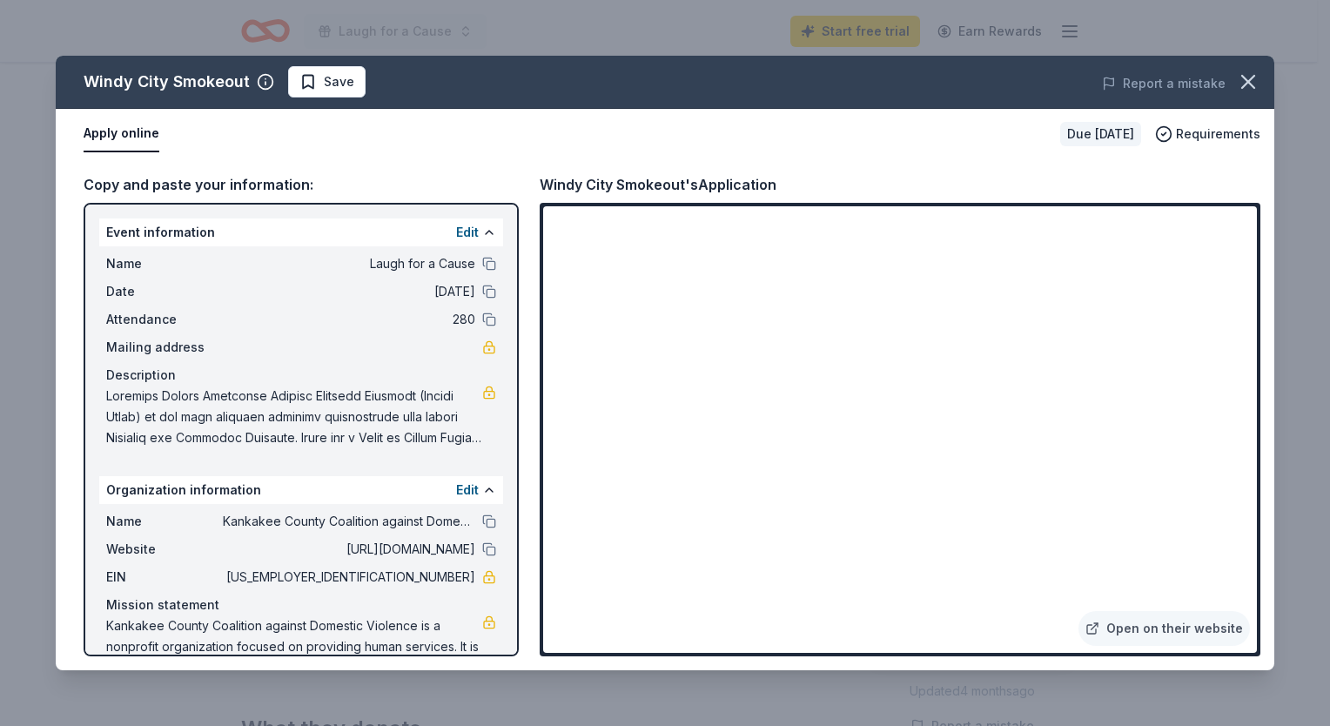
scroll to position [44, 0]
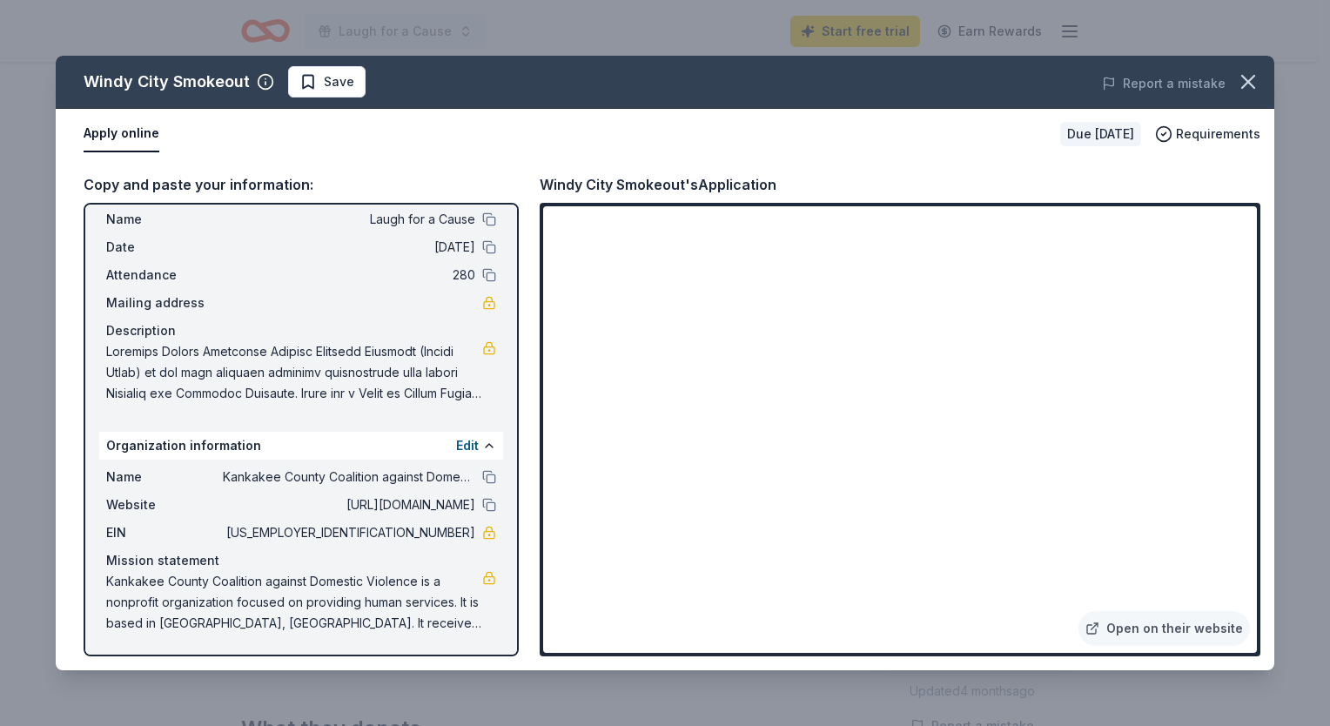
click at [118, 138] on button "Apply online" at bounding box center [122, 134] width 76 height 37
click at [116, 132] on button "Apply online" at bounding box center [122, 134] width 76 height 37
click at [353, 165] on div "Copy and paste your information: Event information Edit Name Laugh for a Cause …" at bounding box center [665, 414] width 1219 height 511
drag, startPoint x: 106, startPoint y: 222, endPoint x: 451, endPoint y: 484, distance: 433.1
click at [451, 484] on div "Event information Edit Name Laugh for a Cause Date 03/21/26 Attendance 280 Mail…" at bounding box center [301, 430] width 435 height 454
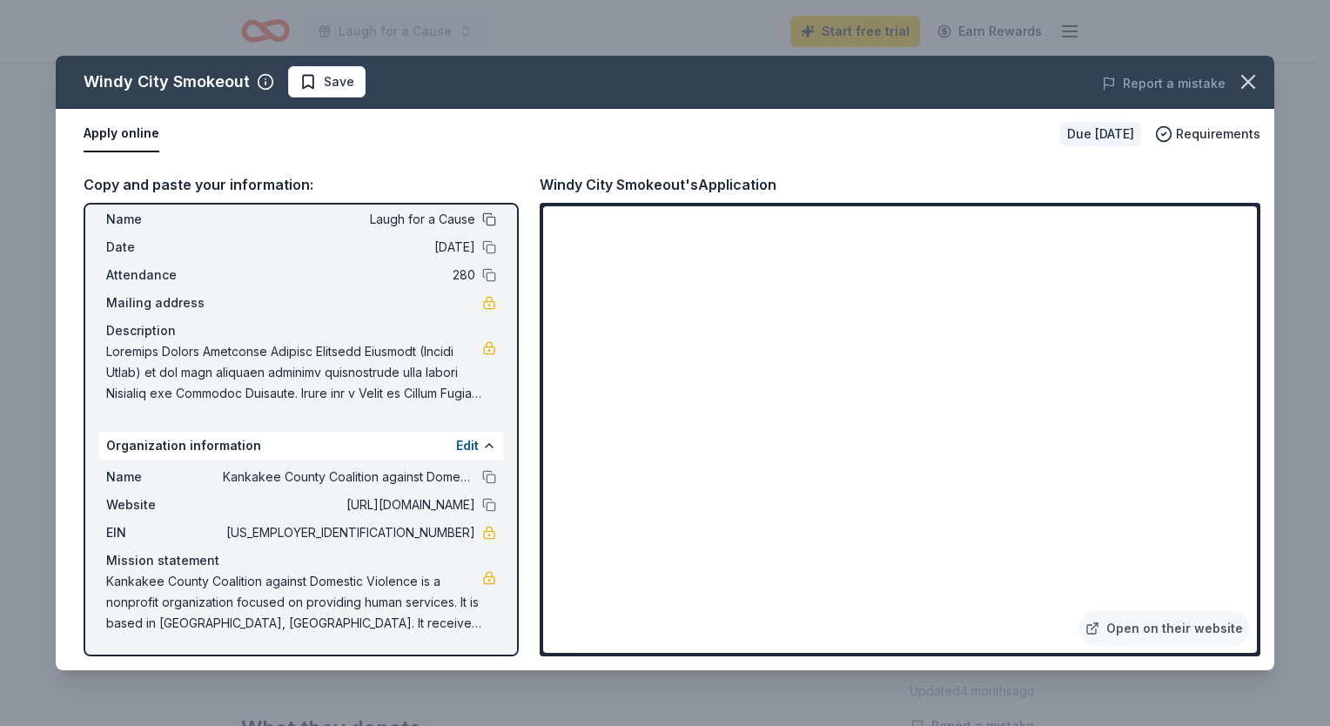
click at [482, 220] on button at bounding box center [489, 219] width 14 height 14
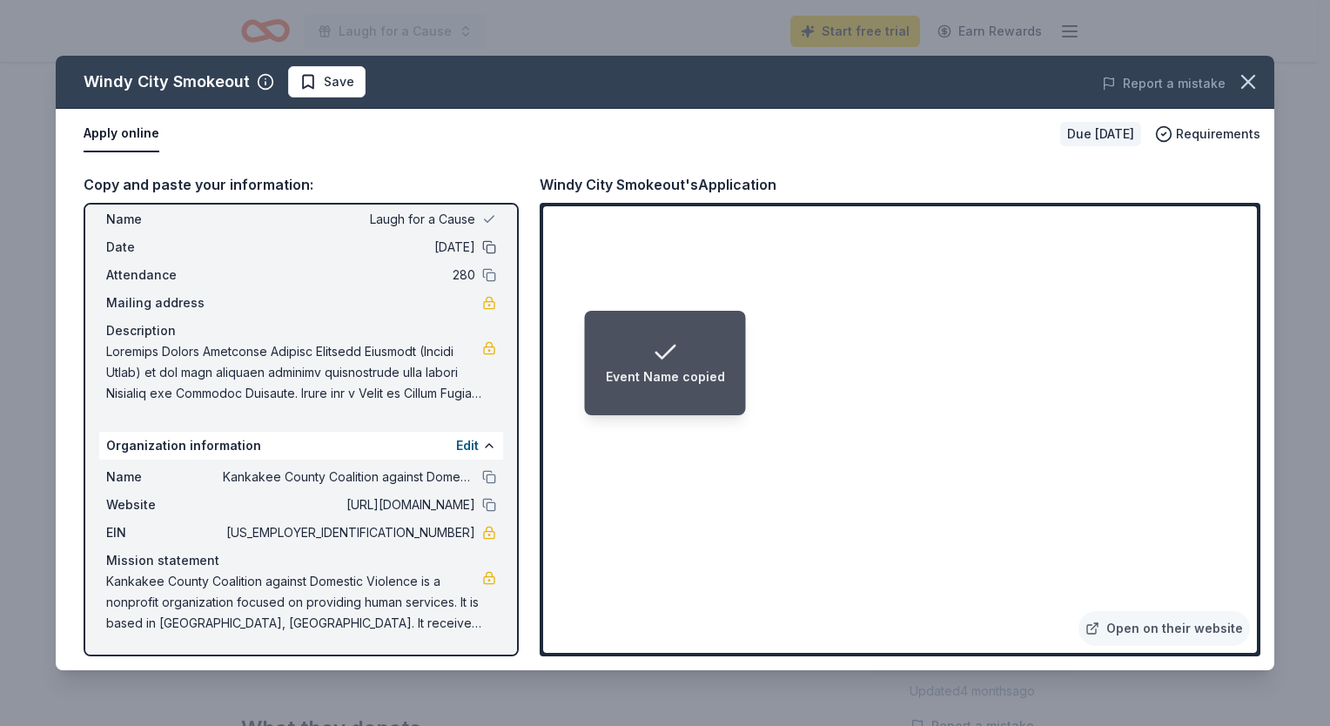
click at [482, 242] on button at bounding box center [489, 247] width 14 height 14
click at [482, 272] on button at bounding box center [489, 275] width 14 height 14
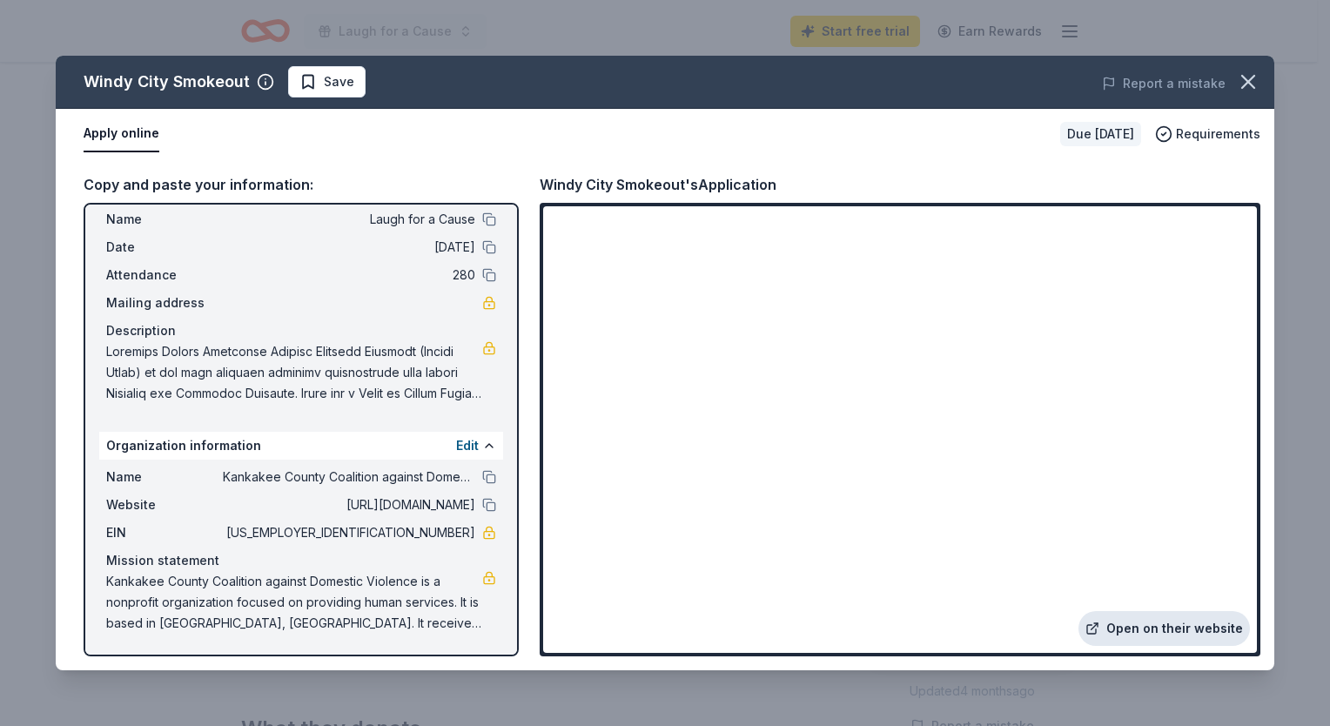
click at [1177, 624] on link "Open on their website" at bounding box center [1165, 628] width 172 height 35
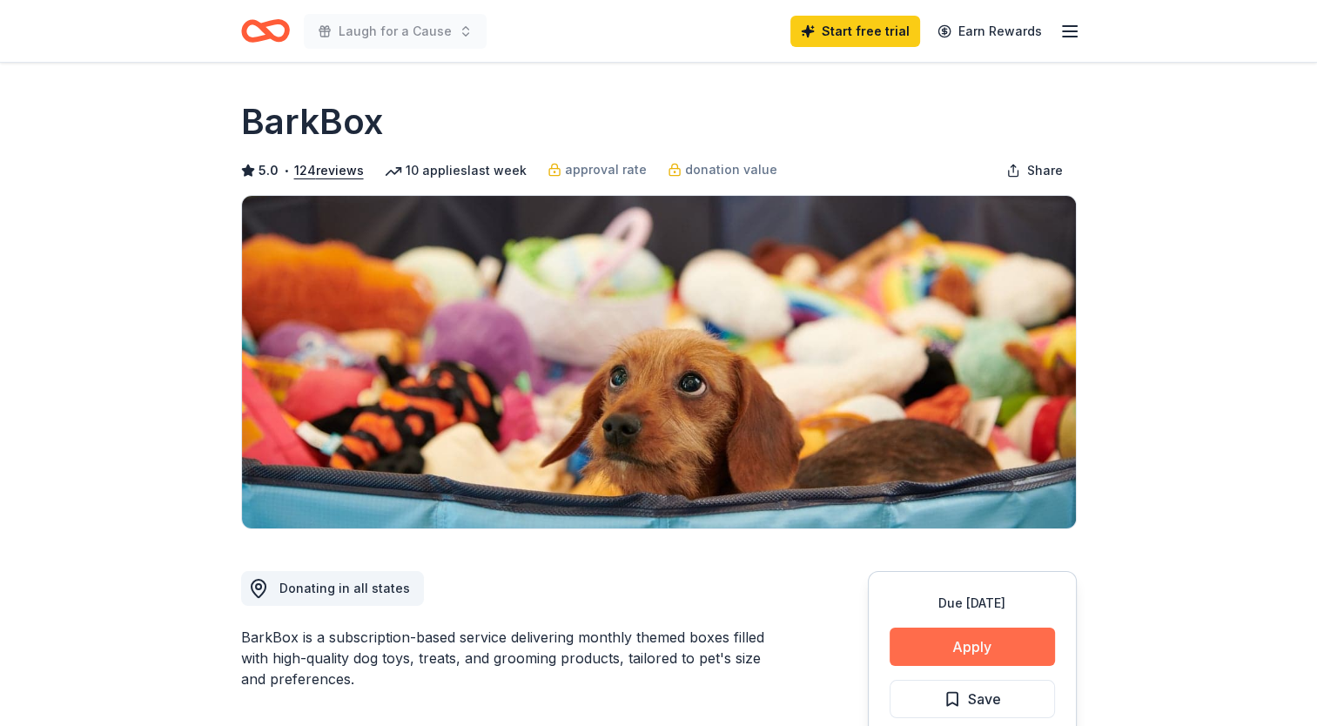
click at [933, 653] on button "Apply" at bounding box center [972, 647] width 165 height 38
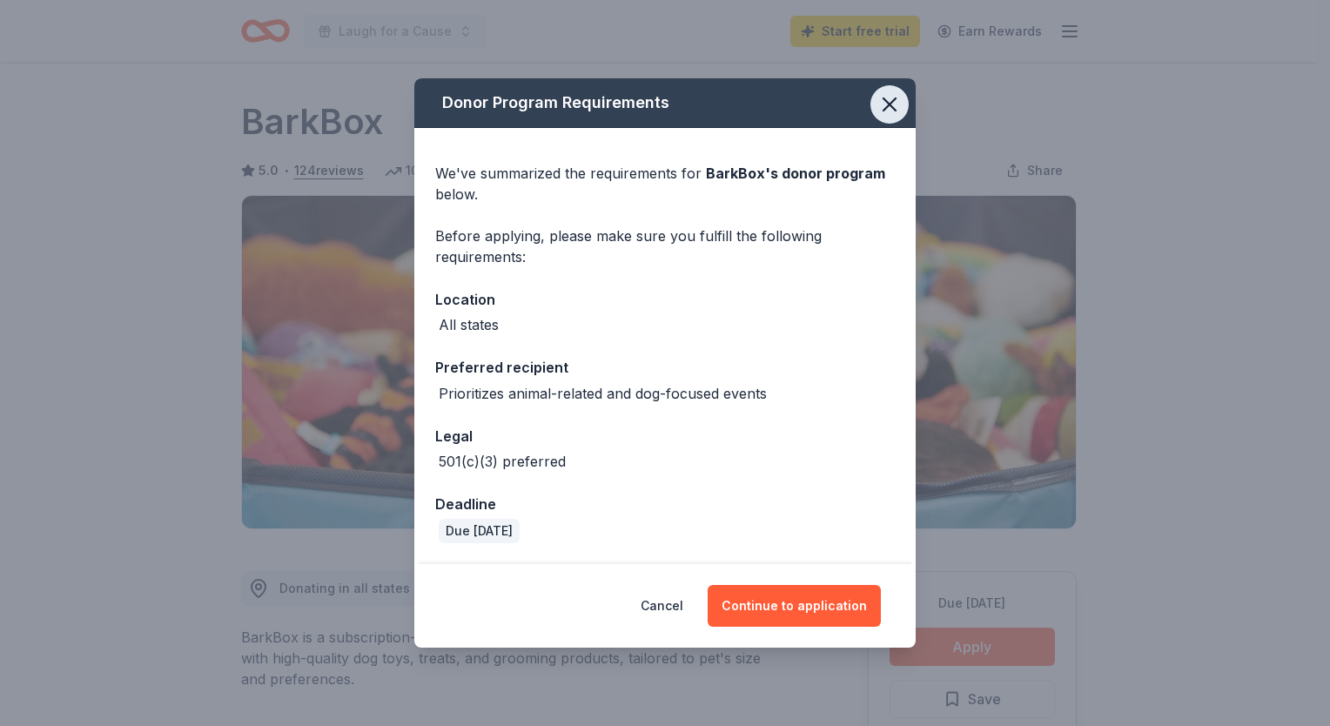
click at [884, 113] on icon "button" at bounding box center [890, 104] width 24 height 24
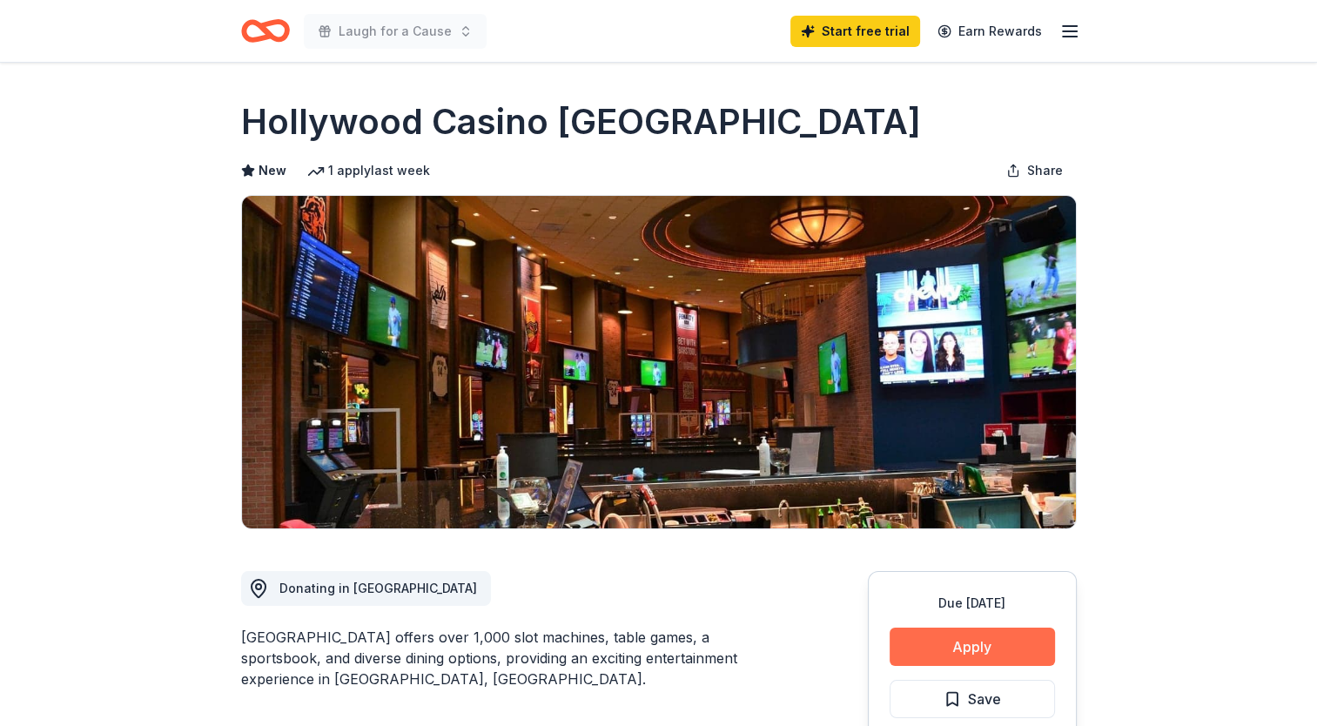
click at [932, 657] on button "Apply" at bounding box center [972, 647] width 165 height 38
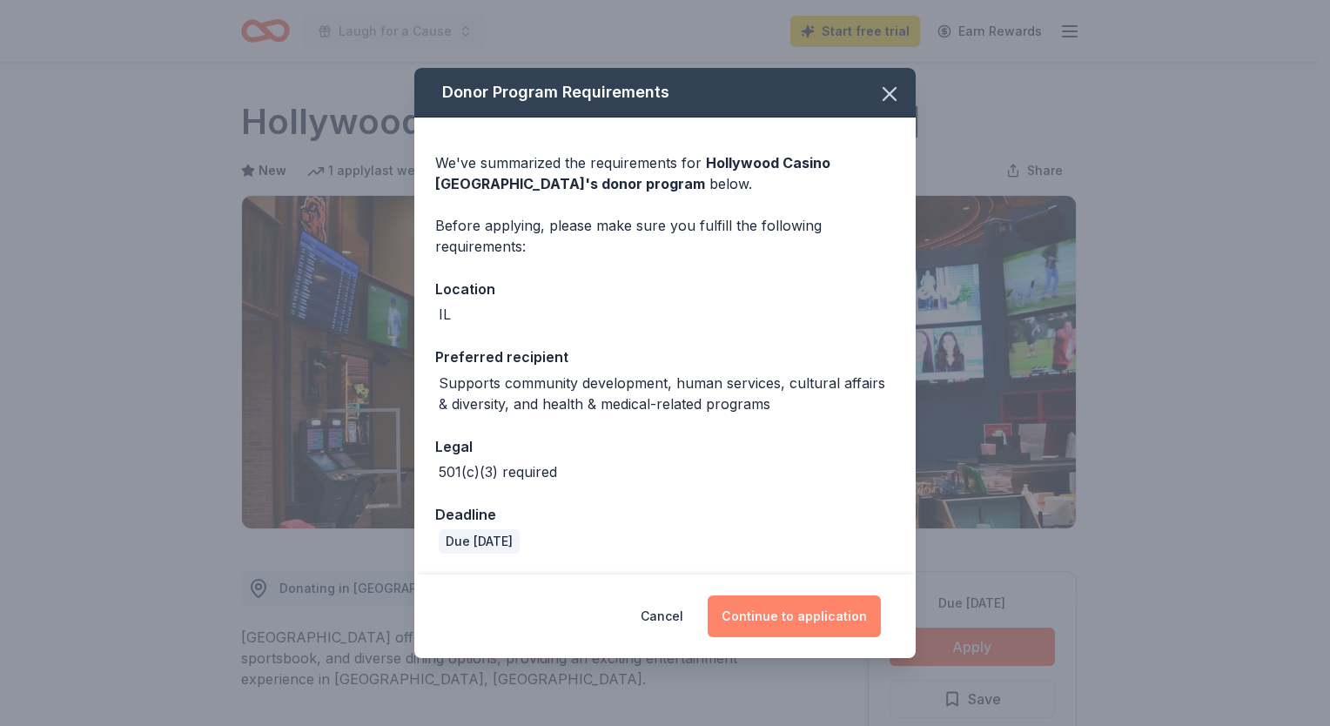
click at [770, 614] on button "Continue to application" at bounding box center [794, 617] width 173 height 42
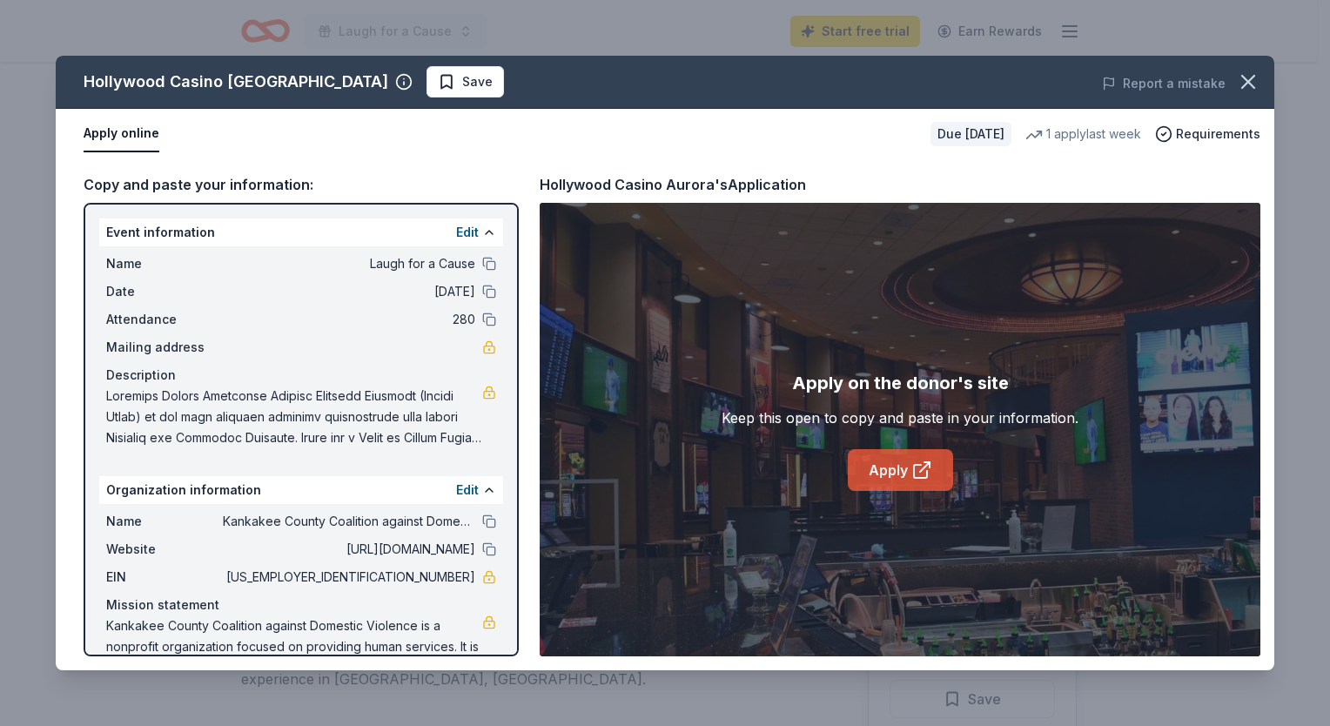
click at [866, 455] on link "Apply" at bounding box center [900, 470] width 105 height 42
